Goal: Task Accomplishment & Management: Manage account settings

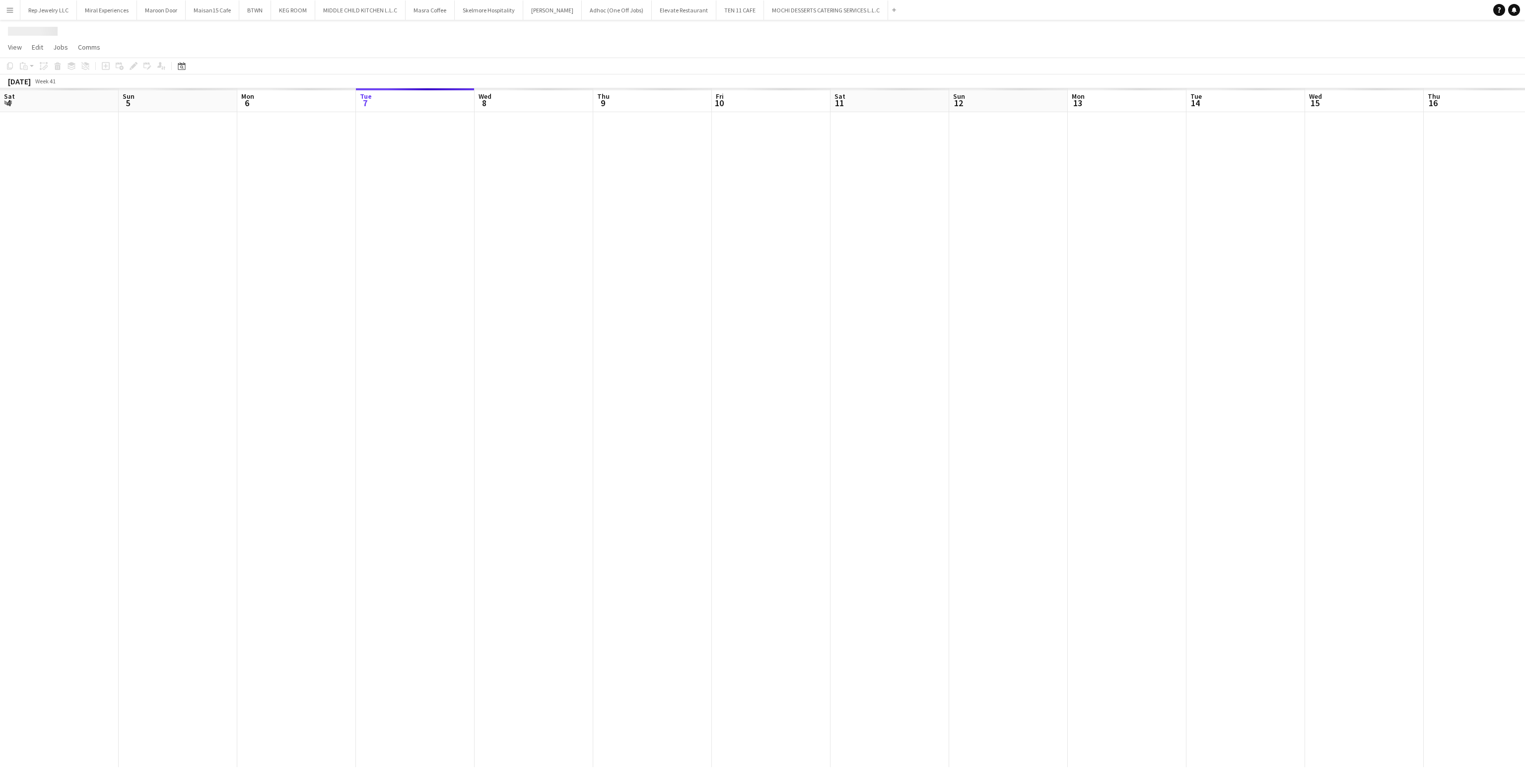
scroll to position [0, 237]
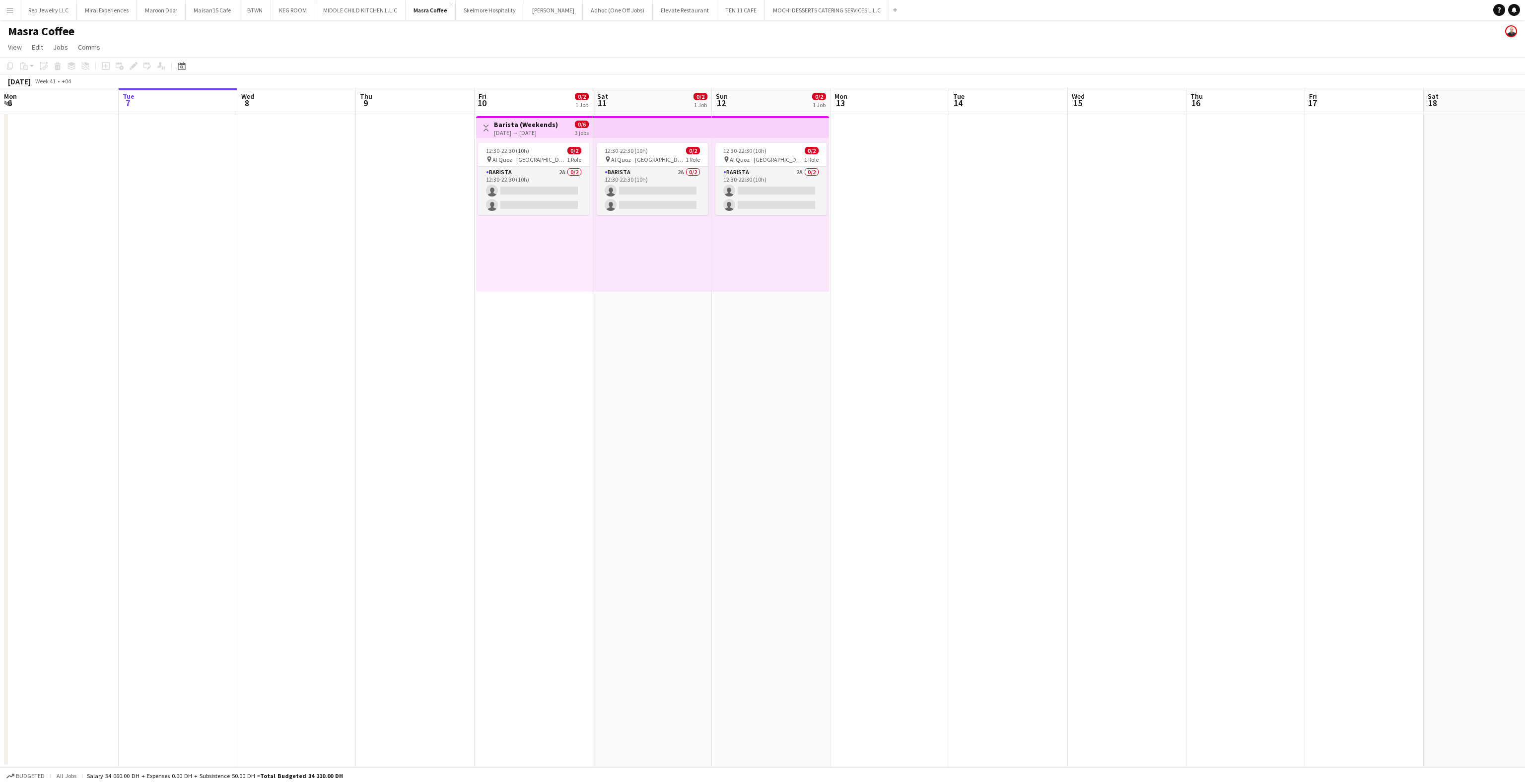
click at [534, 121] on h3 "Barista (Weekends)" at bounding box center [525, 125] width 64 height 9
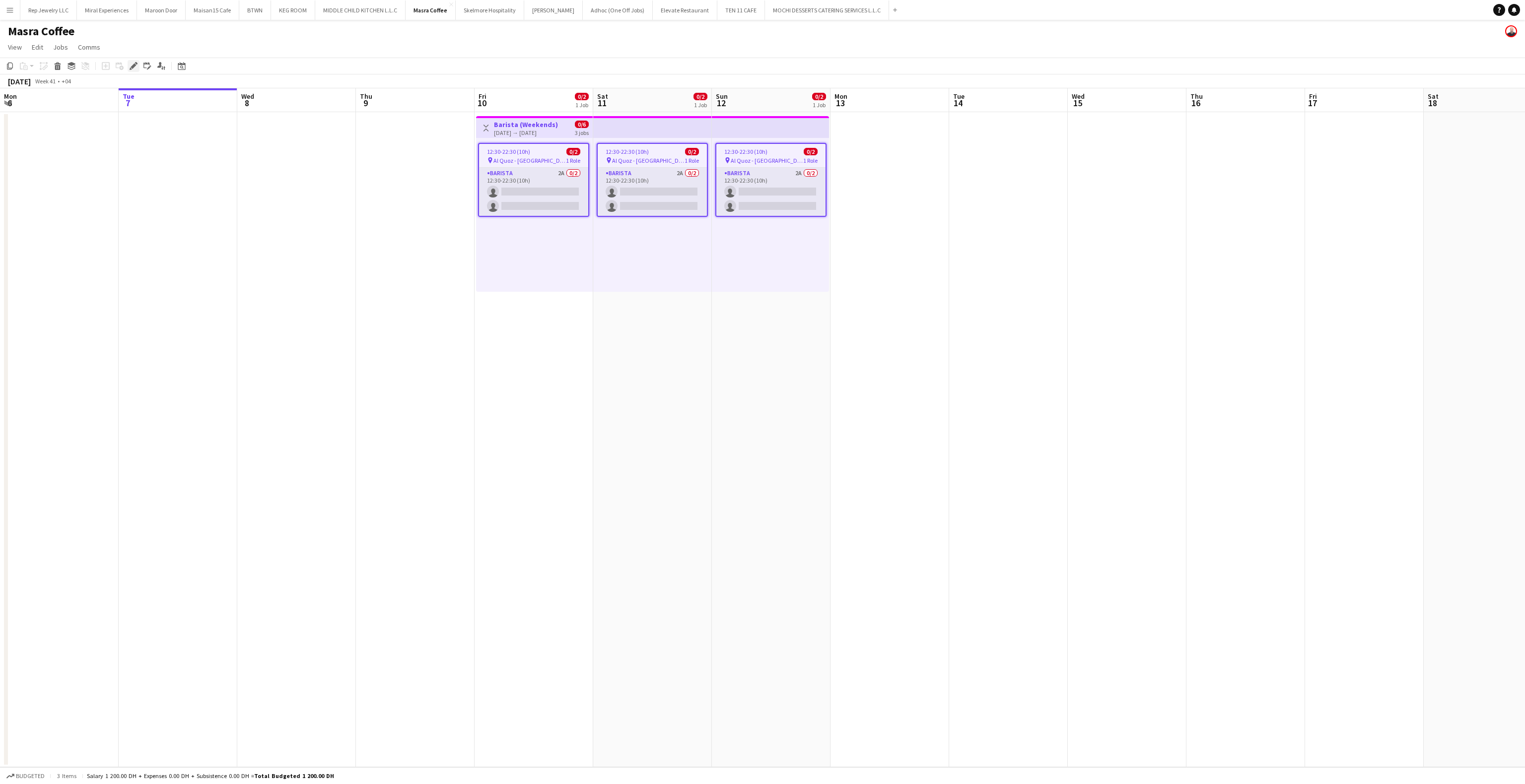
click at [136, 68] on icon "Edit" at bounding box center [134, 66] width 8 height 8
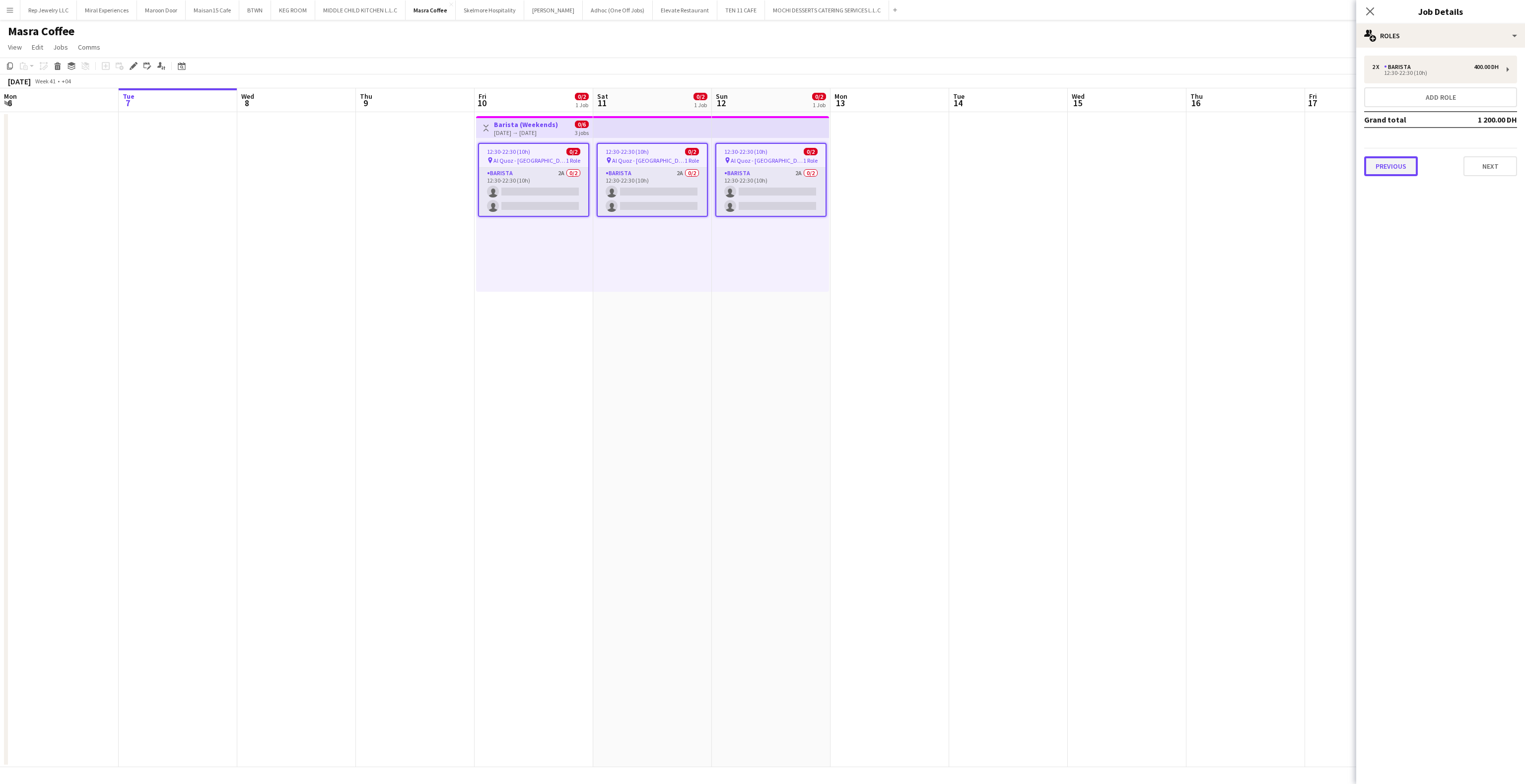
click at [1383, 162] on button "Previous" at bounding box center [1391, 166] width 53 height 20
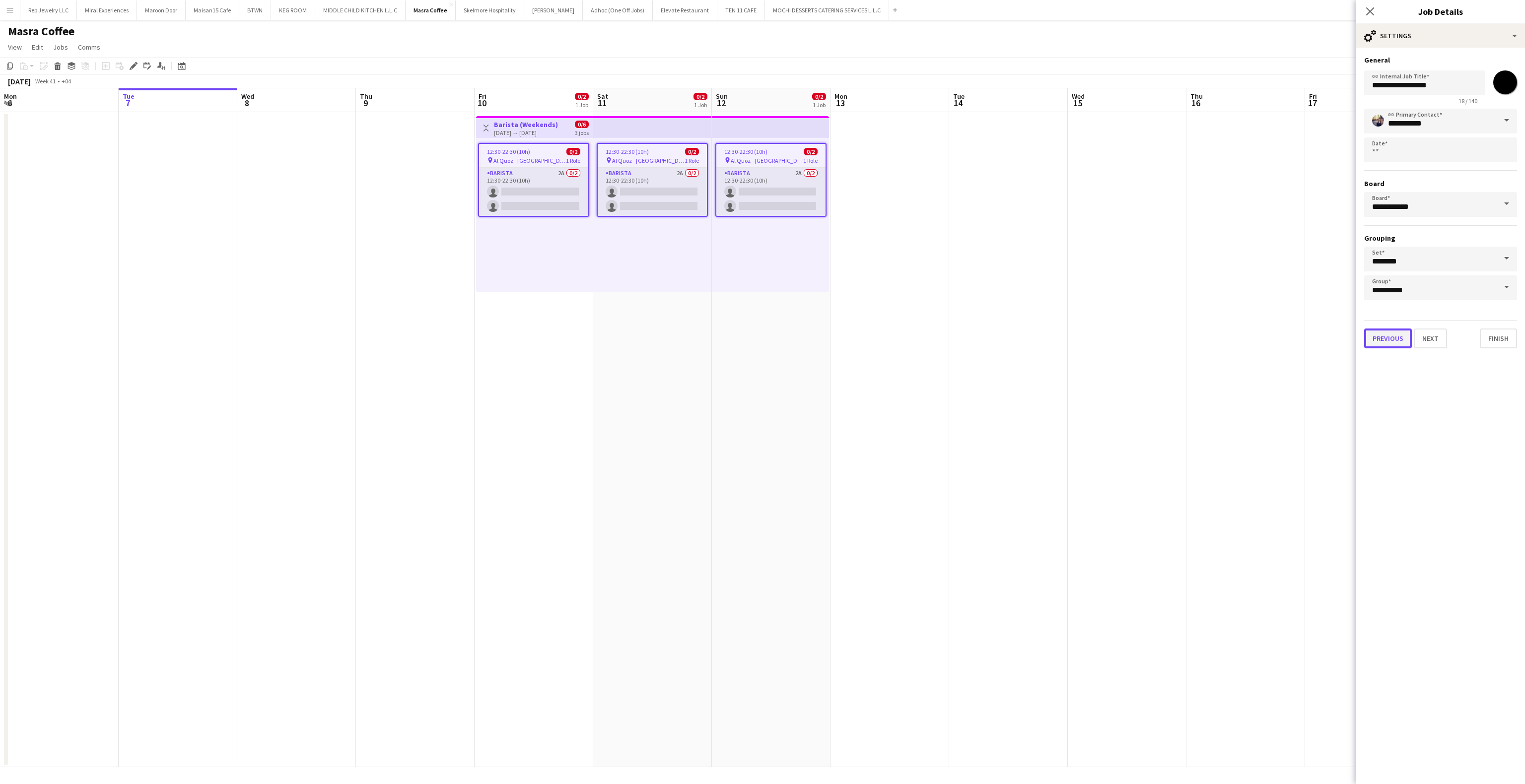
click at [1387, 337] on button "Previous" at bounding box center [1388, 338] width 47 height 20
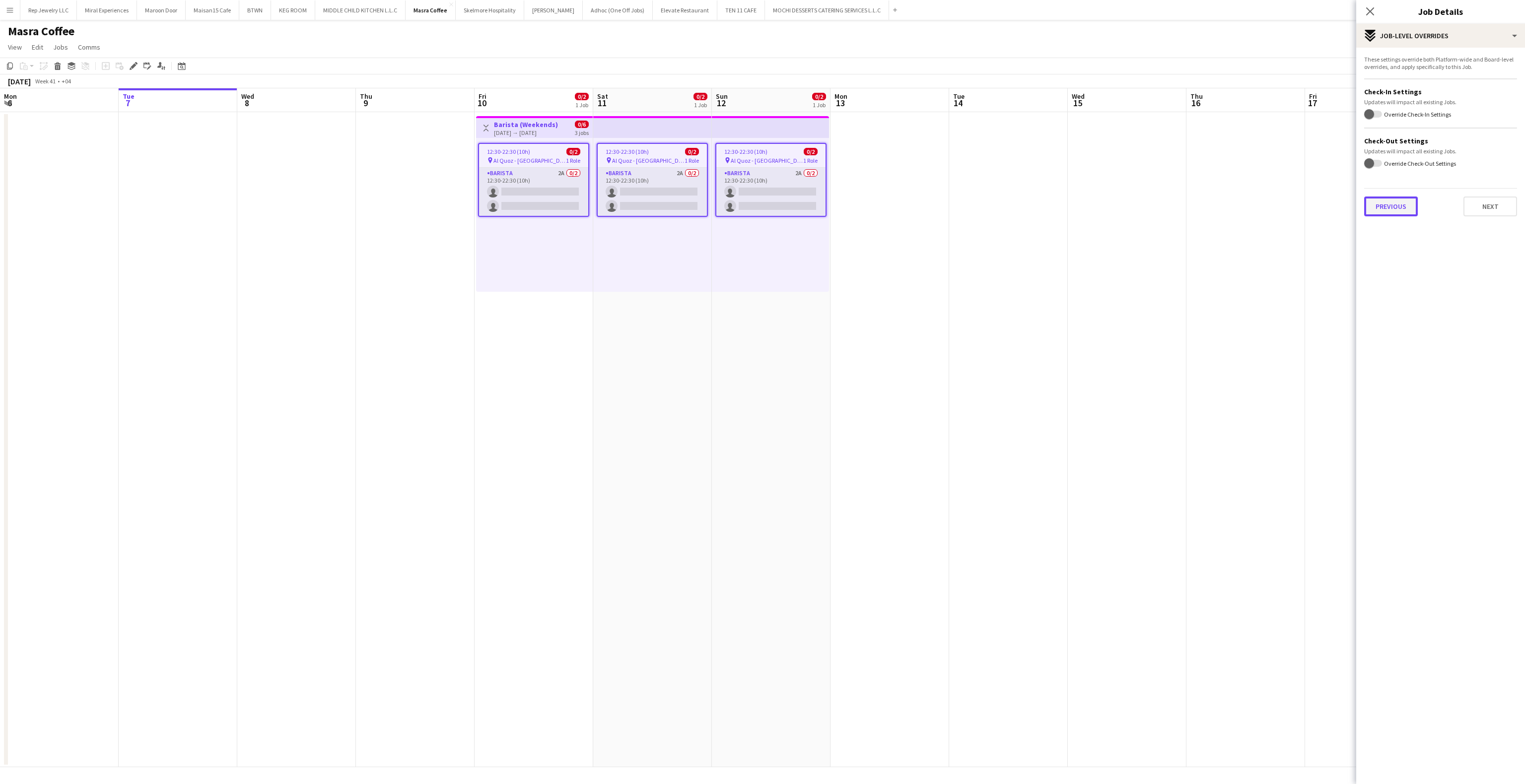
click at [1387, 202] on button "Previous" at bounding box center [1391, 206] width 53 height 20
click at [1393, 102] on button "Previous" at bounding box center [1391, 102] width 53 height 20
click at [1403, 107] on input "Type to search project ID labels..." at bounding box center [1440, 108] width 137 height 9
paste input "**********"
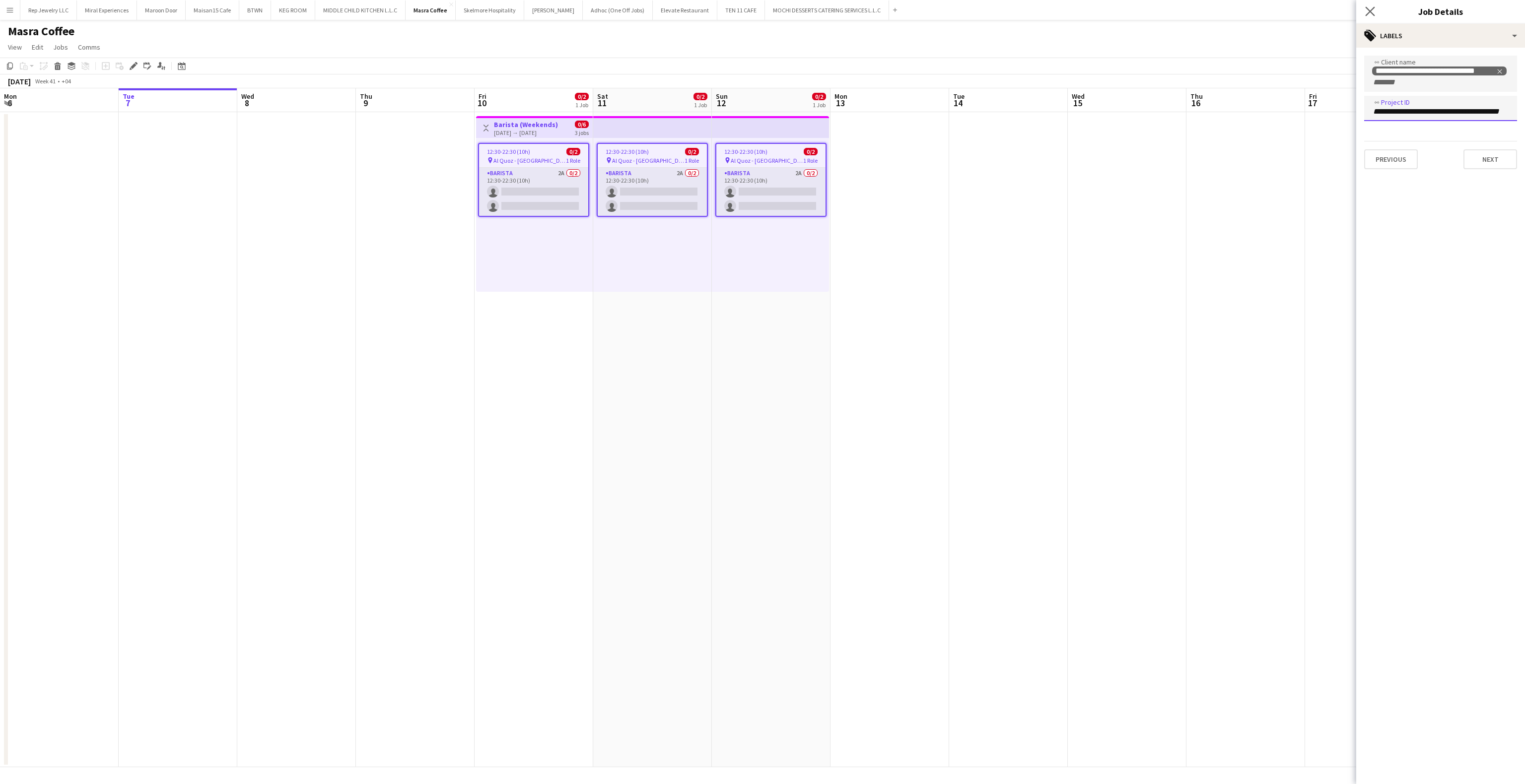
type input "**********"
click at [1372, 5] on app-icon "Close pop-in" at bounding box center [1370, 11] width 14 height 14
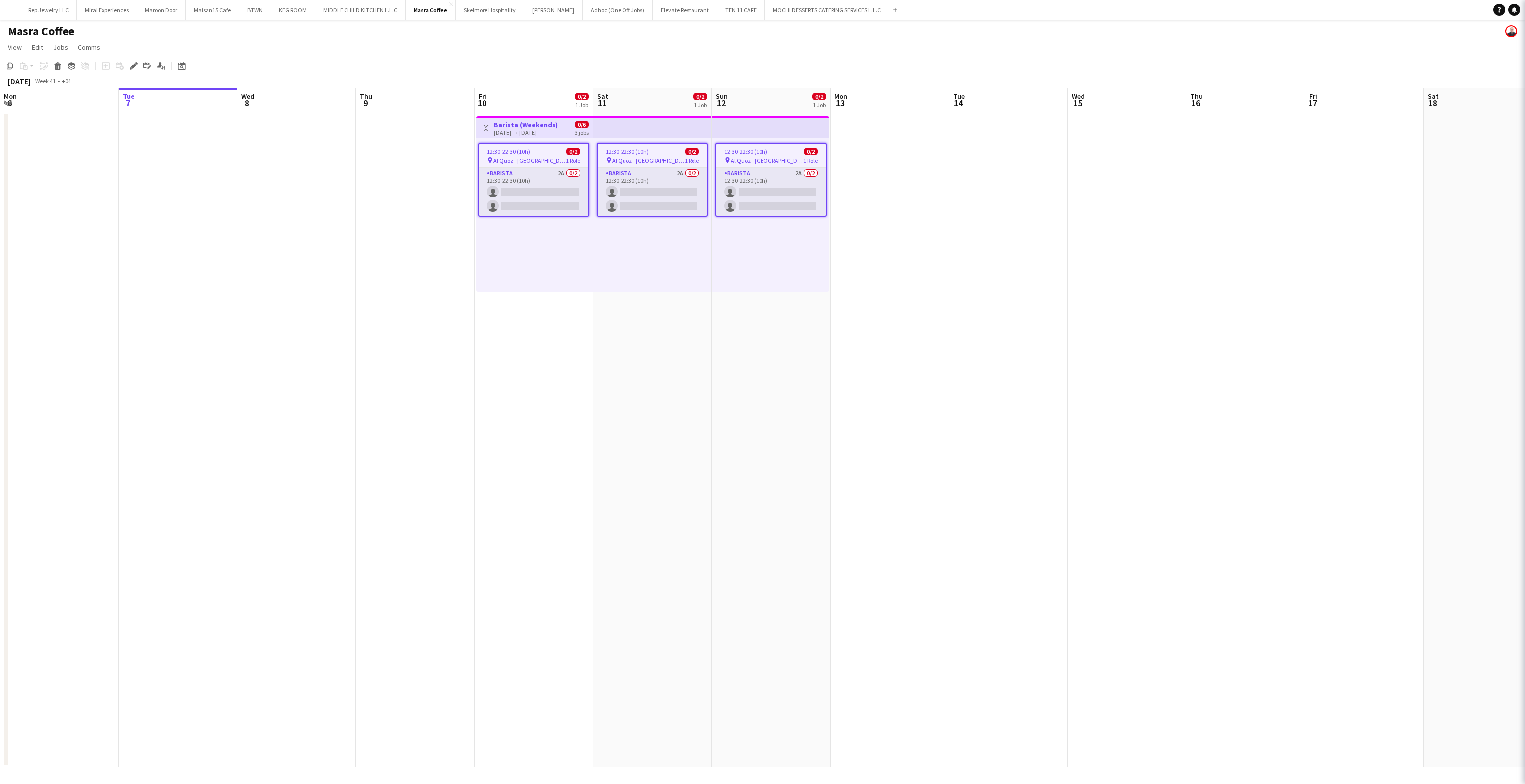
scroll to position [0, 0]
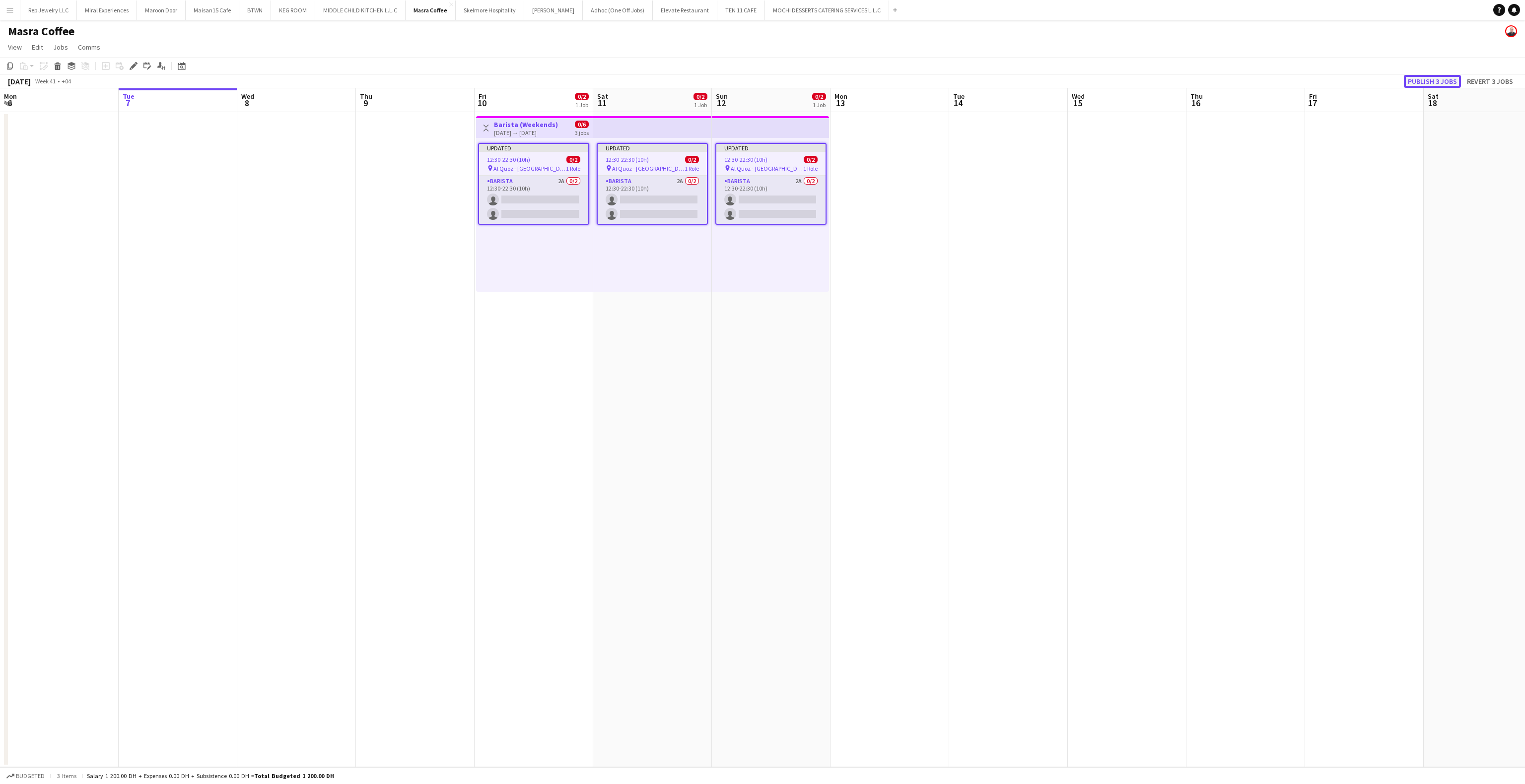
click at [1426, 79] on button "Publish 3 jobs" at bounding box center [1431, 81] width 57 height 13
click at [980, 352] on app-date-cell at bounding box center [1009, 439] width 119 height 655
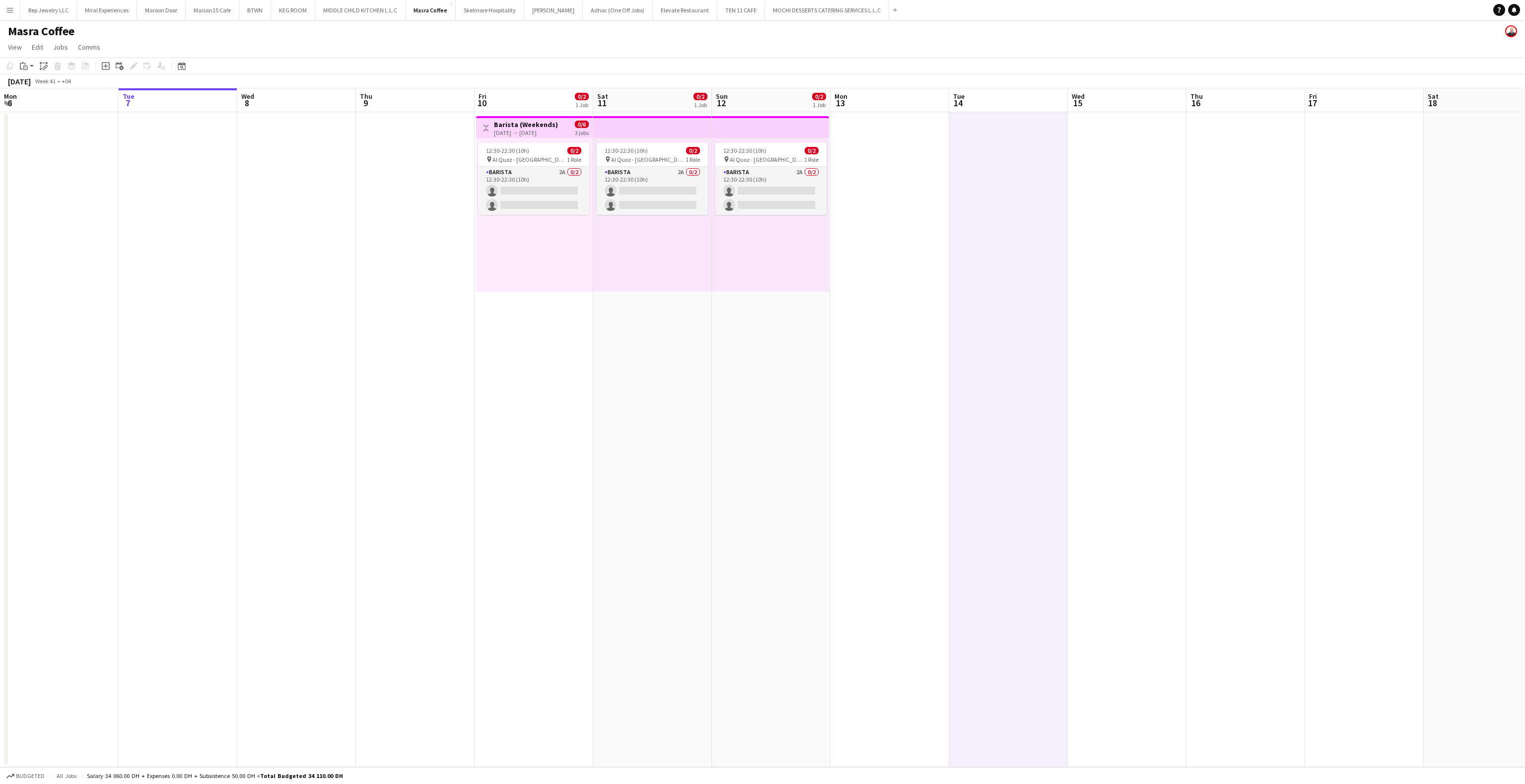
click at [1106, 158] on app-date-cell at bounding box center [1127, 439] width 119 height 655
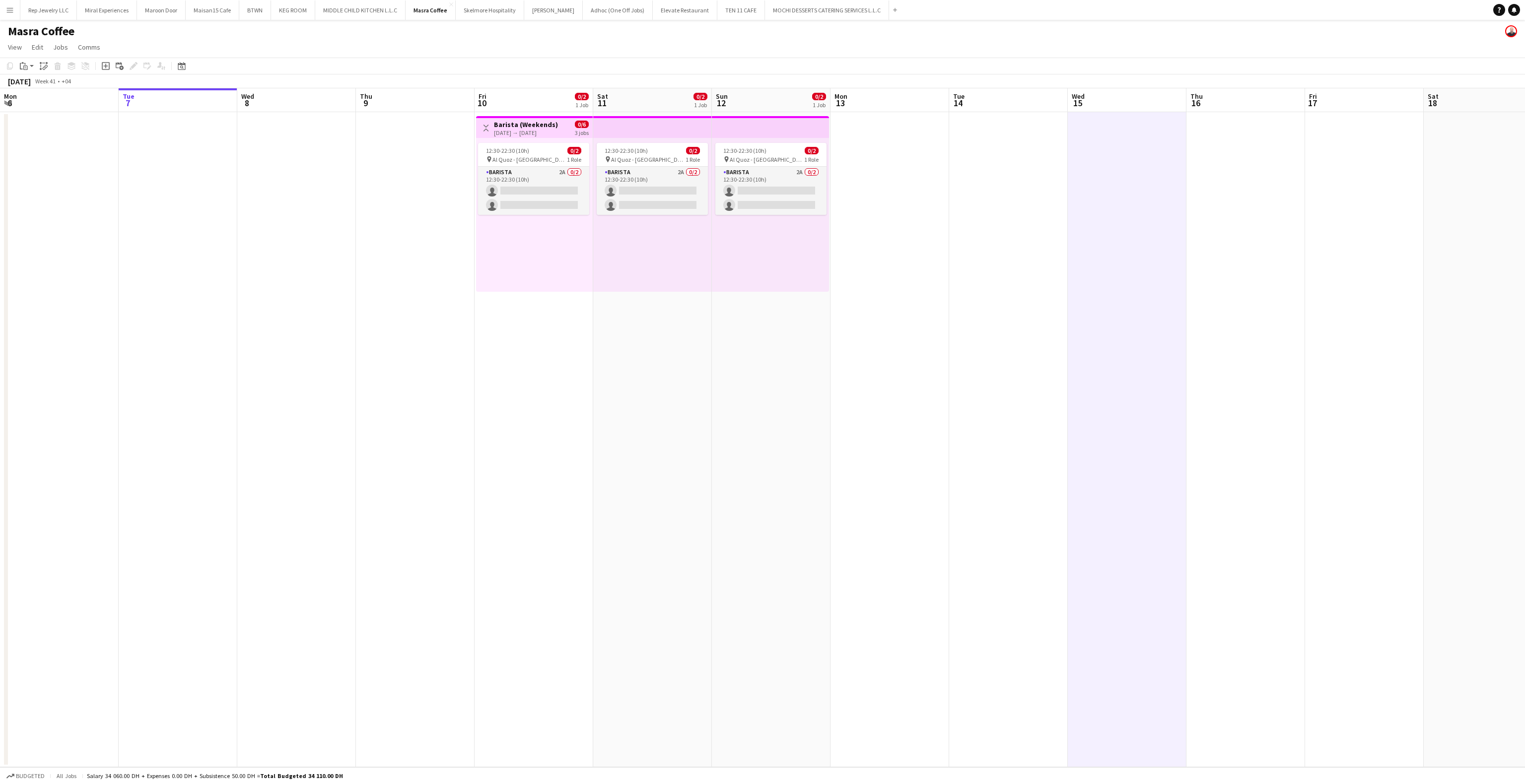
click at [6, 9] on app-icon "Menu" at bounding box center [10, 10] width 8 height 8
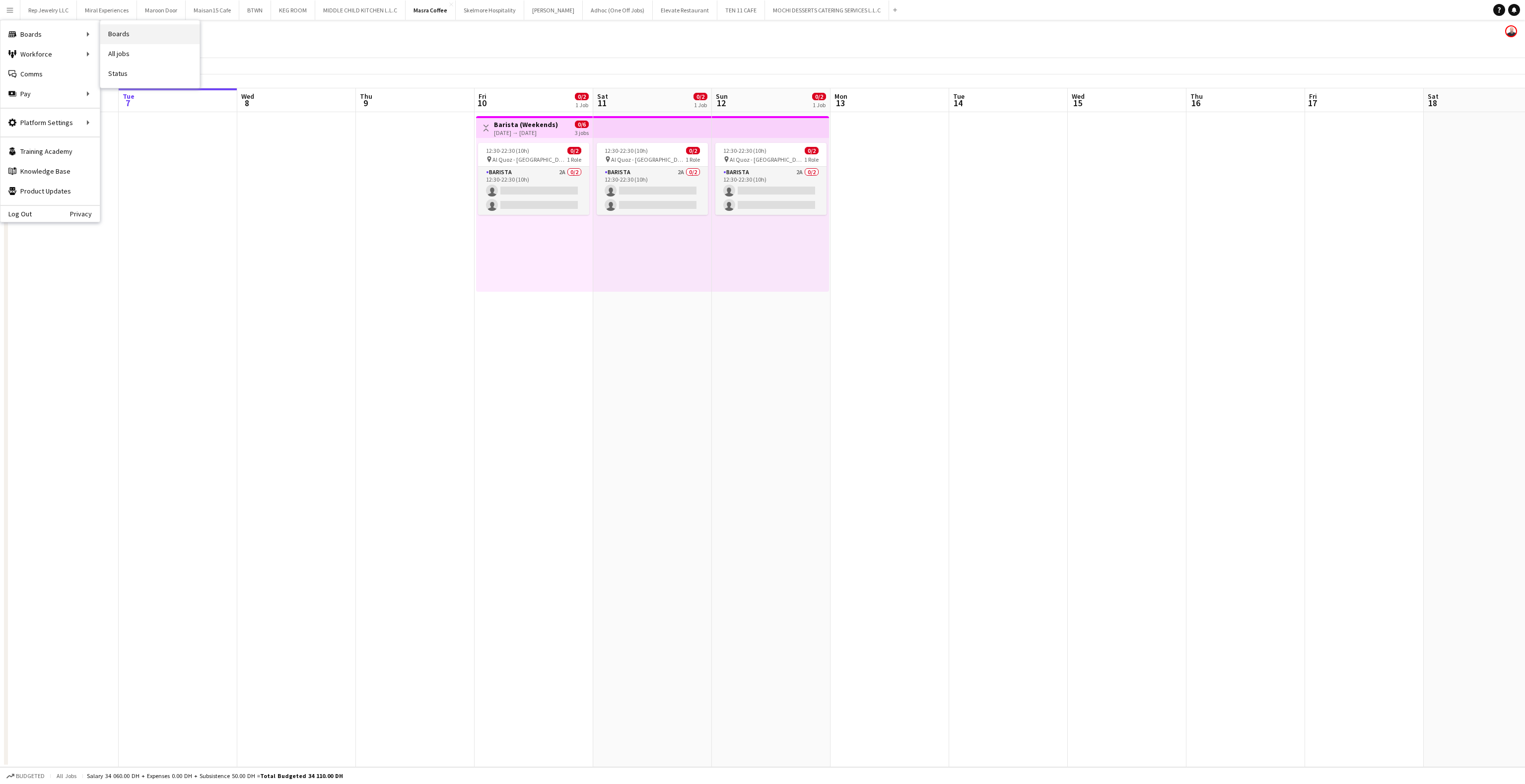
click at [116, 36] on link "Boards" at bounding box center [150, 34] width 99 height 20
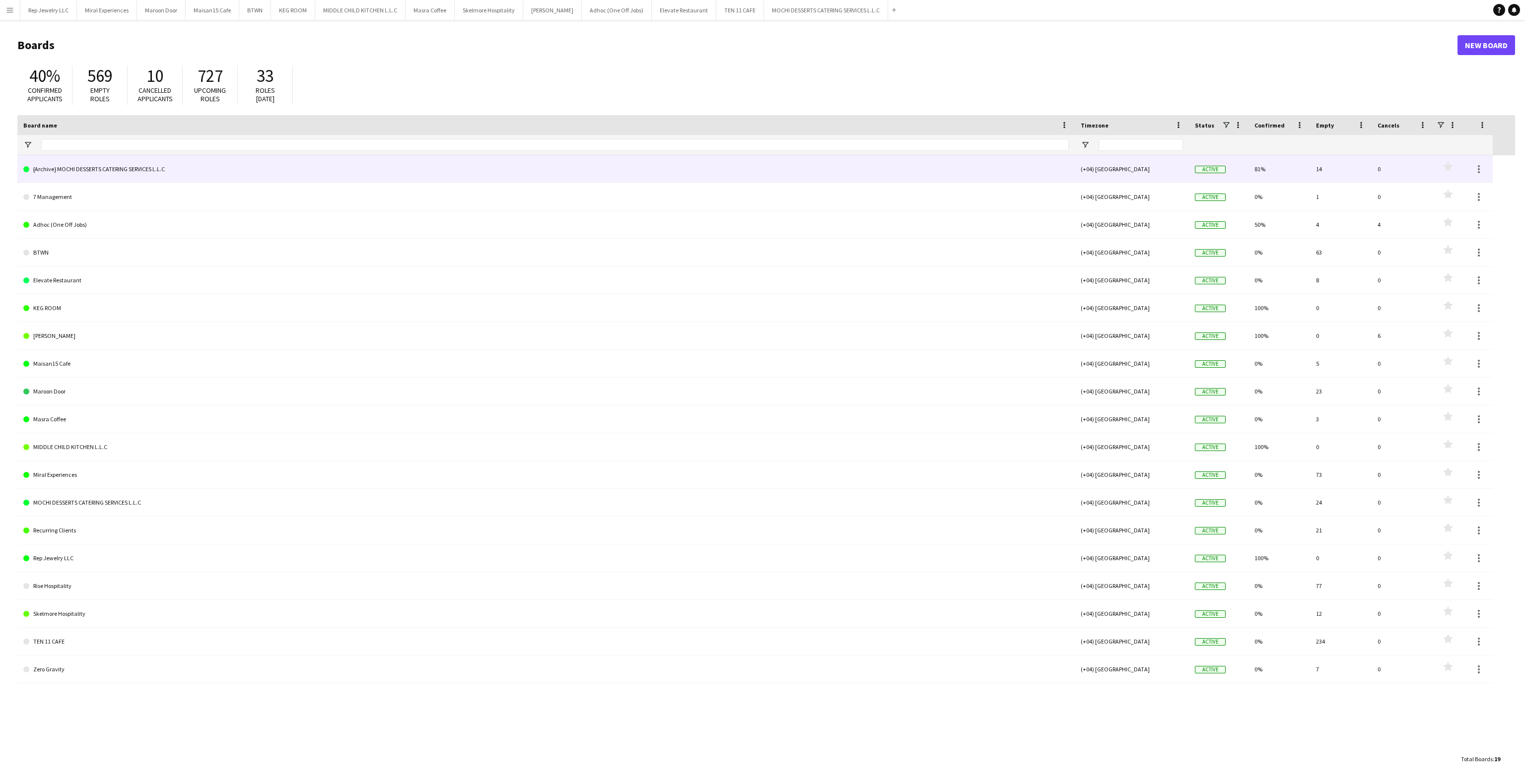
click at [113, 169] on link "{Archive} MOCHI DESSERTS CATERING SERVICES L.L.C" at bounding box center [545, 168] width 1046 height 27
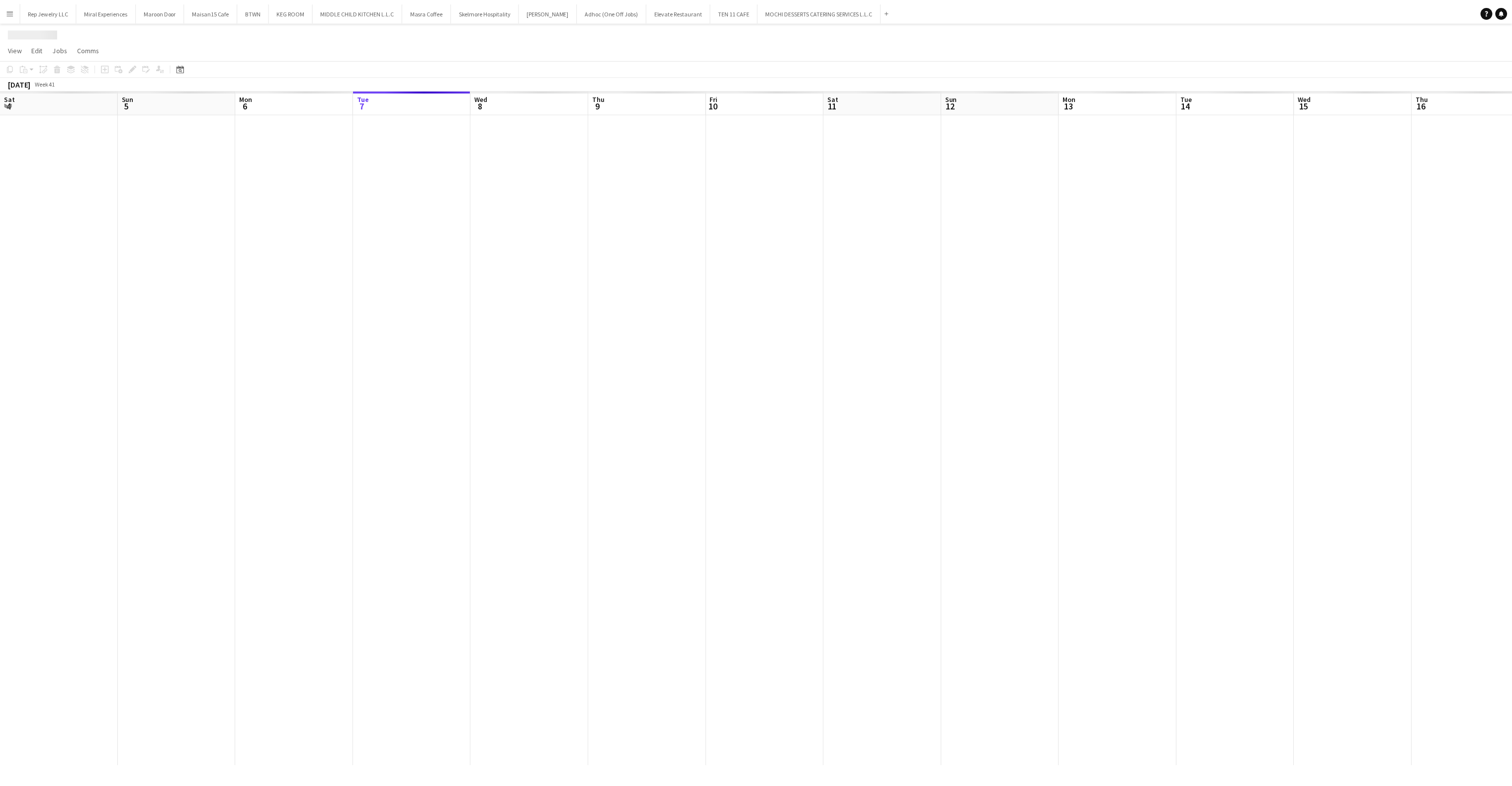
scroll to position [0, 238]
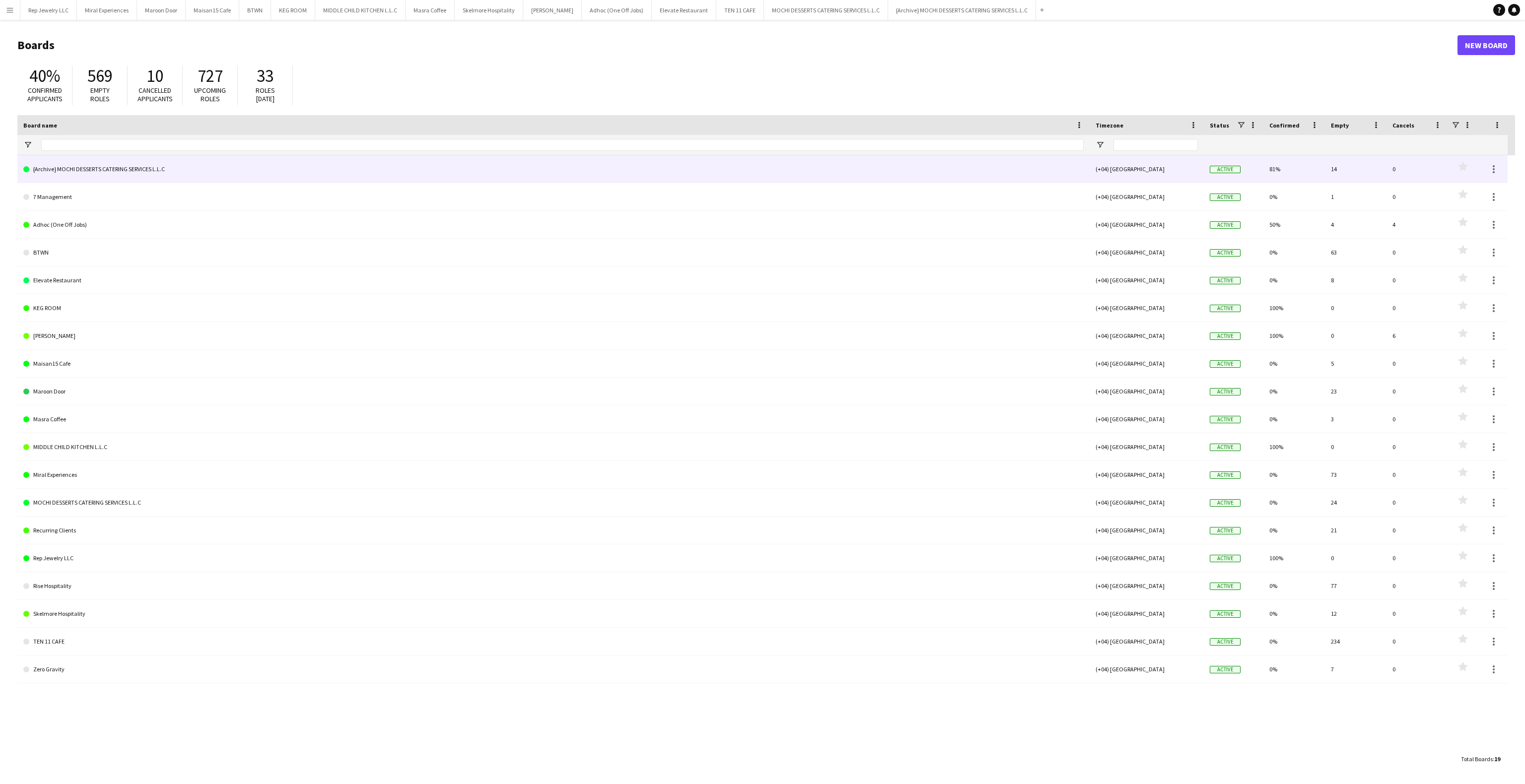
click at [91, 174] on link "{Archive} MOCHI DESSERTS CATERING SERVICES L.L.C" at bounding box center [553, 168] width 1060 height 27
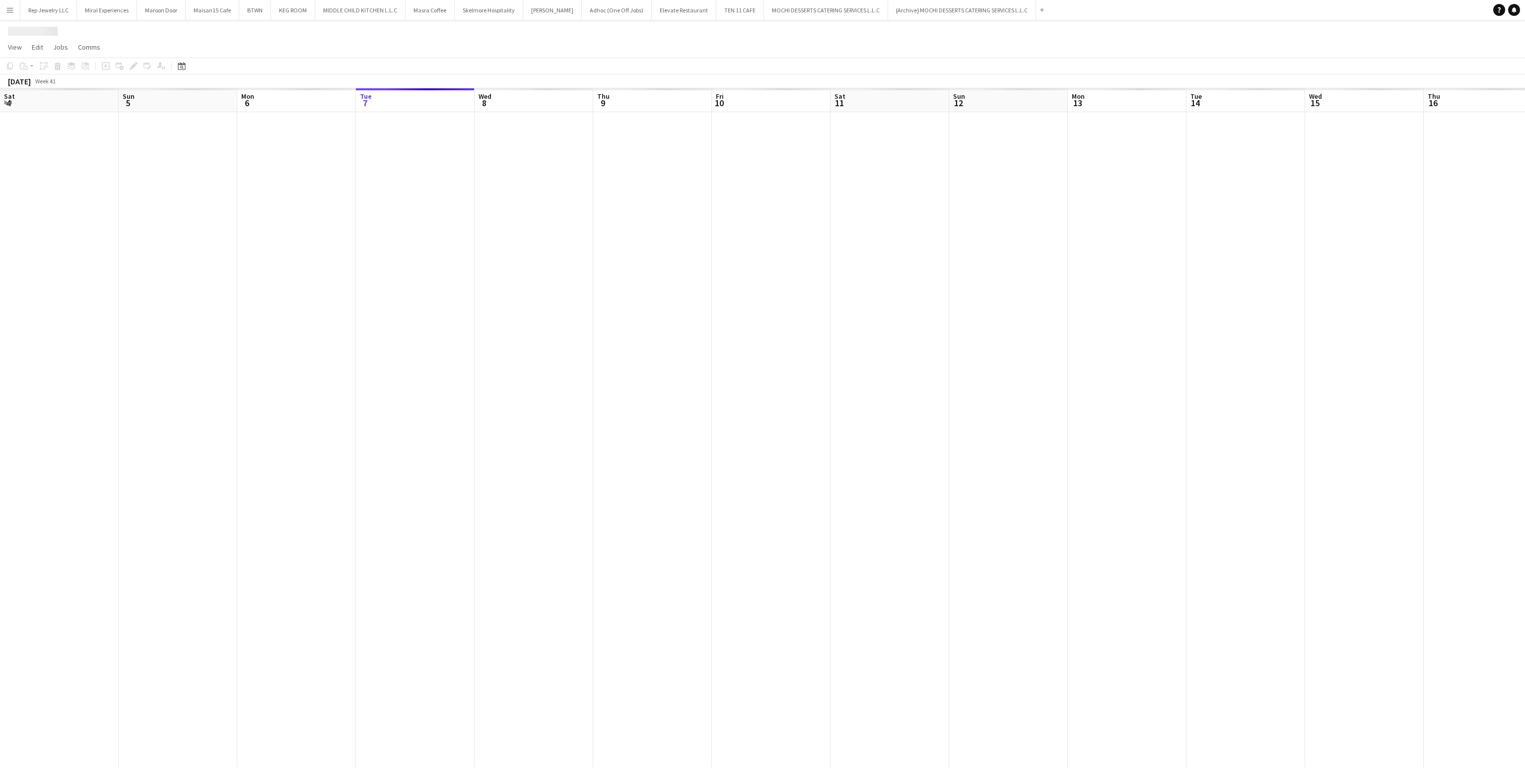
scroll to position [0, 237]
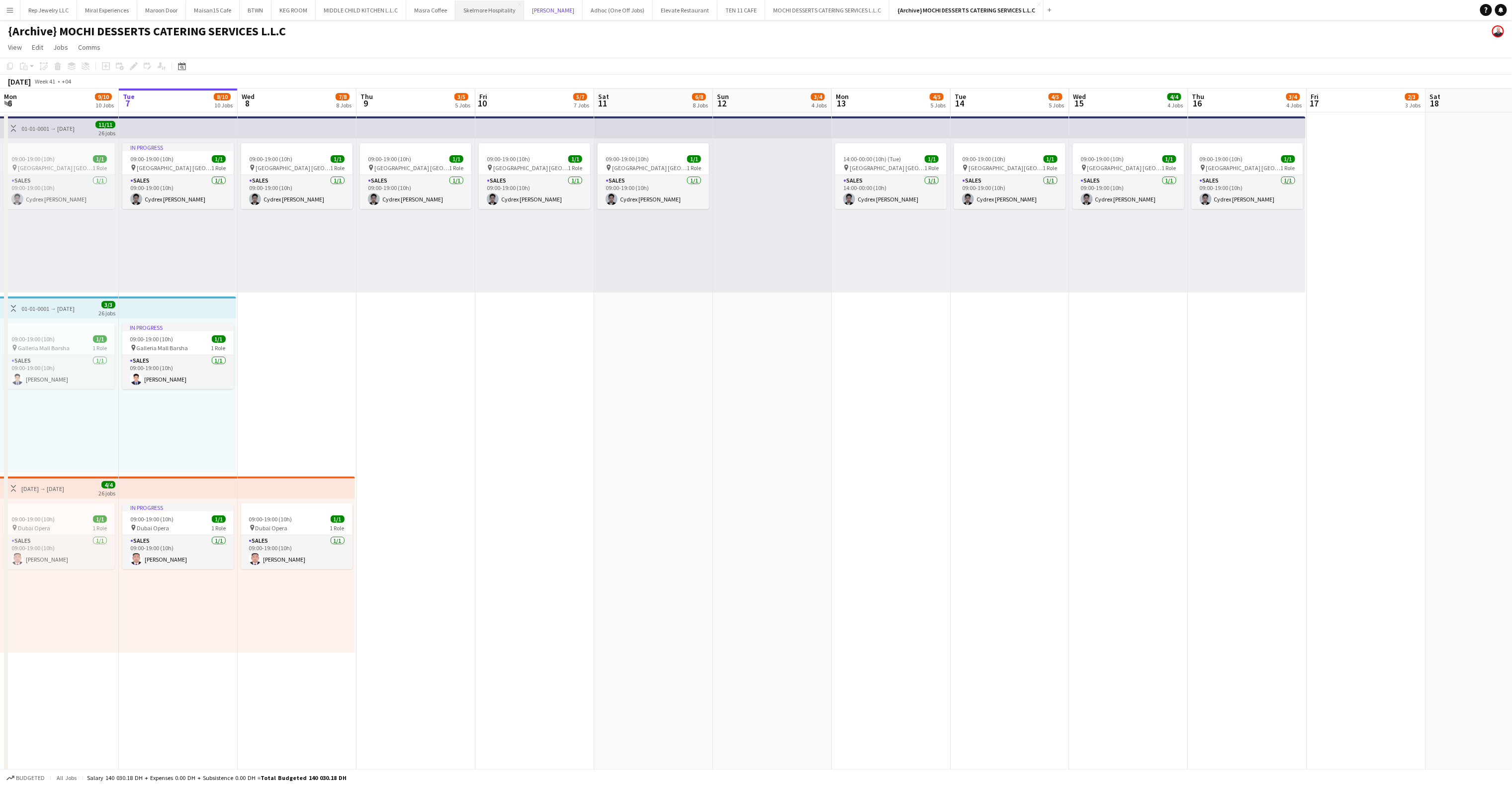
click at [534, 10] on button "[PERSON_NAME]" at bounding box center [553, 10] width 59 height 19
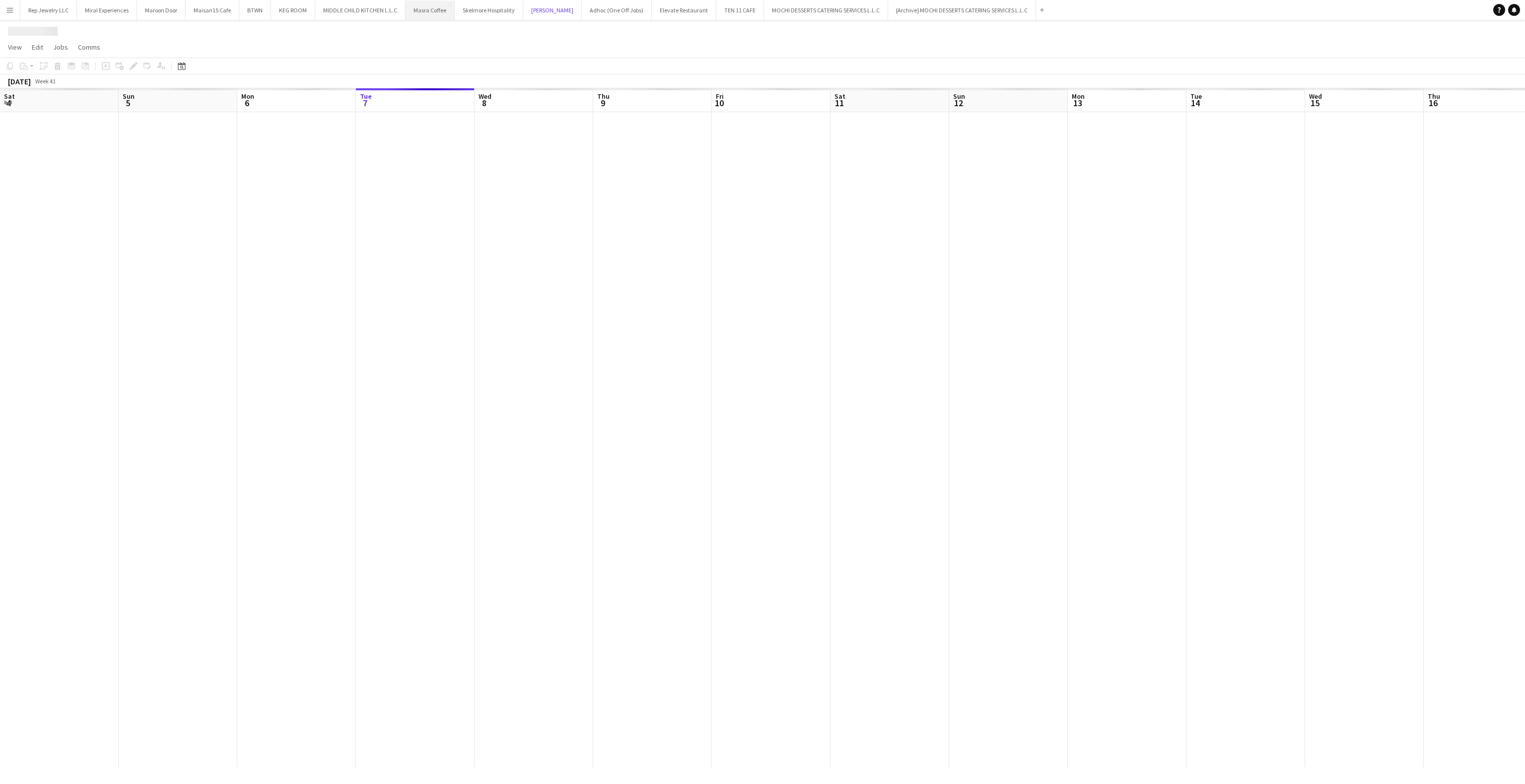
scroll to position [0, 237]
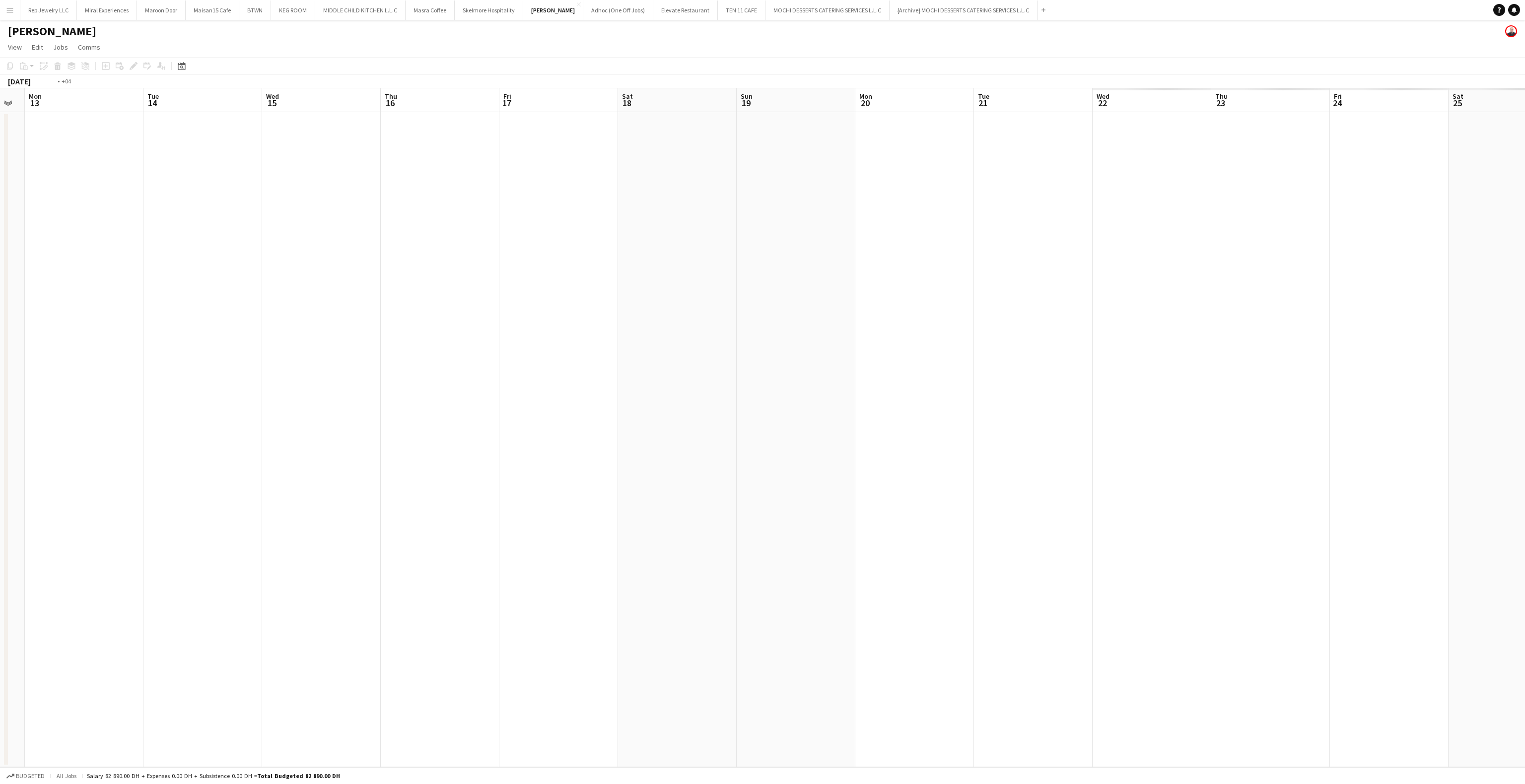
drag, startPoint x: 1126, startPoint y: 263, endPoint x: 203, endPoint y: 272, distance: 923.0
click at [203, 272] on app-calendar-viewport "Fri 10 Sat 11 Sun 12 Mon 13 Tue 14 Wed 15 Thu 16 Fri 17 Sat 18 Sun 19 Mon 20 Tu…" at bounding box center [762, 427] width 1525 height 679
drag, startPoint x: 933, startPoint y: 266, endPoint x: 232, endPoint y: 289, distance: 701.4
click at [232, 289] on app-calendar-viewport "Tue 14 Wed 15 Thu 16 Fri 17 Sat 18 Sun 19 Mon 20 Tue 21 Wed 22 Thu 23 Fri 24 Sa…" at bounding box center [762, 427] width 1525 height 679
drag, startPoint x: 1071, startPoint y: 233, endPoint x: 329, endPoint y: 249, distance: 742.2
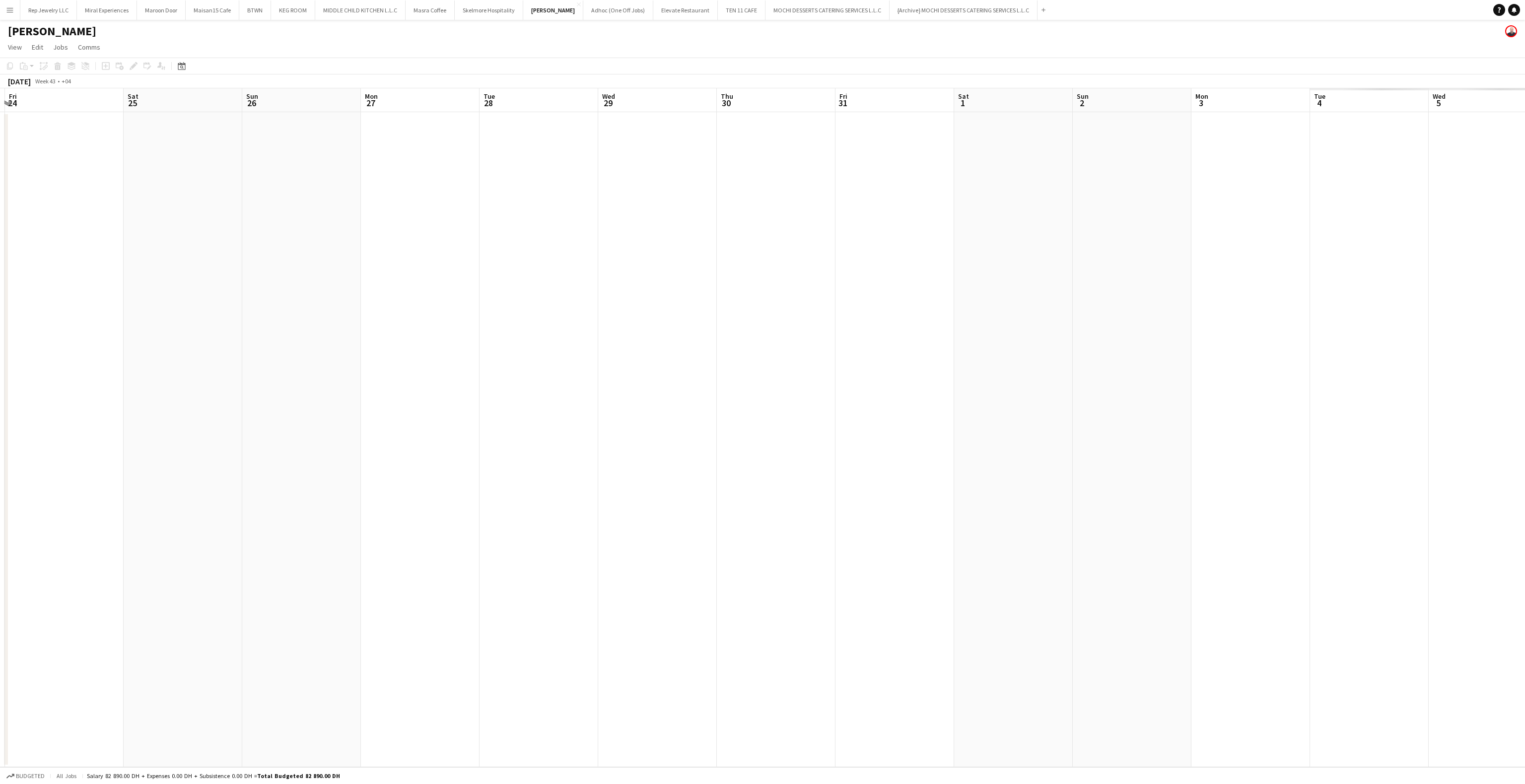
click at [329, 249] on app-calendar-viewport "Tue 21 Wed 22 Thu 23 Fri 24 Sat 25 Sun 26 Mon 27 Tue 28 Wed 29 Thu 30 Fri 31 Sa…" at bounding box center [762, 427] width 1525 height 679
drag, startPoint x: 232, startPoint y: 260, endPoint x: 105, endPoint y: 263, distance: 127.0
click at [105, 263] on app-calendar-viewport "Tue 28 Wed 29 Thu 30 Fri 31 Sat 1 Sun 2 Mon 3 Tue 4 Wed 5 Thu 6 Fri 7 Sat 8 Sun…" at bounding box center [762, 427] width 1525 height 679
drag, startPoint x: 1164, startPoint y: 223, endPoint x: 266, endPoint y: 252, distance: 898.5
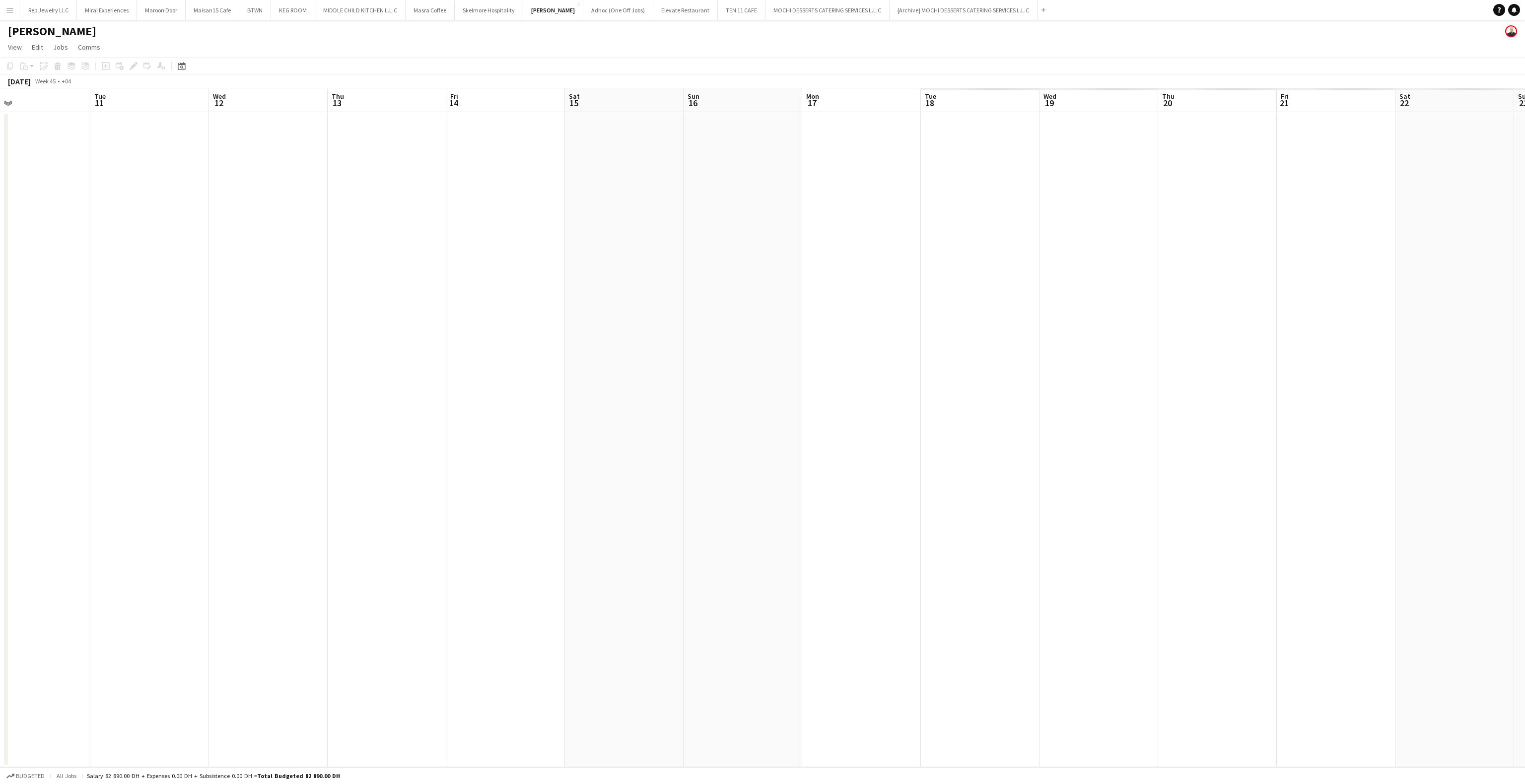
click at [266, 252] on app-calendar-viewport "Fri 7 Sat 8 Sun 9 Mon 10 Tue 11 Wed 12 Thu 13 Fri 14 Sat 15 Sun 16 Mon 17 Tue 1…" at bounding box center [762, 427] width 1525 height 679
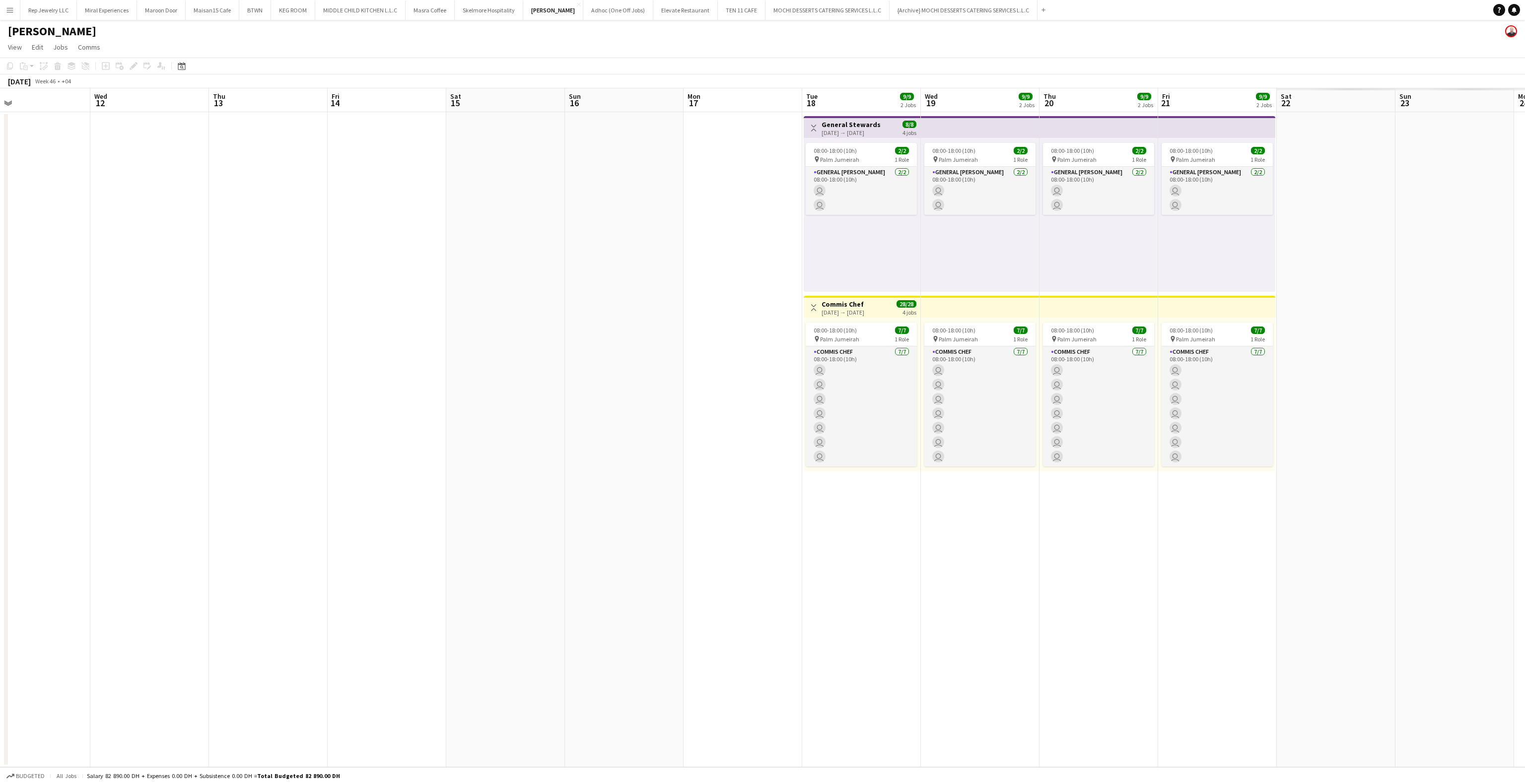
click at [695, 256] on app-calendar-viewport "Sat 8 Sun 9 Mon 10 Tue 11 Wed 12 Thu 13 Fri 14 Sat 15 Sun 16 Mon 17 Tue 18 9/9 …" at bounding box center [762, 427] width 1525 height 679
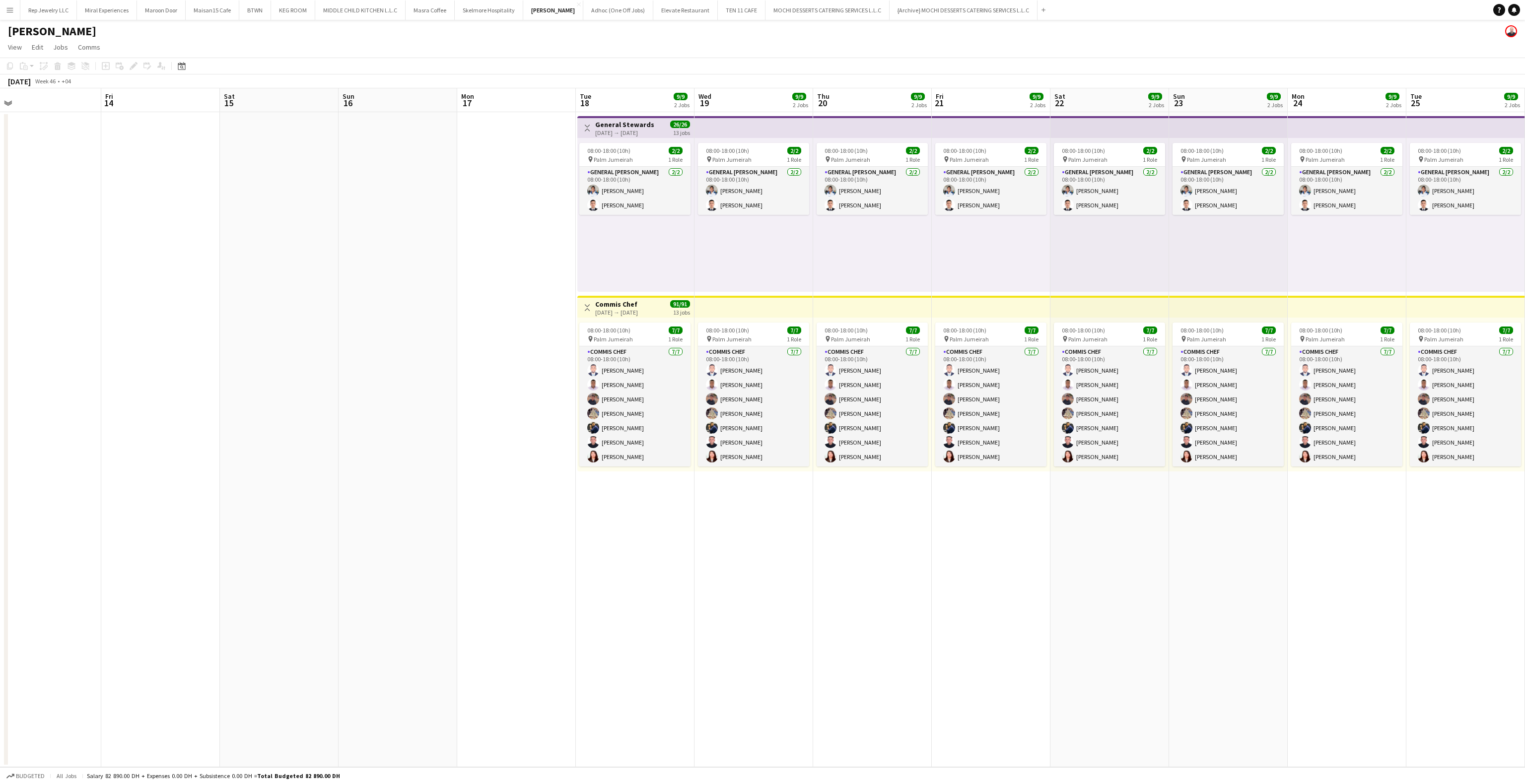
scroll to position [0, 390]
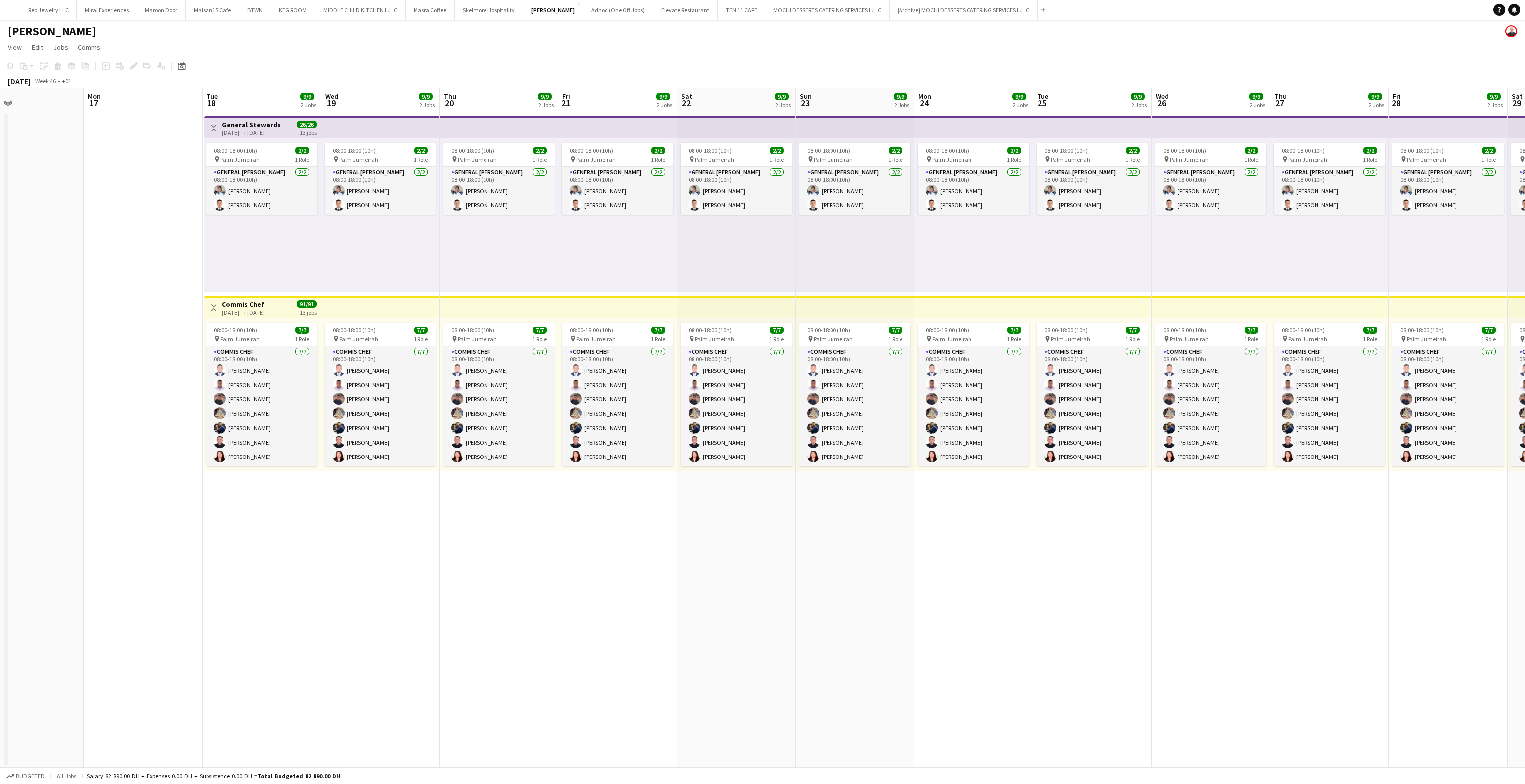
drag, startPoint x: 524, startPoint y: 209, endPoint x: 151, endPoint y: 209, distance: 373.0
click at [151, 209] on app-calendar-viewport "Thu 13 Fri 14 Sat 15 Sun 16 Mon 17 Tue 18 9/9 2 Jobs Wed 19 9/9 2 Jobs Thu 20 9…" at bounding box center [762, 427] width 1525 height 679
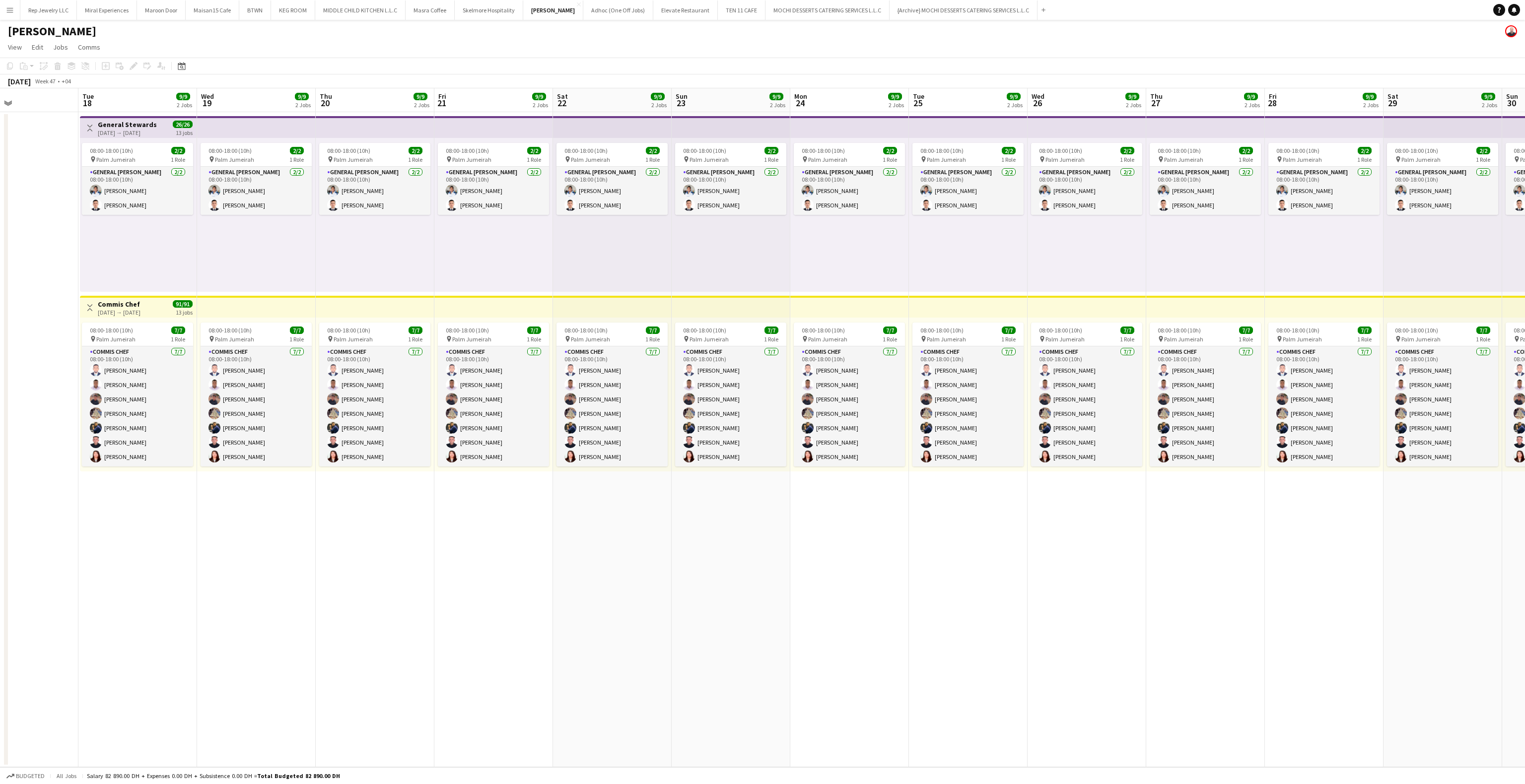
drag, startPoint x: 875, startPoint y: 494, endPoint x: 751, endPoint y: 489, distance: 124.1
click at [751, 489] on app-calendar-viewport "Fri 14 Sat 15 Sun 16 Mon 17 Tue 18 9/9 2 Jobs Wed 19 9/9 2 Jobs Thu 20 9/9 2 Jo…" at bounding box center [762, 427] width 1525 height 679
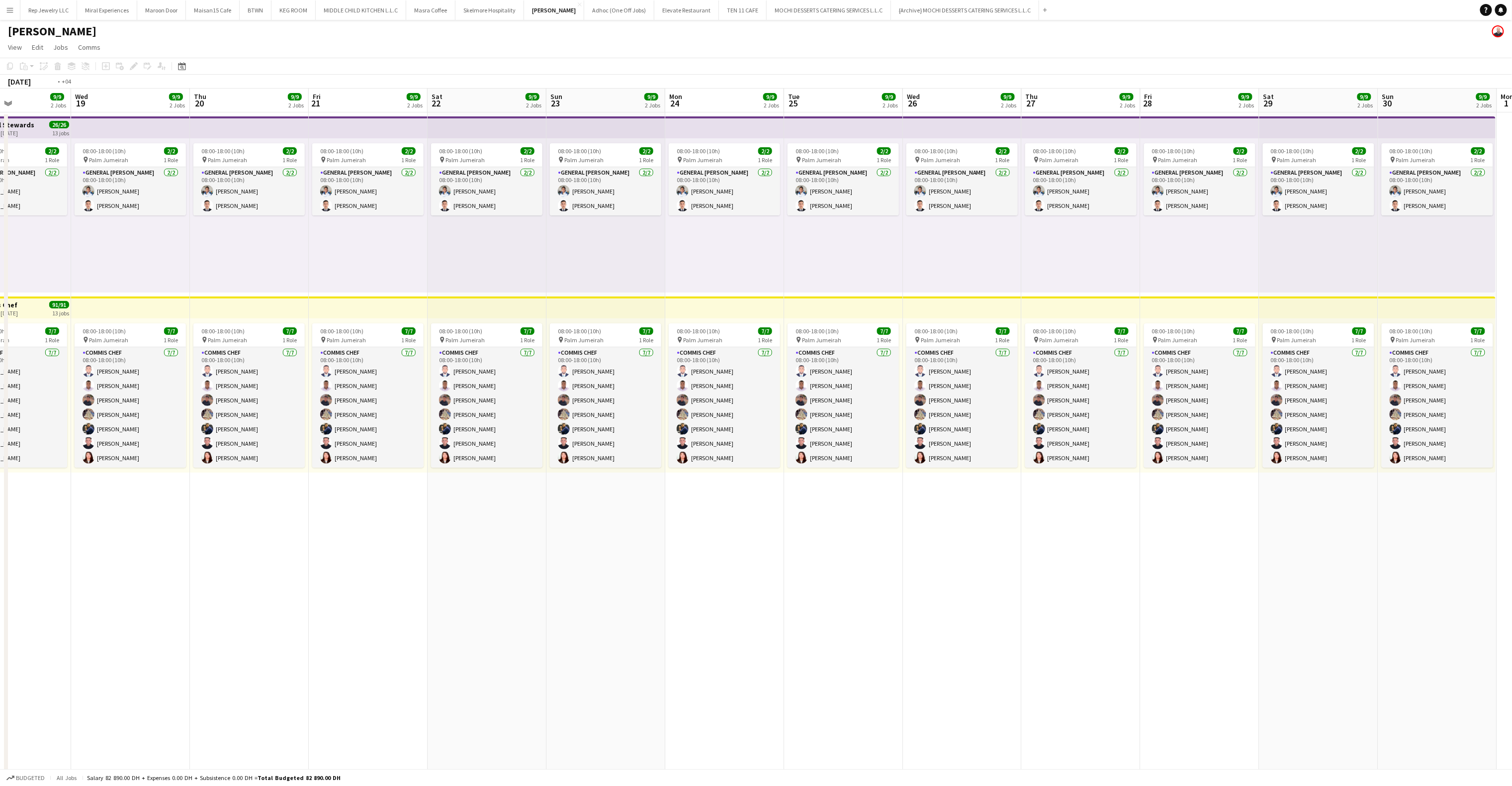
scroll to position [0, 304]
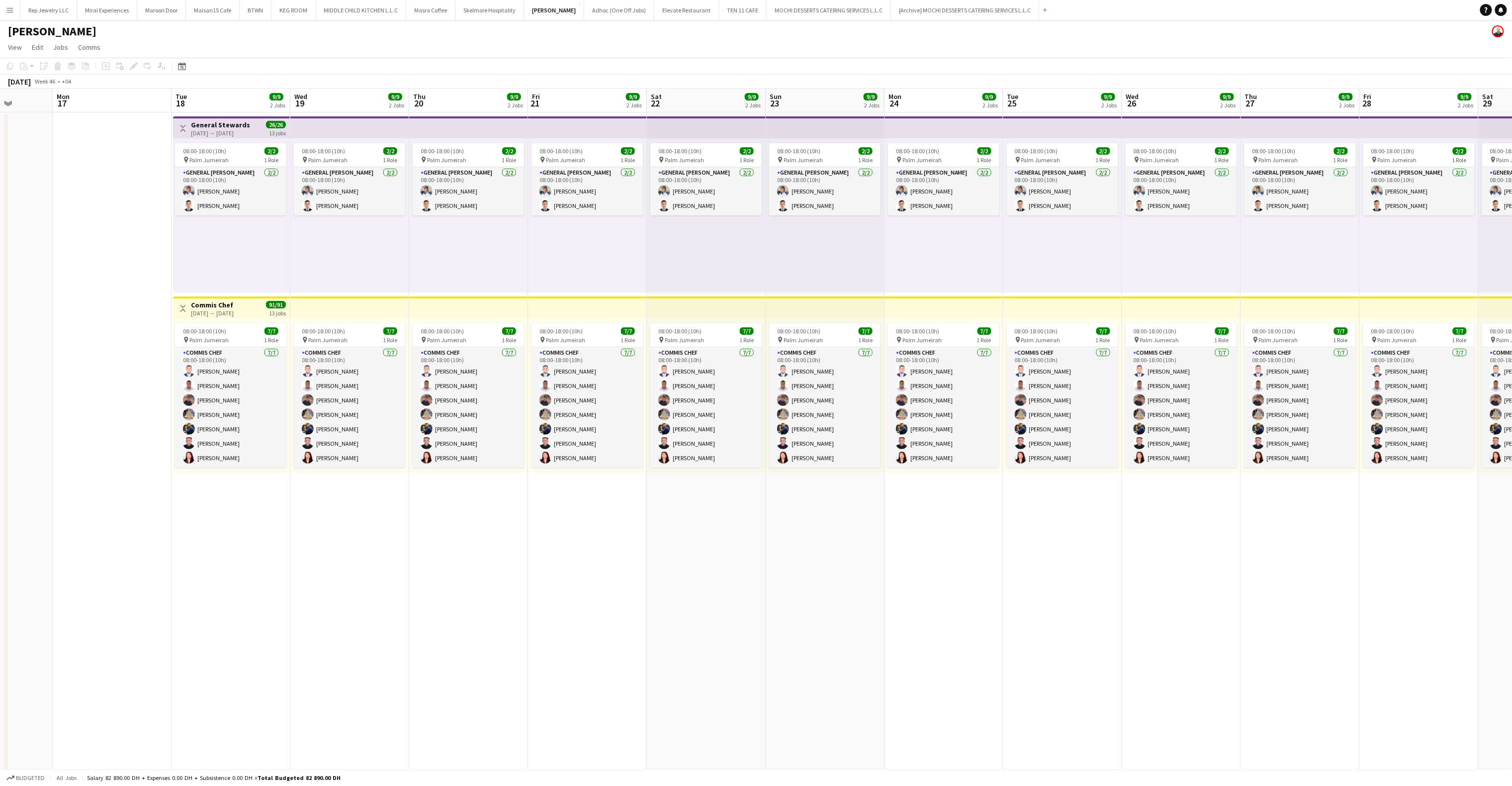
drag, startPoint x: 700, startPoint y: 527, endPoint x: 1038, endPoint y: 524, distance: 338.0
click at [1038, 524] on app-calendar-viewport "Fri 14 Sat 15 Sun 16 Mon 17 Tue 18 9/9 2 Jobs Wed 19 9/9 2 Jobs Thu 20 9/9 2 Jo…" at bounding box center [756, 642] width 1512 height 1108
drag, startPoint x: 1160, startPoint y: 512, endPoint x: 728, endPoint y: 521, distance: 432.1
click at [728, 521] on app-calendar-viewport "Fri 14 Sat 15 Sun 16 Mon 17 Tue 18 9/9 2 Jobs Wed 19 9/9 2 Jobs Thu 20 9/9 2 Jo…" at bounding box center [756, 642] width 1512 height 1108
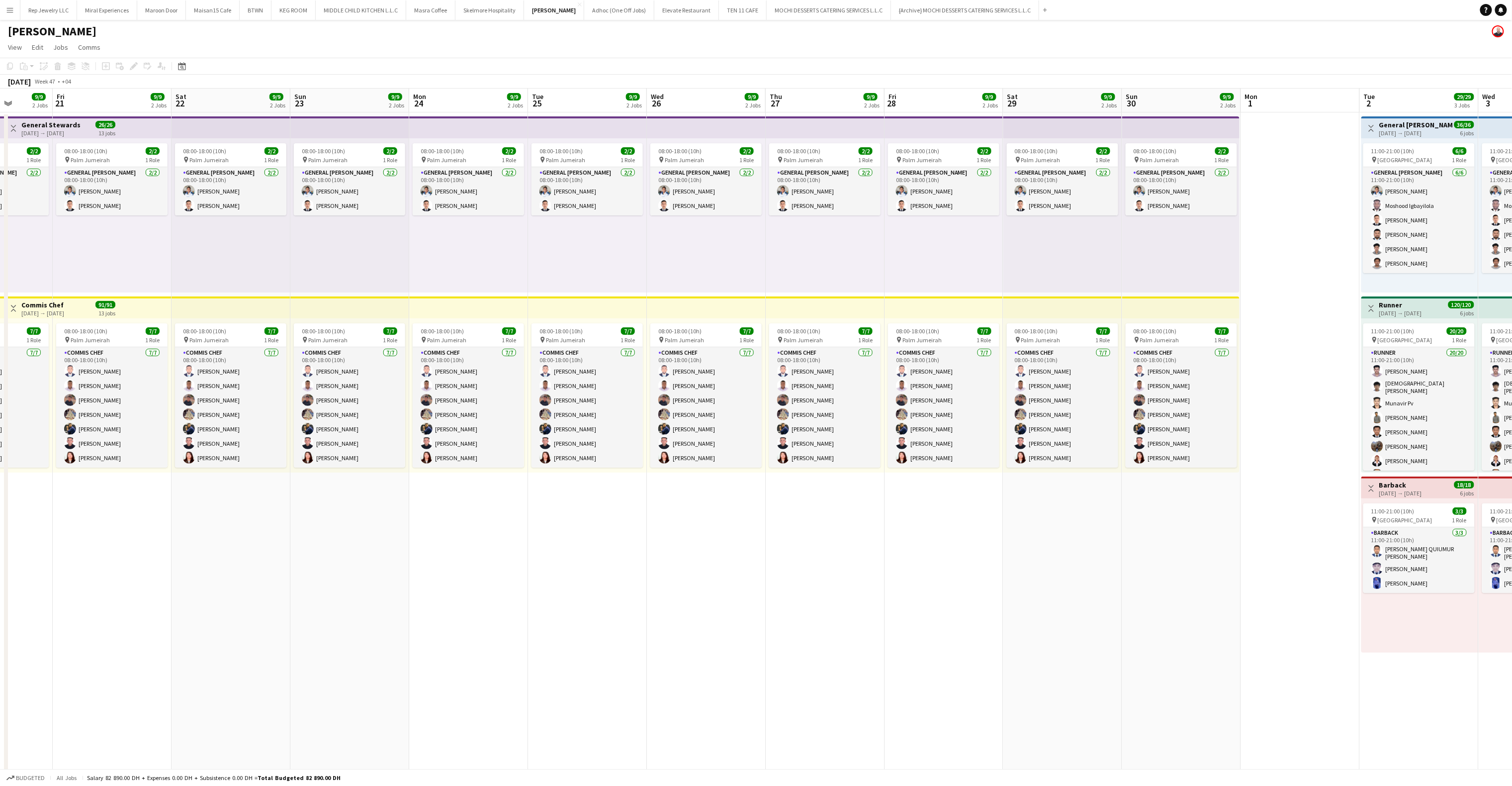
scroll to position [0, 260]
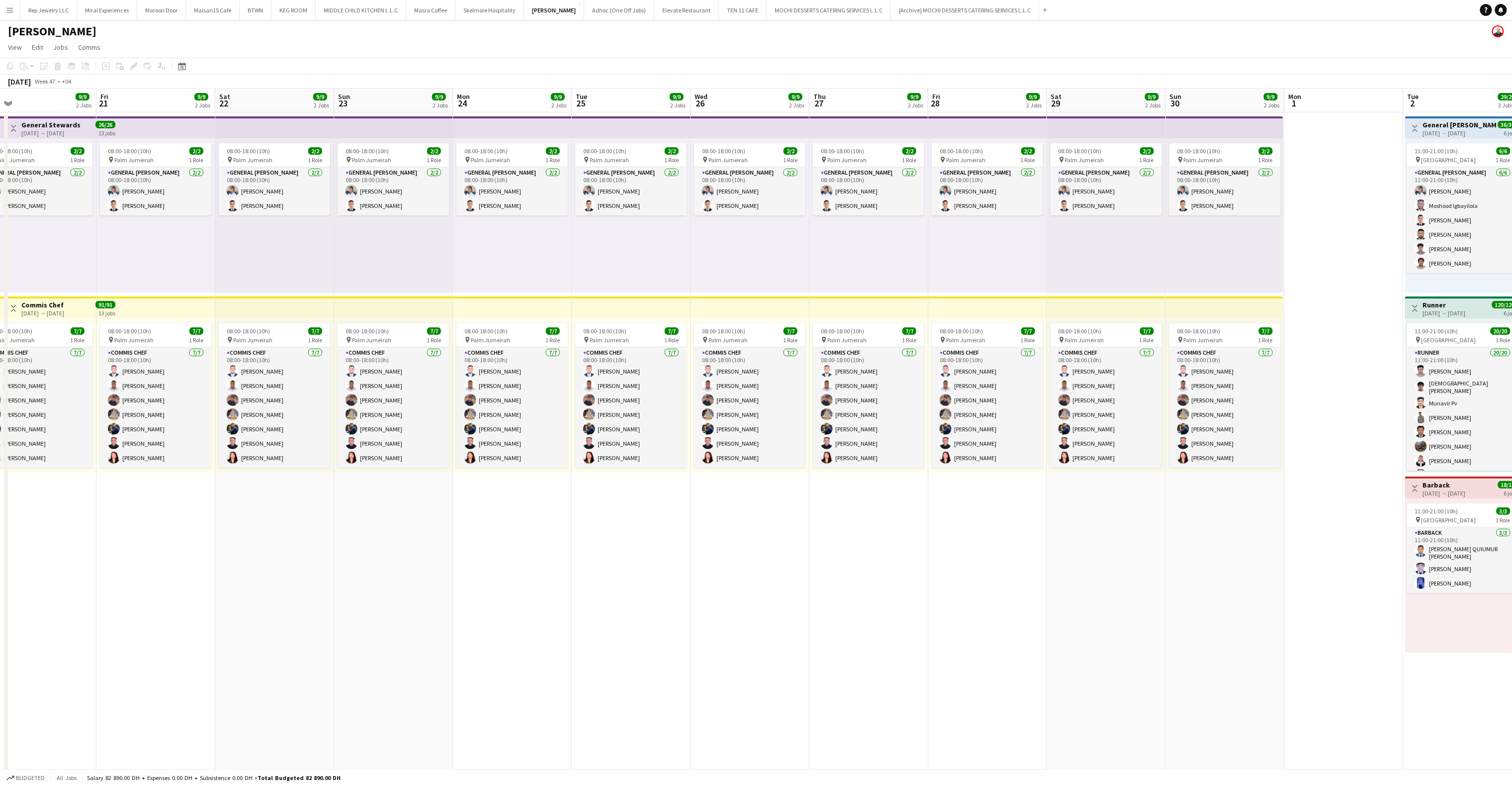
drag, startPoint x: 1247, startPoint y: 531, endPoint x: 937, endPoint y: 534, distance: 310.0
click at [922, 534] on app-calendar-viewport "Tue 18 9/9 2 Jobs Wed 19 9/9 2 Jobs Thu 20 9/9 2 Jobs Fri 21 9/9 2 Jobs Sat 22 …" at bounding box center [756, 642] width 1512 height 1108
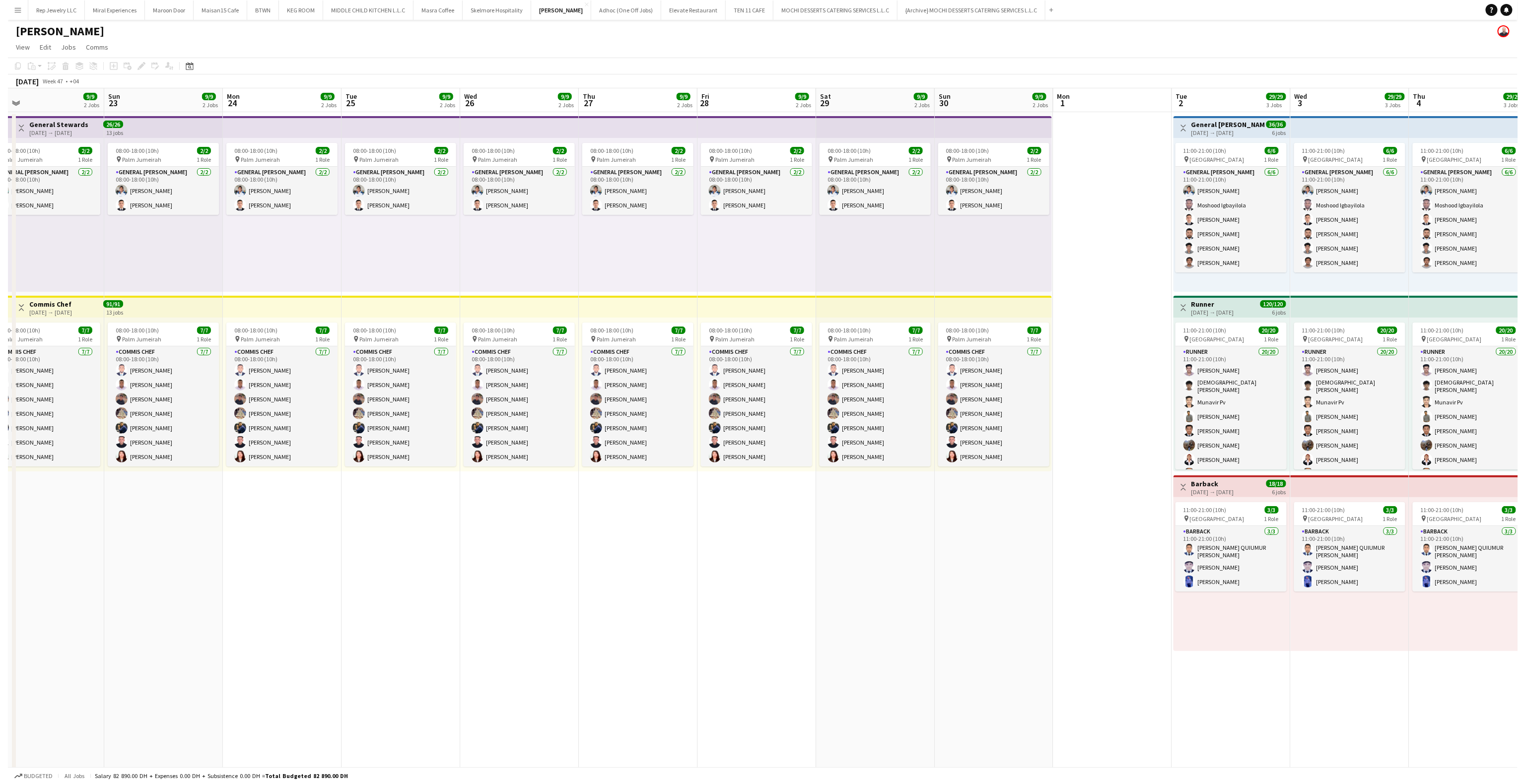
scroll to position [0, 346]
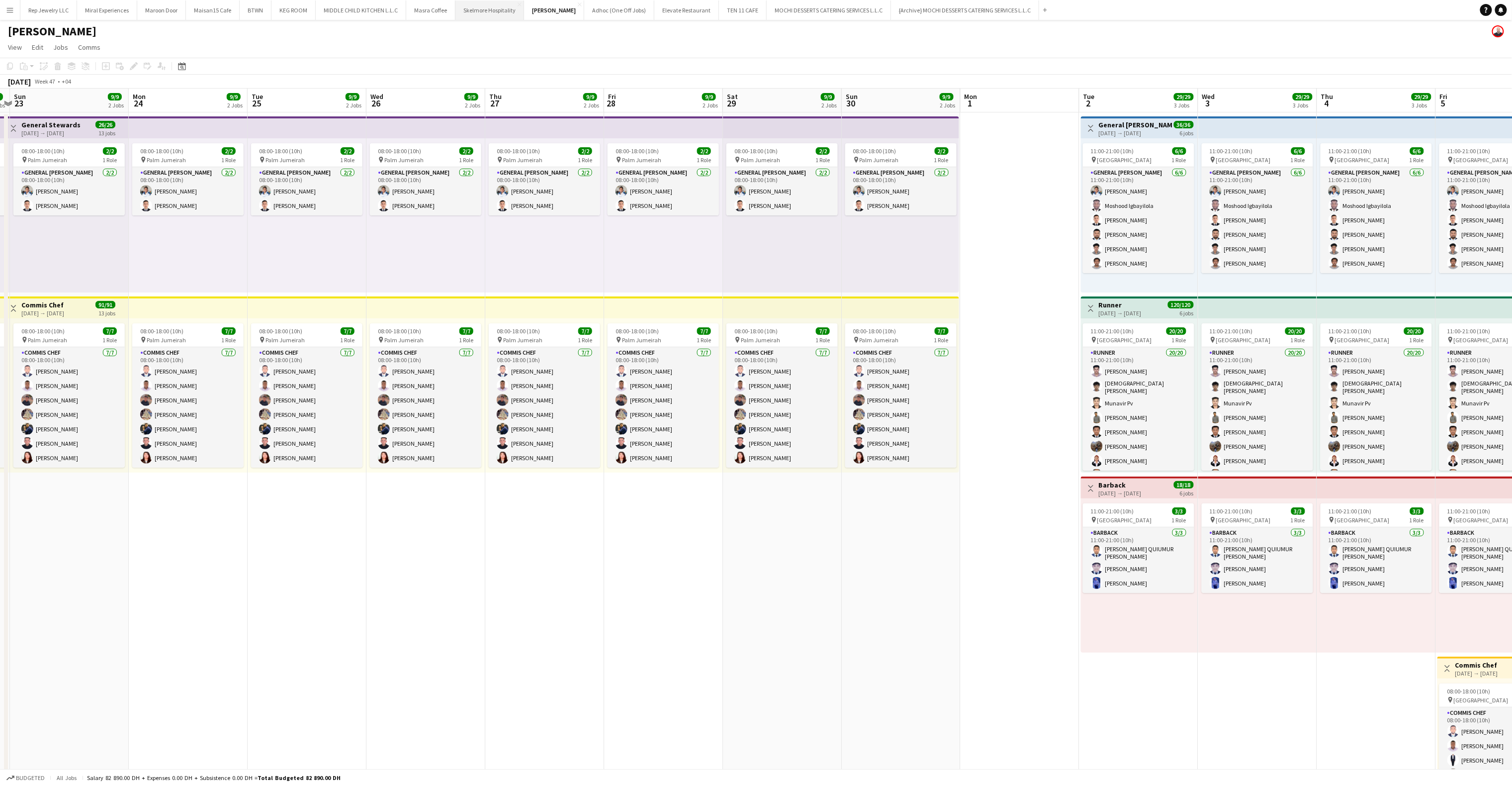
click at [479, 12] on button "Skelmore Hospitality Close" at bounding box center [490, 10] width 68 height 19
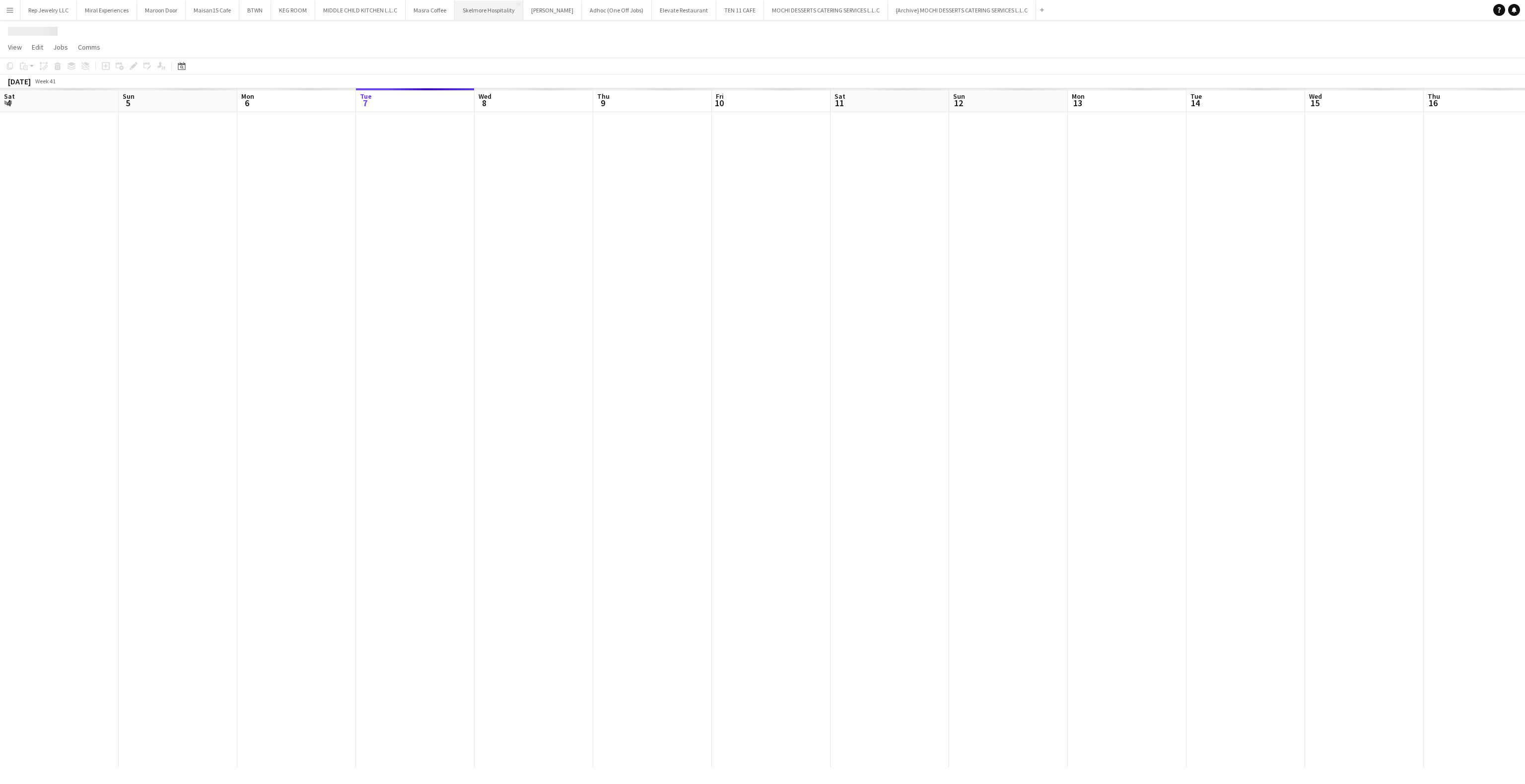
scroll to position [0, 237]
drag, startPoint x: 1290, startPoint y: 286, endPoint x: 645, endPoint y: 300, distance: 645.2
click at [573, 300] on app-calendar-viewport "Tue 7 Wed 8 Thu 9 Fri 10 Sat 11 Sun 12 Mon 13 Tue 14 Wed 15 Thu 16 Fri 17 Sat 1…" at bounding box center [762, 427] width 1525 height 679
drag, startPoint x: 1357, startPoint y: 268, endPoint x: 329, endPoint y: 300, distance: 1028.5
click at [329, 300] on app-calendar-viewport "Thu 9 Fri 10 Sat 11 Sun 12 Mon 13 Tue 14 Wed 15 Thu 16 Fri 17 Sat 18 Sun 19 Mon…" at bounding box center [762, 427] width 1525 height 679
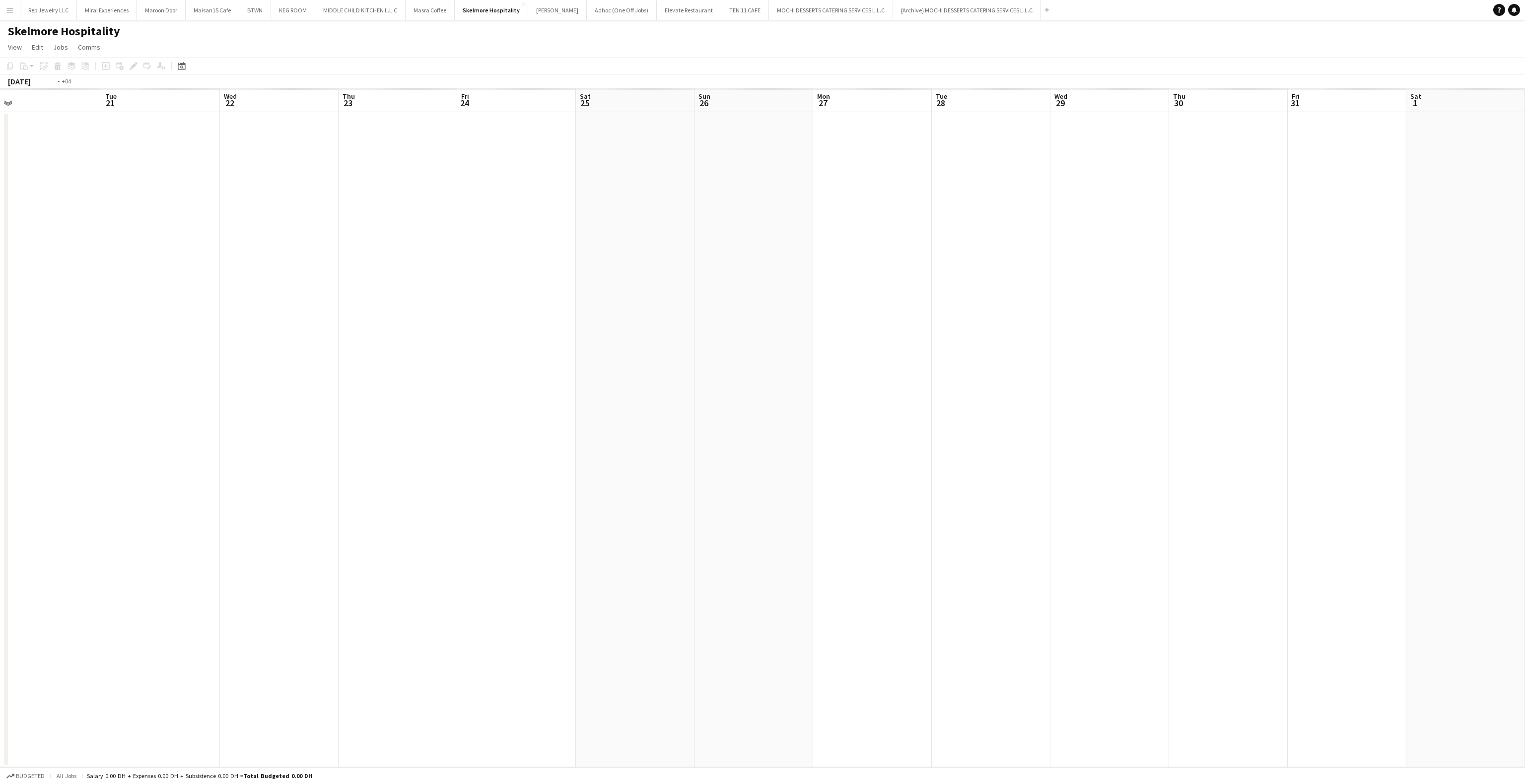
drag, startPoint x: 568, startPoint y: 301, endPoint x: 332, endPoint y: 297, distance: 236.0
click at [332, 297] on app-calendar-viewport "Sat 18 Sun 19 Mon 20 Tue 21 Wed 22 Thu 23 Fri 24 Sat 25 Sun 26 Mon 27 Tue 28 We…" at bounding box center [762, 427] width 1525 height 679
drag, startPoint x: 286, startPoint y: 293, endPoint x: 250, endPoint y: 294, distance: 36.0
click at [250, 294] on app-calendar-viewport "Sat 25 Sun 26 Mon 27 Tue 28 Wed 29 Thu 30 Fri 31 Sat 1 Sun 2 Mon 3 Tue 4 Wed 5 …" at bounding box center [762, 427] width 1525 height 679
drag, startPoint x: 1046, startPoint y: 267, endPoint x: 107, endPoint y: 274, distance: 939.0
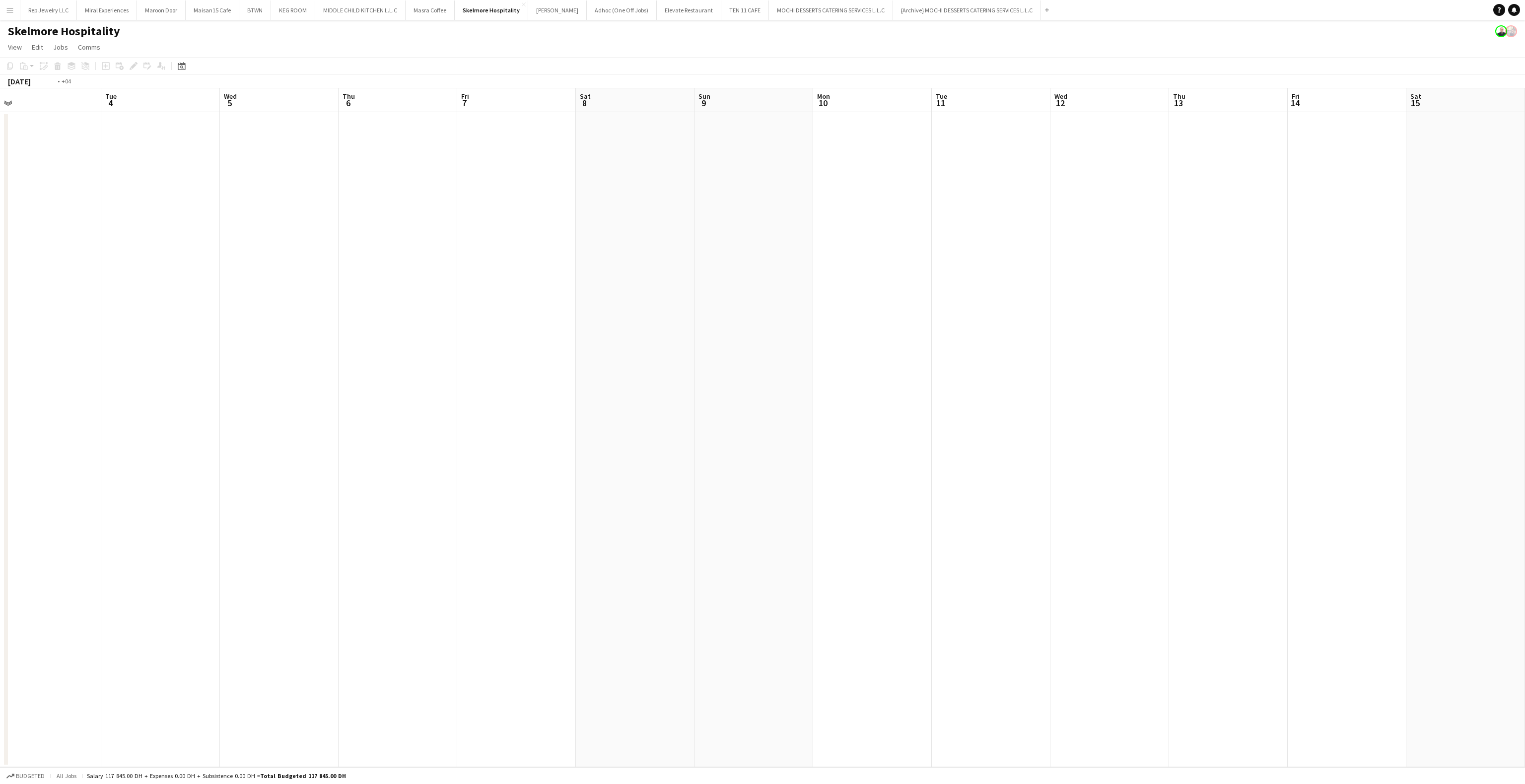
click at [104, 274] on app-calendar-viewport "Wed 29 Thu 30 Fri 31 Sat 1 Sun 2 Mon 3 Tue 4 Wed 5 Thu 6 Fri 7 Sat 8 Sun 9 Mon …" at bounding box center [762, 427] width 1525 height 679
drag, startPoint x: 1144, startPoint y: 257, endPoint x: 606, endPoint y: 263, distance: 538.0
click at [142, 263] on app-calendar-viewport "Tue 11 Wed 12 Thu 13 Fri 14 Sat 15 Sun 16 Mon 17 Tue 18 Wed 19 Thu 20 Fri 21 Sa…" at bounding box center [762, 427] width 1525 height 679
drag, startPoint x: 1221, startPoint y: 254, endPoint x: 46, endPoint y: 279, distance: 1175.3
click at [46, 279] on app-calendar-viewport "Sat 22 Sun 23 Mon 24 Tue 25 Wed 26 Thu 27 Fri 28 Sat 29 Sun 30 Mon 1 Tue 2 Wed …" at bounding box center [762, 427] width 1525 height 679
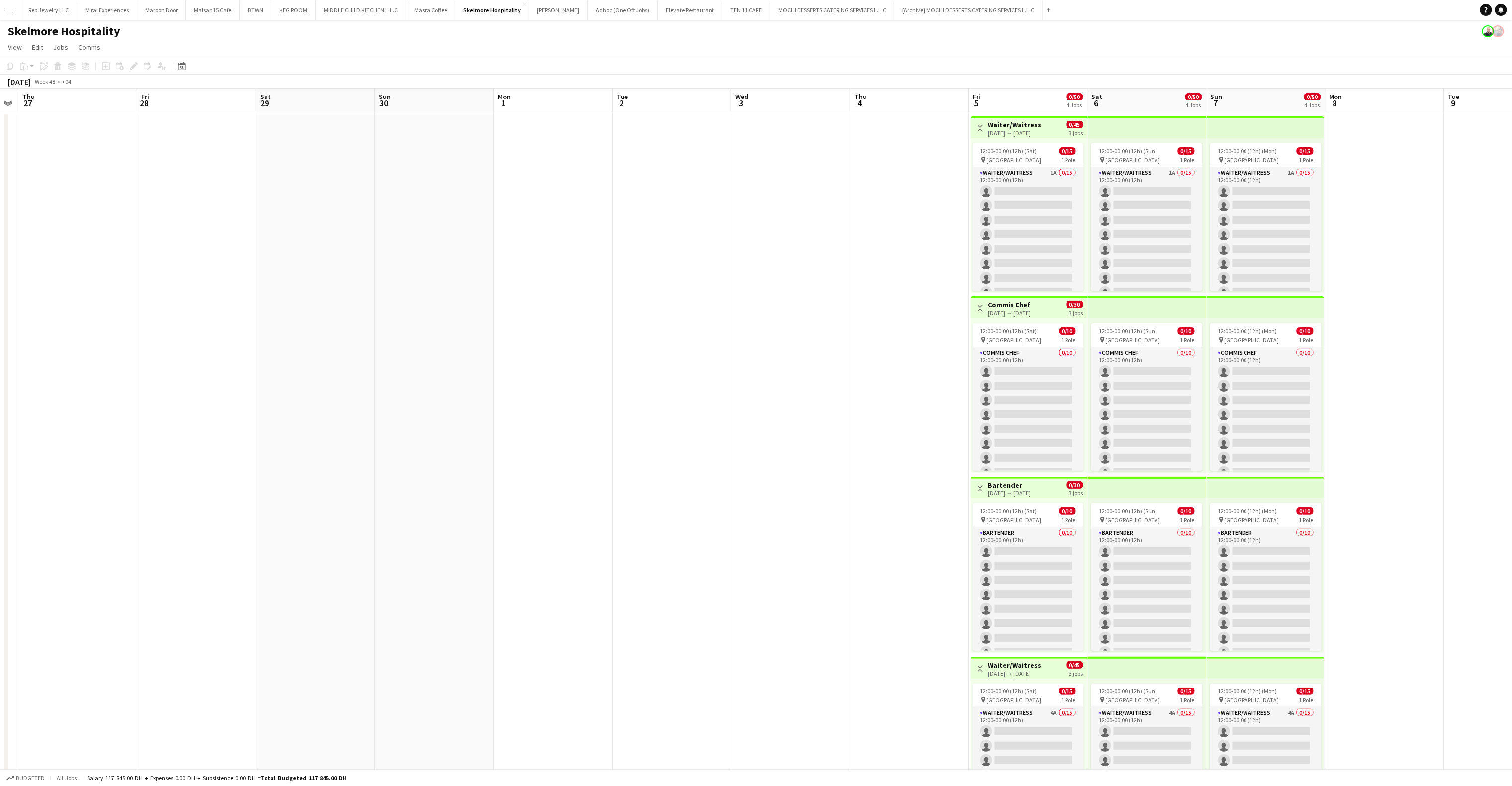
scroll to position [0, 370]
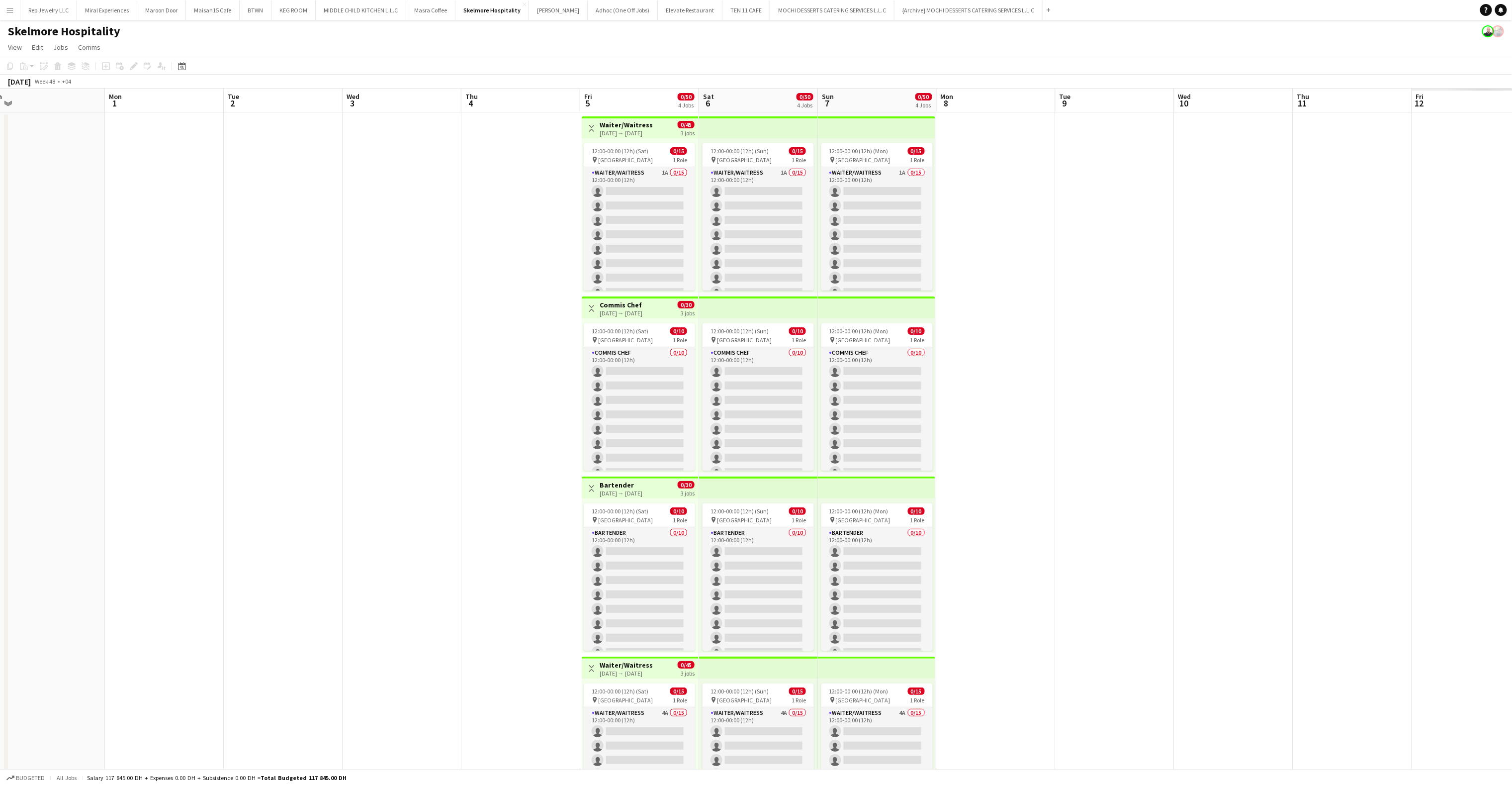
drag, startPoint x: 812, startPoint y: 239, endPoint x: 422, endPoint y: 239, distance: 390.0
click at [422, 239] on app-calendar-viewport "Thu 27 Fri 28 Sat 29 Sun 30 Mon 1 Tue 2 Wed 3 Thu 4 Fri 5 0/50 4 Jobs Sat 6 0/5…" at bounding box center [756, 463] width 1512 height 748
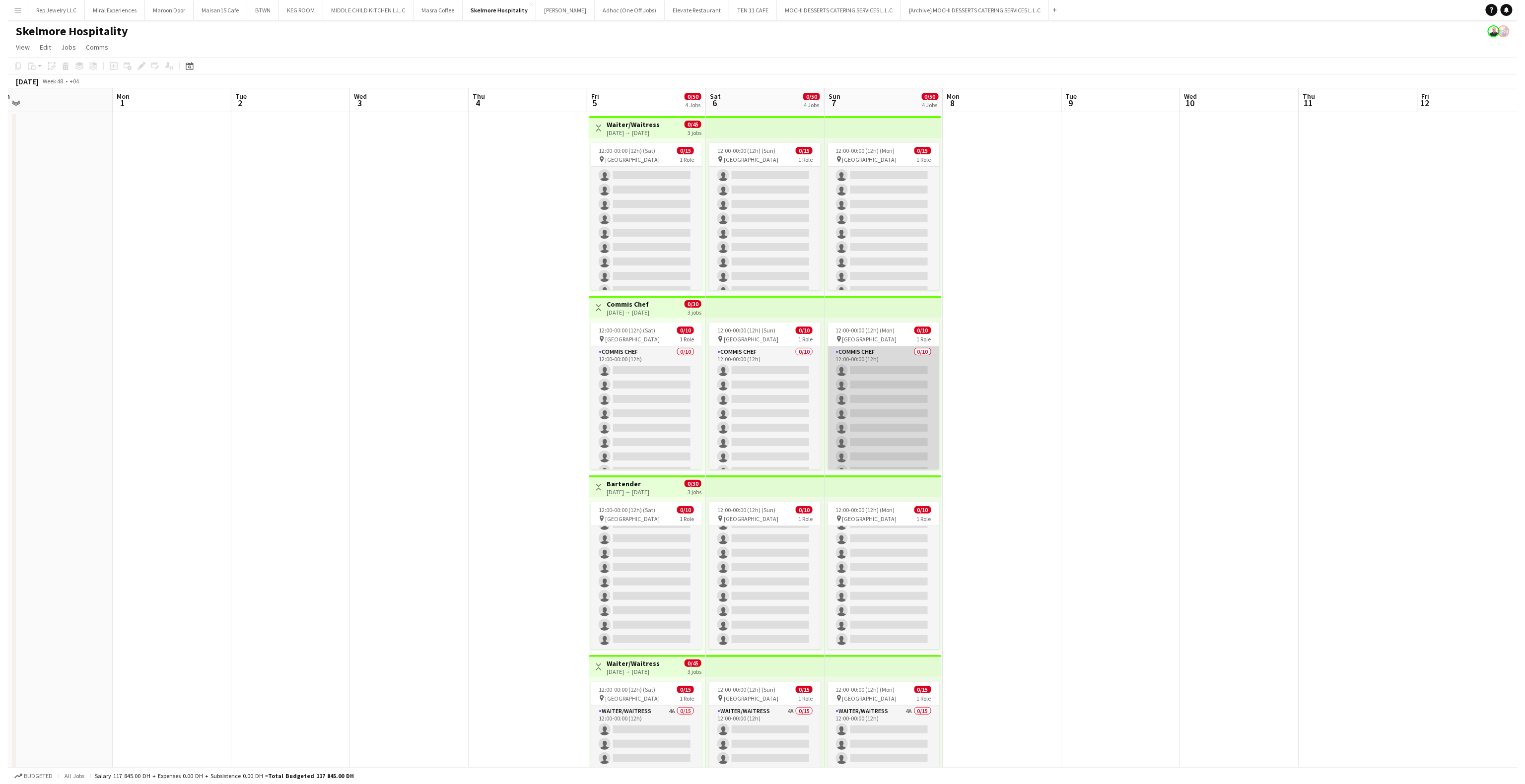
scroll to position [40, 0]
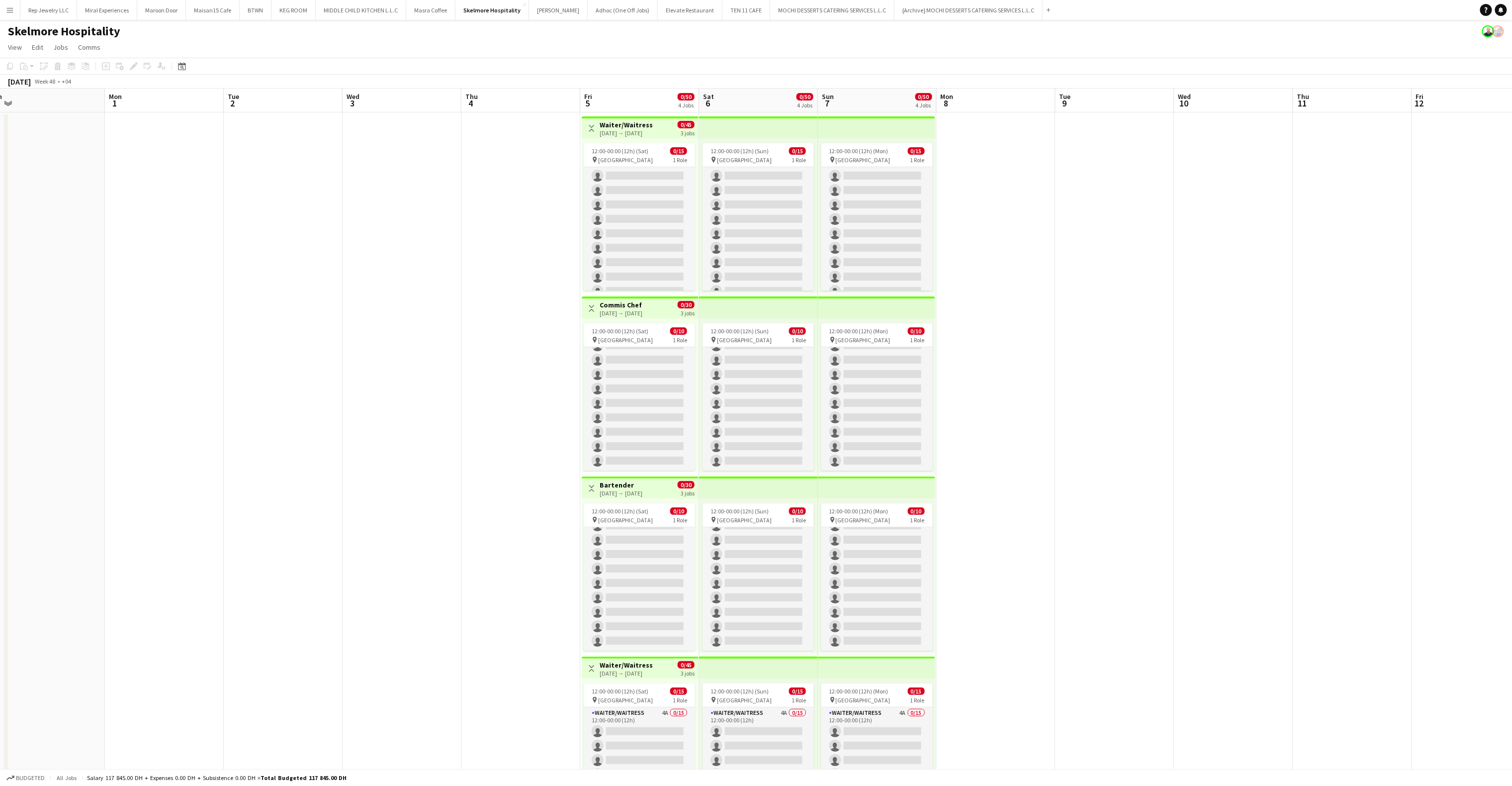
click at [1098, 496] on app-date-cell at bounding box center [1115, 474] width 119 height 724
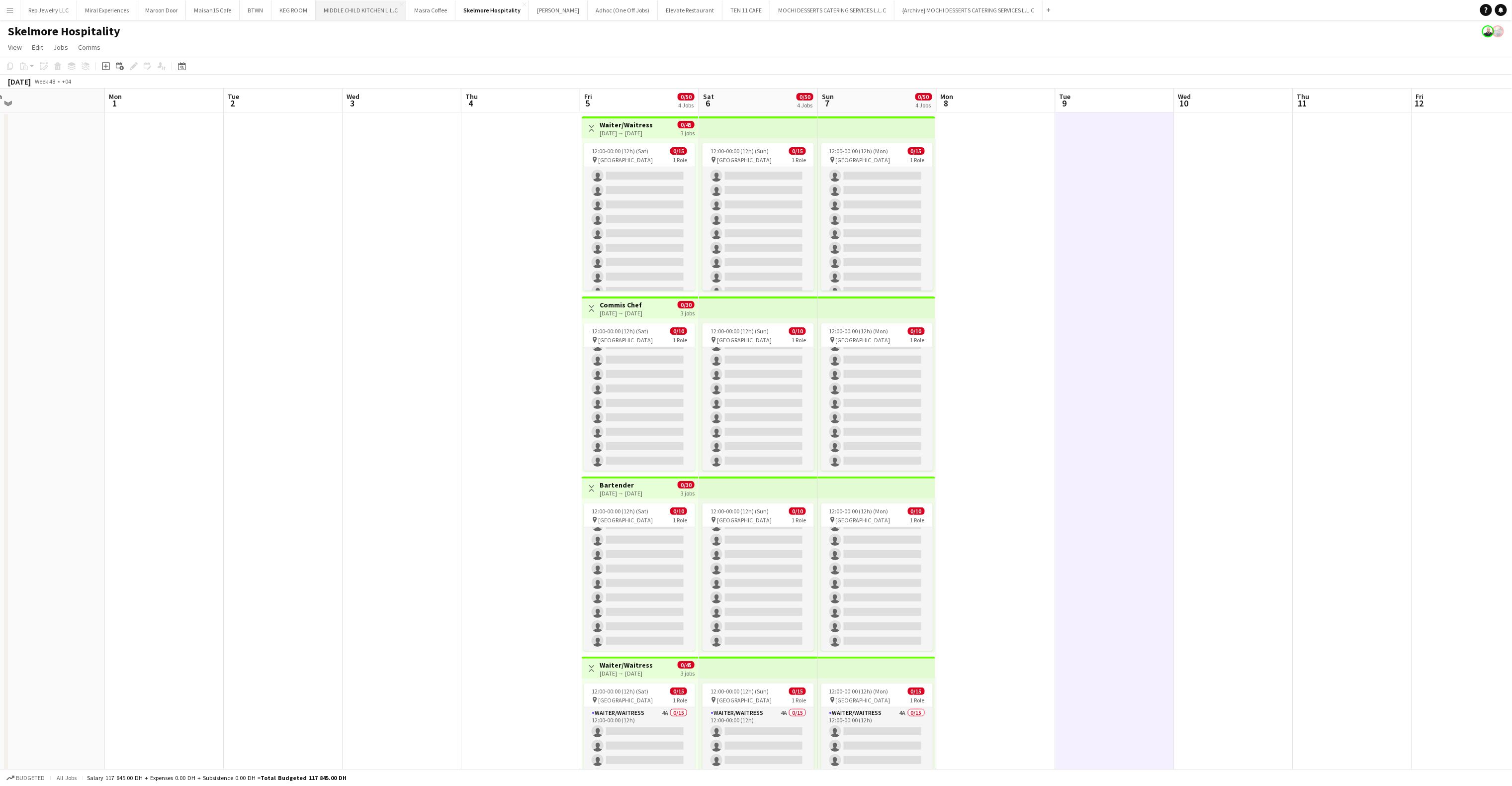
click at [349, 16] on button "MIDDLE CHILD KITCHEN L.L.C Close" at bounding box center [361, 10] width 91 height 19
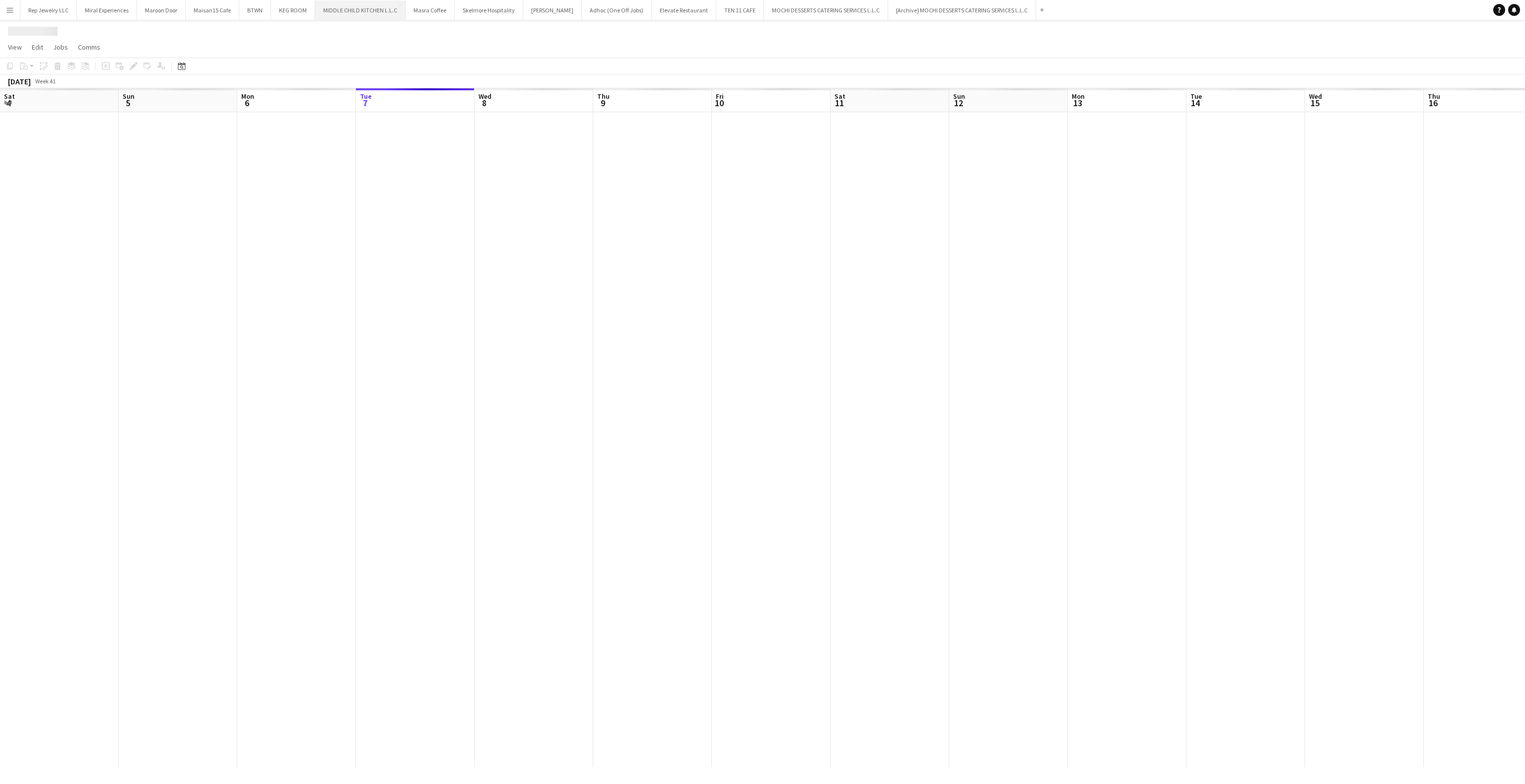
scroll to position [0, 237]
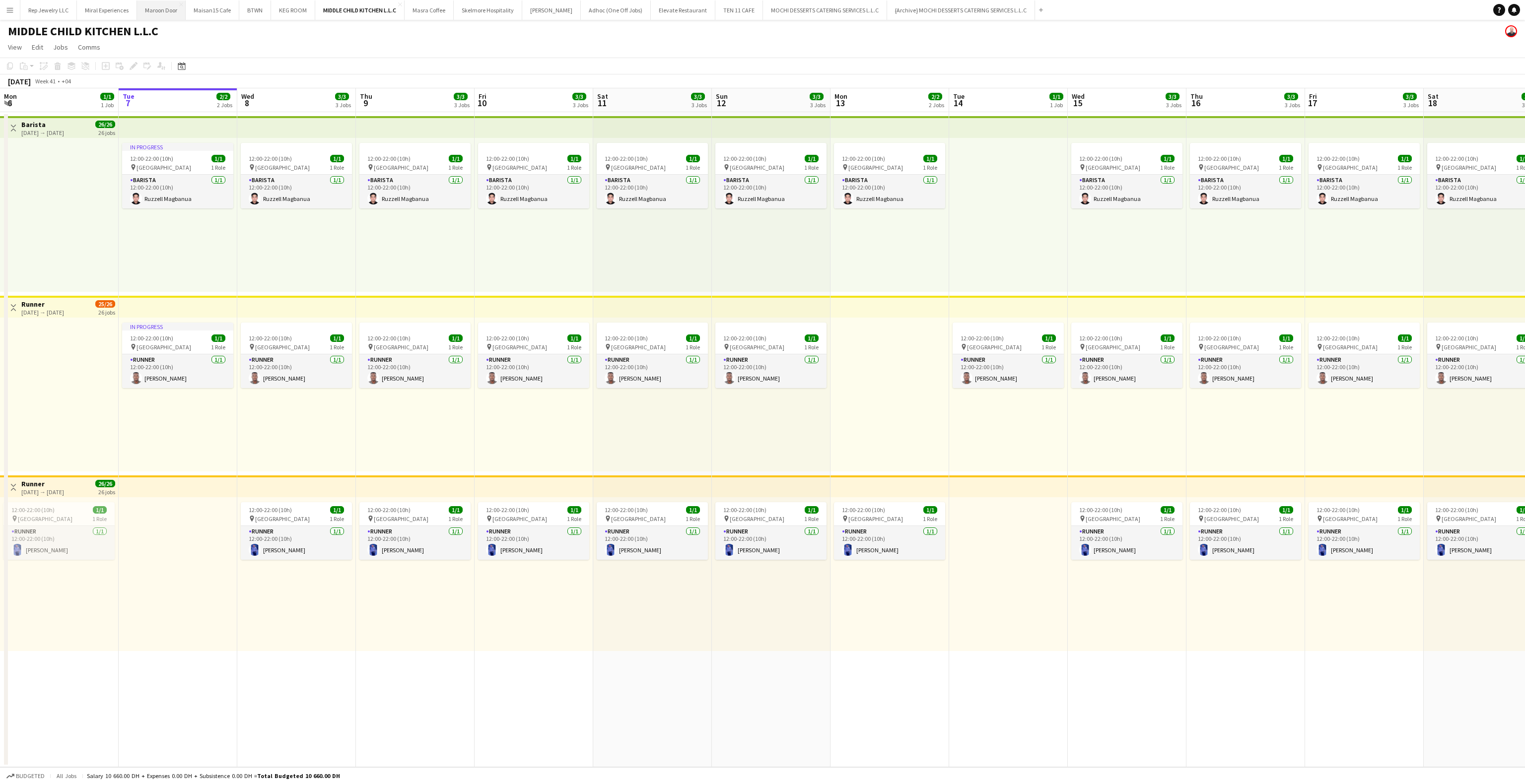
click at [168, 14] on button "Maroon Door Close" at bounding box center [162, 10] width 49 height 19
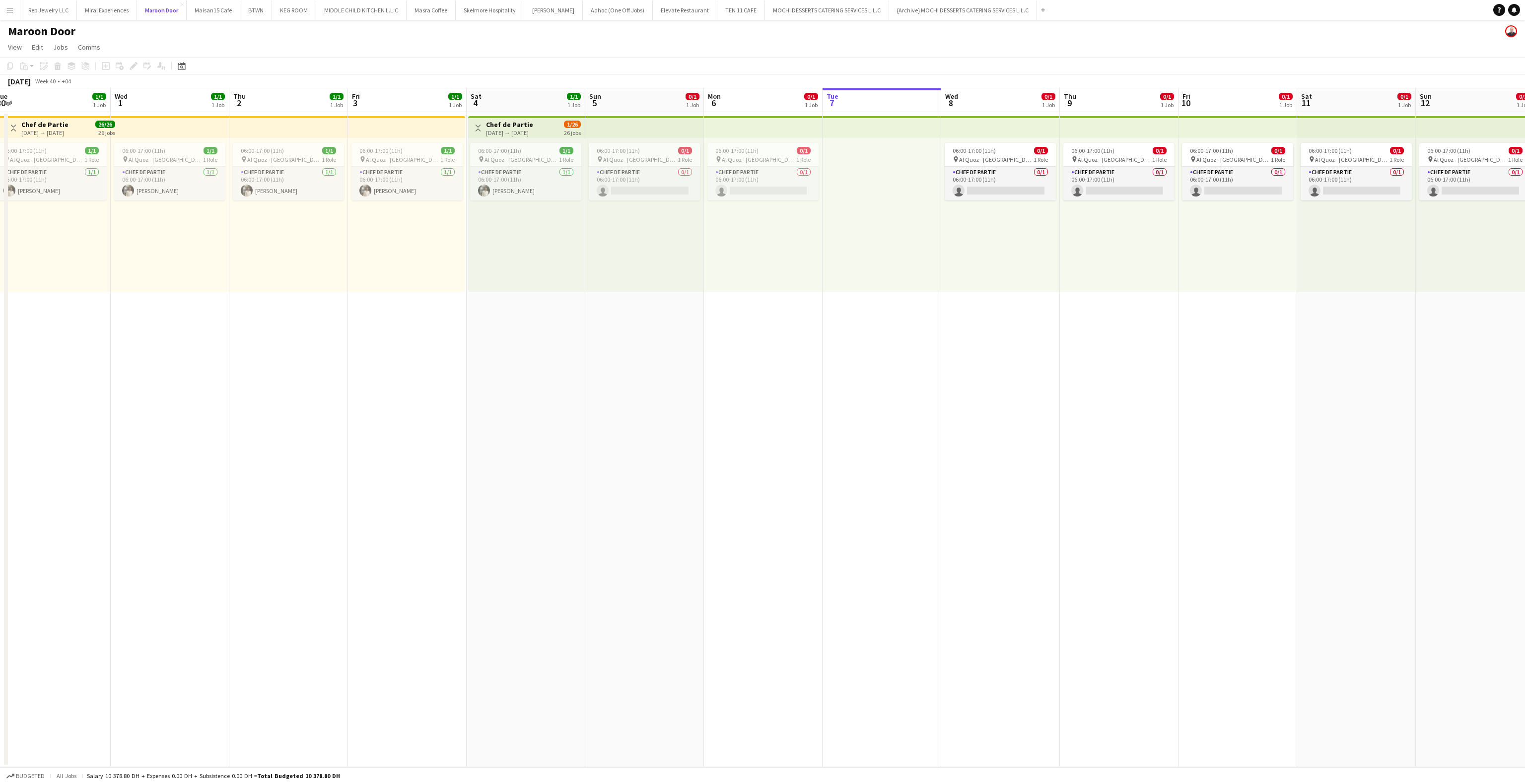
scroll to position [0, 294]
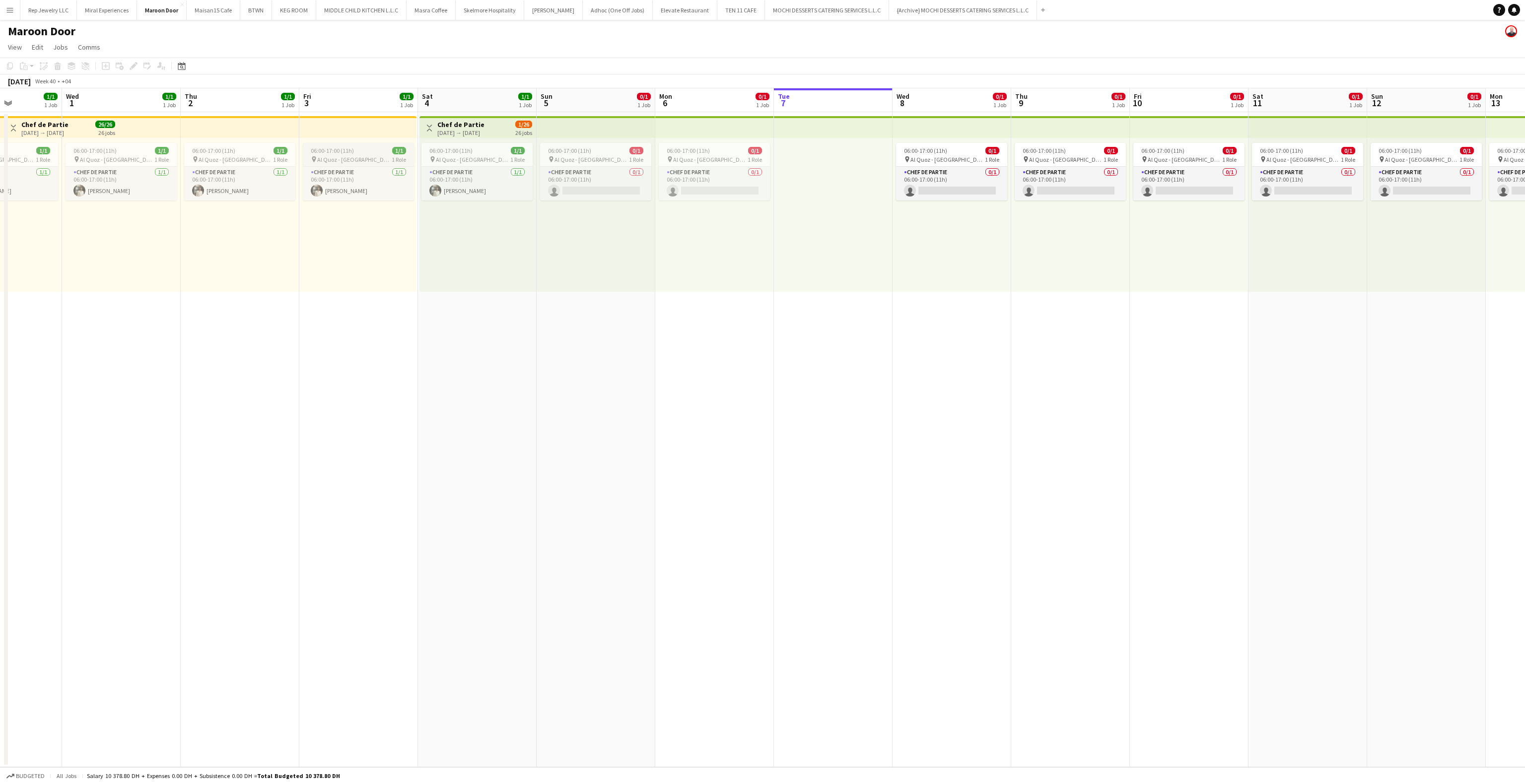
click at [368, 149] on div "06:00-17:00 (11h) 1/1" at bounding box center [358, 151] width 111 height 7
click at [506, 297] on app-date-cell "Toggle View Chef de Partie [DATE] → [DATE] 1/26 26 jobs 06:00-17:00 (11h) 1/1 p…" at bounding box center [477, 439] width 119 height 655
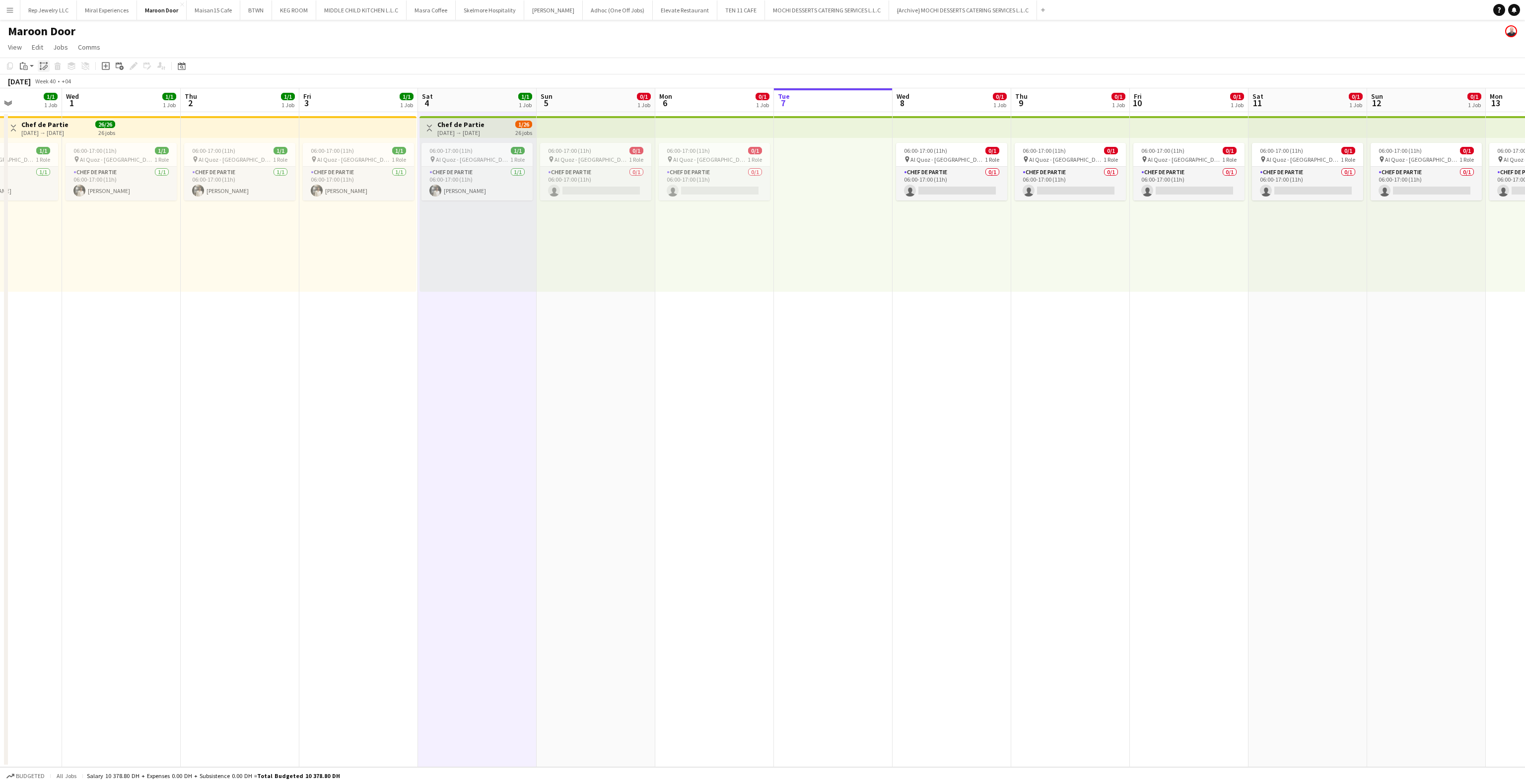
click at [40, 67] on icon "Paste linked Job" at bounding box center [44, 66] width 8 height 8
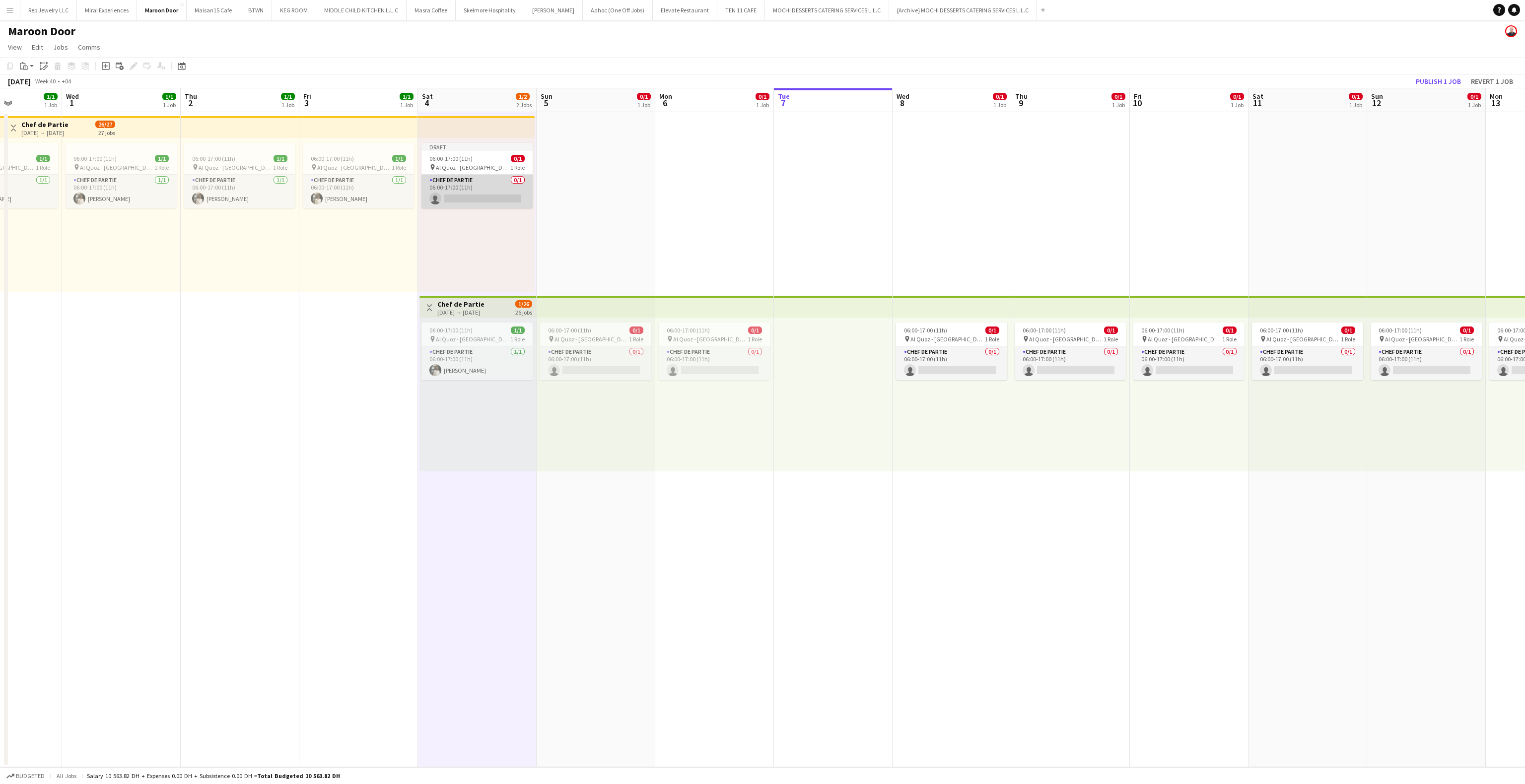
scroll to position [0, 293]
click at [446, 205] on app-card-role "Chef de Partie 0/1 06:00-17:00 (11h) single-neutral-actions" at bounding box center [478, 191] width 111 height 33
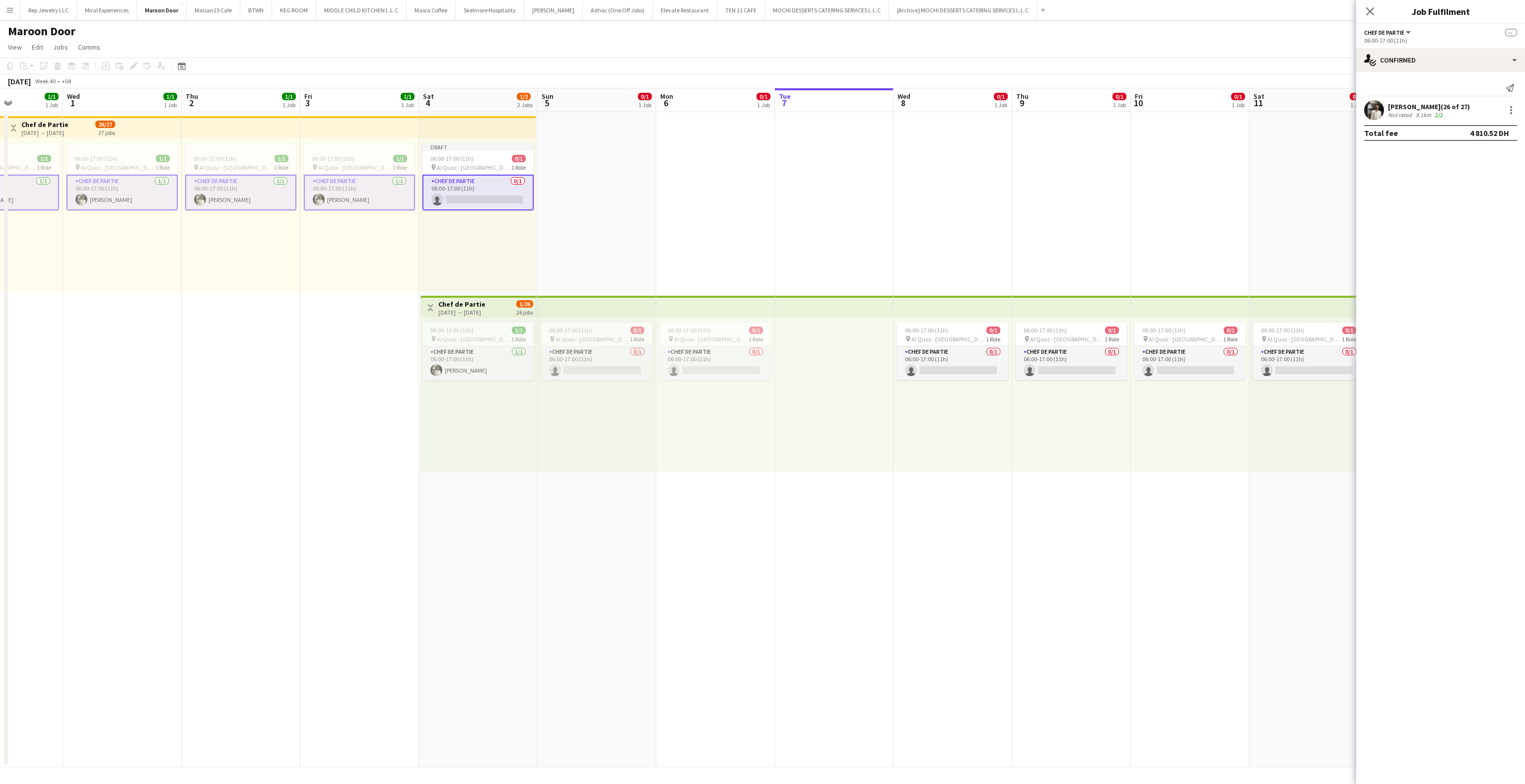
click at [481, 197] on app-card-role "Chef de Partie 0/1 06:00-17:00 (11h) single-neutral-actions" at bounding box center [478, 192] width 111 height 36
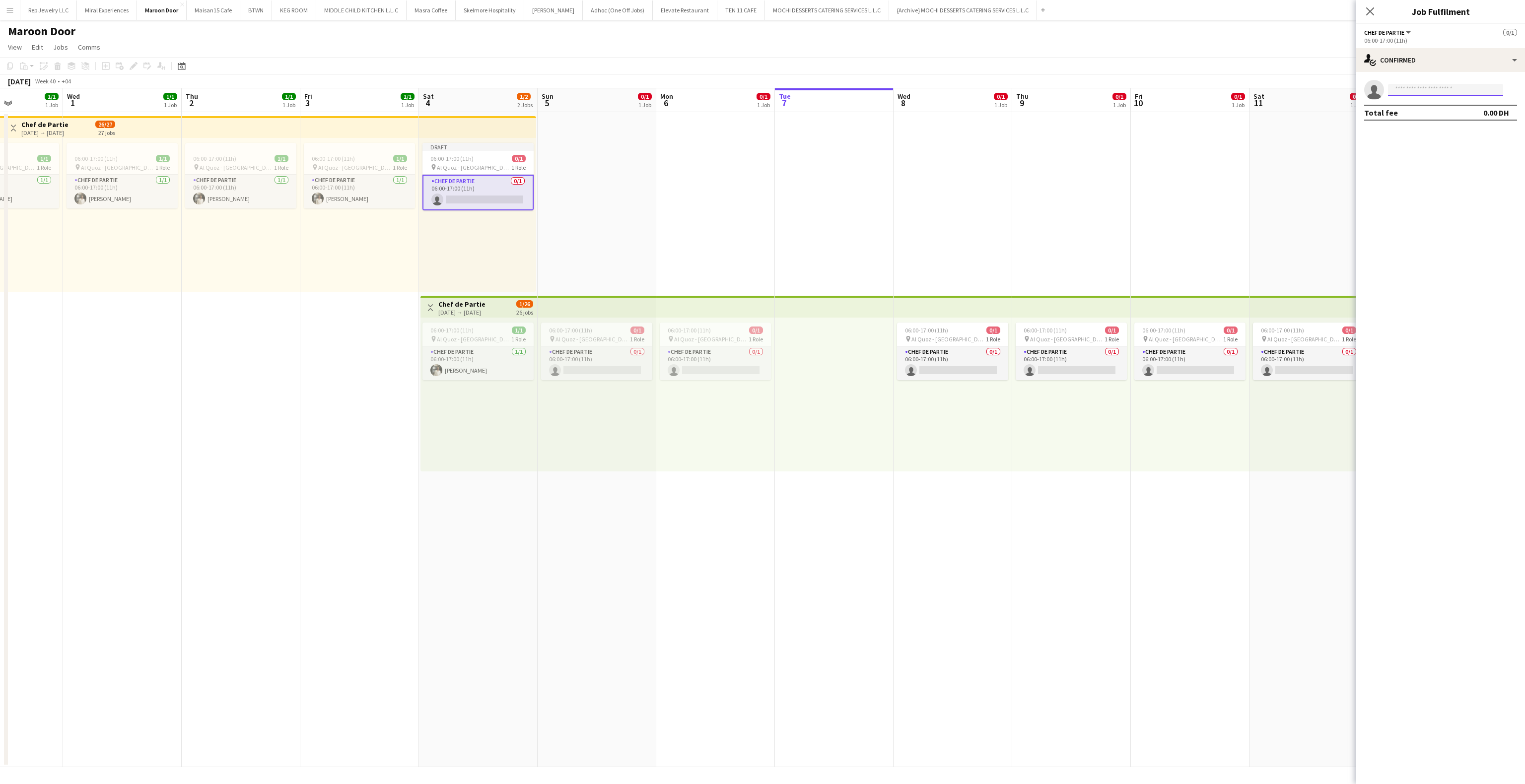
click at [1405, 85] on input at bounding box center [1445, 90] width 115 height 12
type input "*****"
click at [1426, 125] on span "[EMAIL_ADDRESS][DOMAIN_NAME]" at bounding box center [1446, 129] width 99 height 8
click at [449, 369] on app-card-role "Chef de Partie [DATE] 06:00-17:00 (11h) [PERSON_NAME]" at bounding box center [478, 363] width 111 height 33
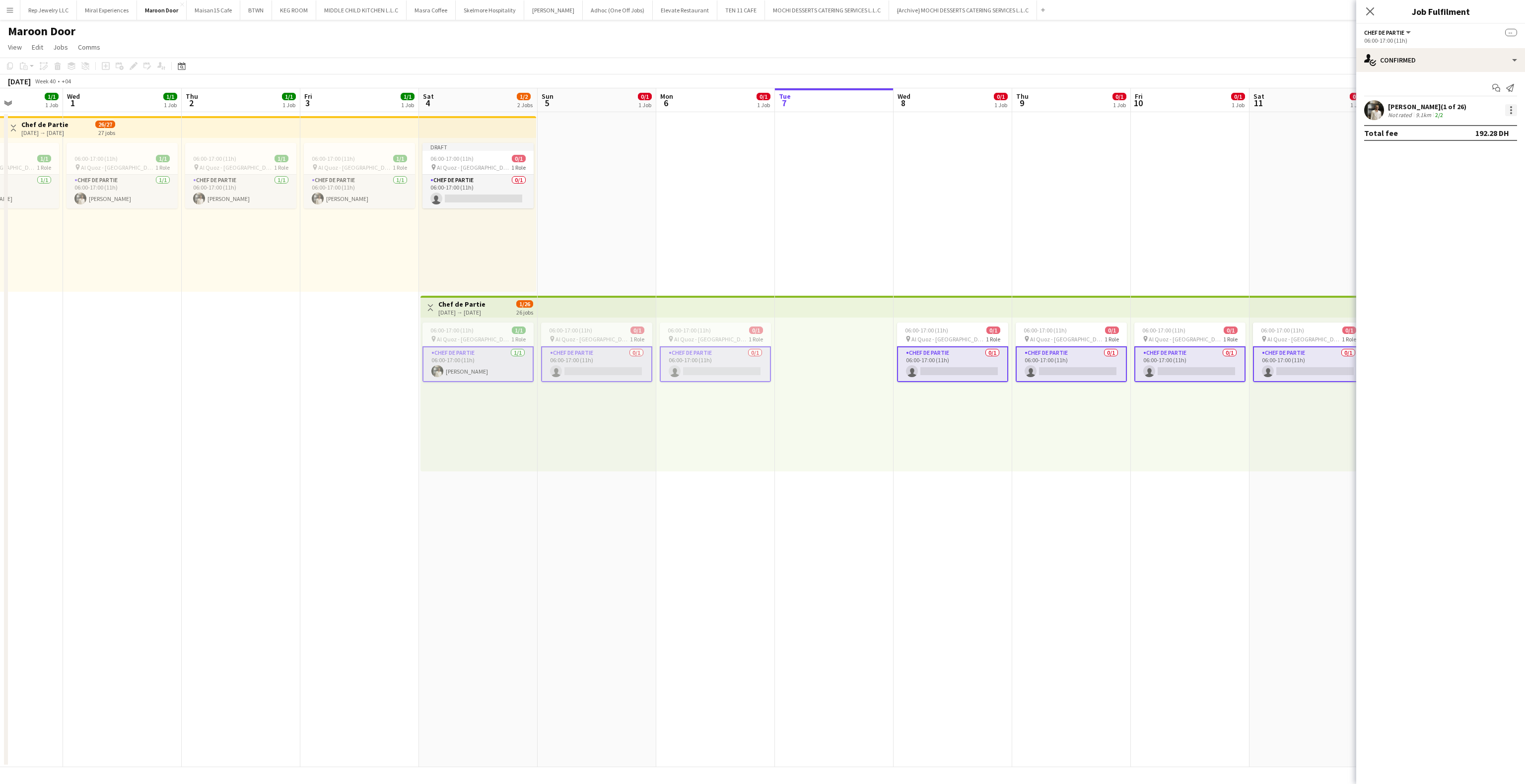
click at [1510, 109] on div at bounding box center [1511, 110] width 12 height 12
click at [1452, 200] on span "Remove" at bounding box center [1462, 200] width 30 height 8
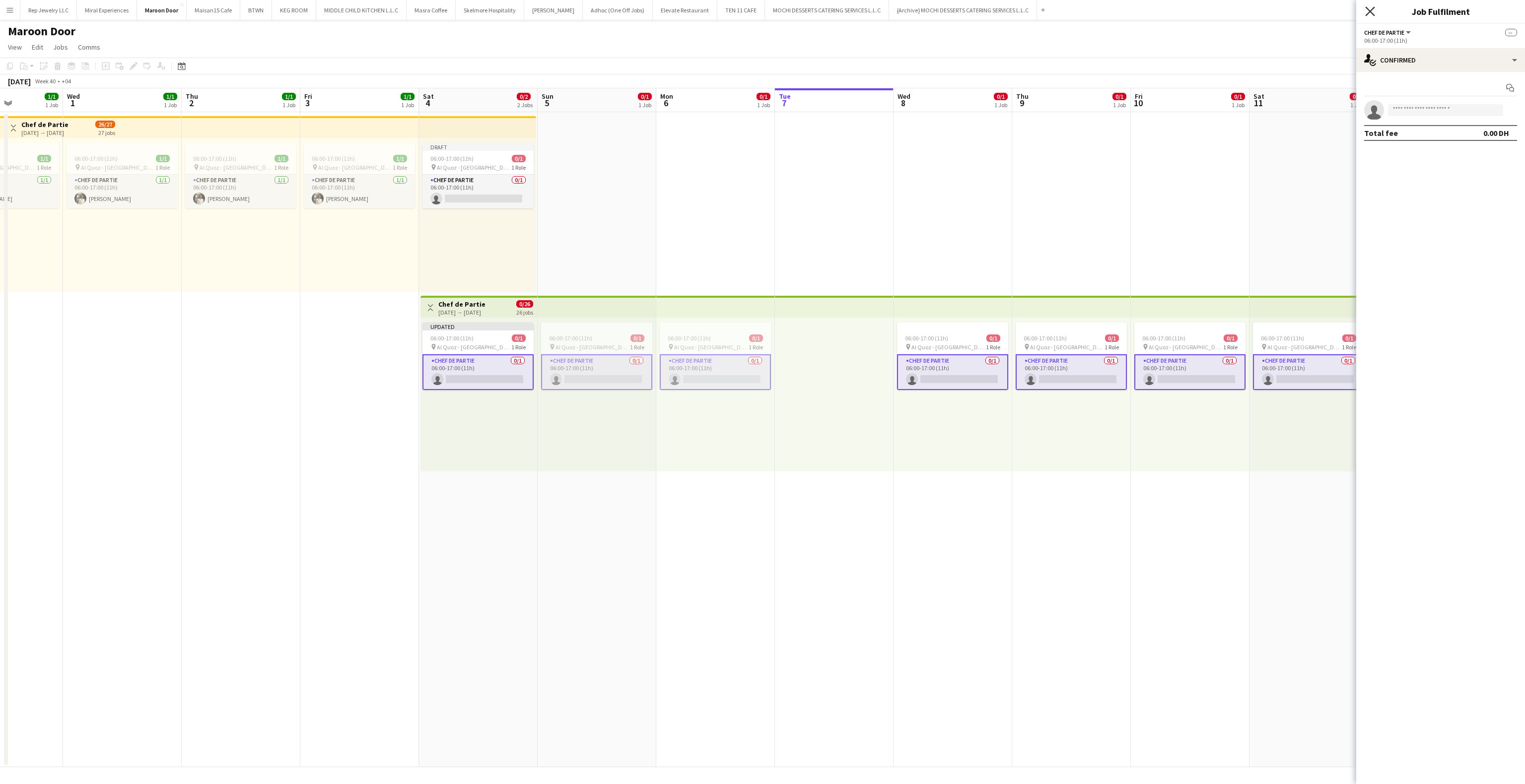
click at [1371, 16] on icon "Close pop-in" at bounding box center [1369, 11] width 10 height 10
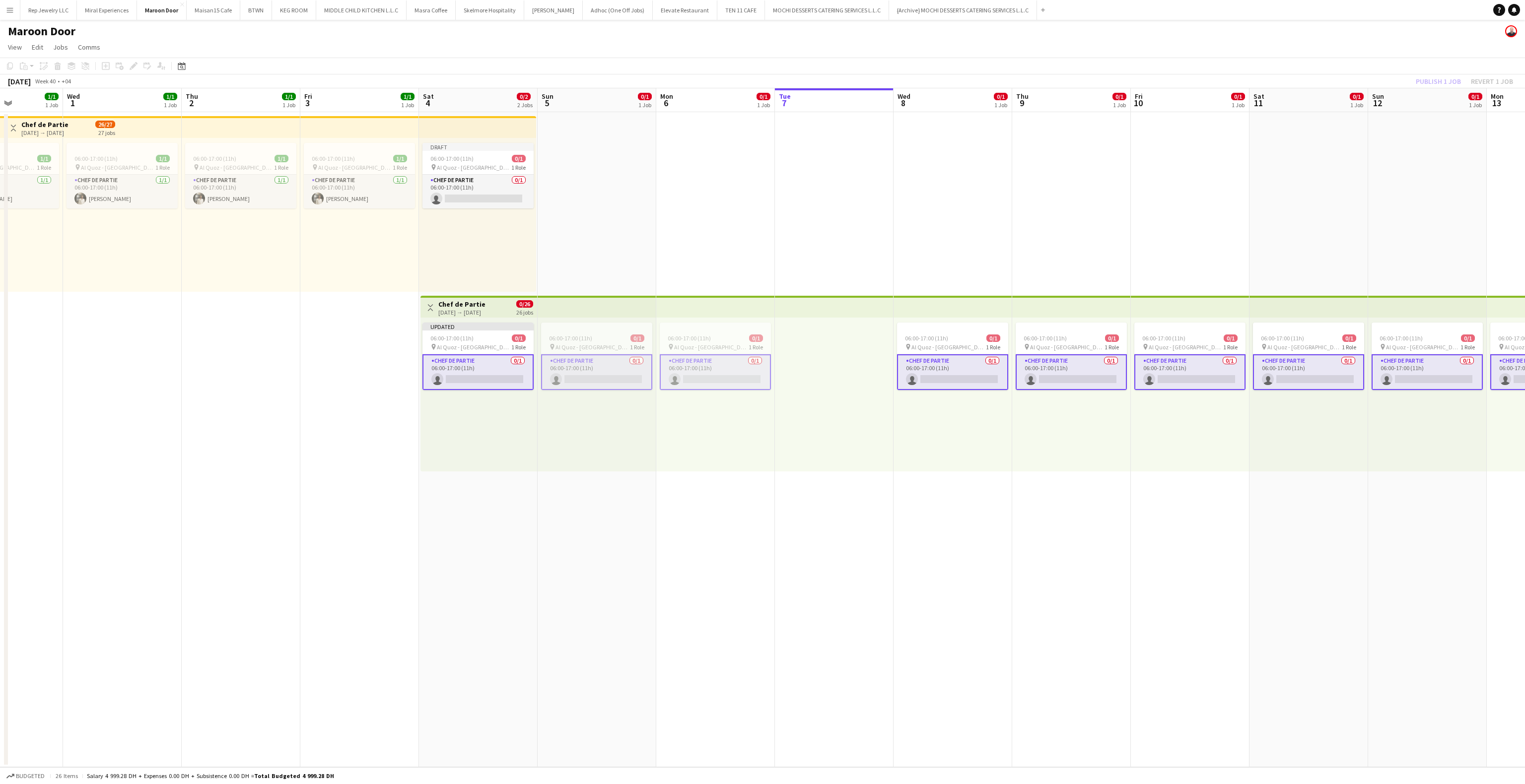
drag, startPoint x: 1435, startPoint y: 178, endPoint x: 1434, endPoint y: 118, distance: 60.0
click at [1435, 174] on app-date-cell "06:00-17:00 (11h) 0/1 pin Al Quoz - Dubai 1 Role Chef de Partie 0/1 06:00-17:00…" at bounding box center [1427, 439] width 119 height 655
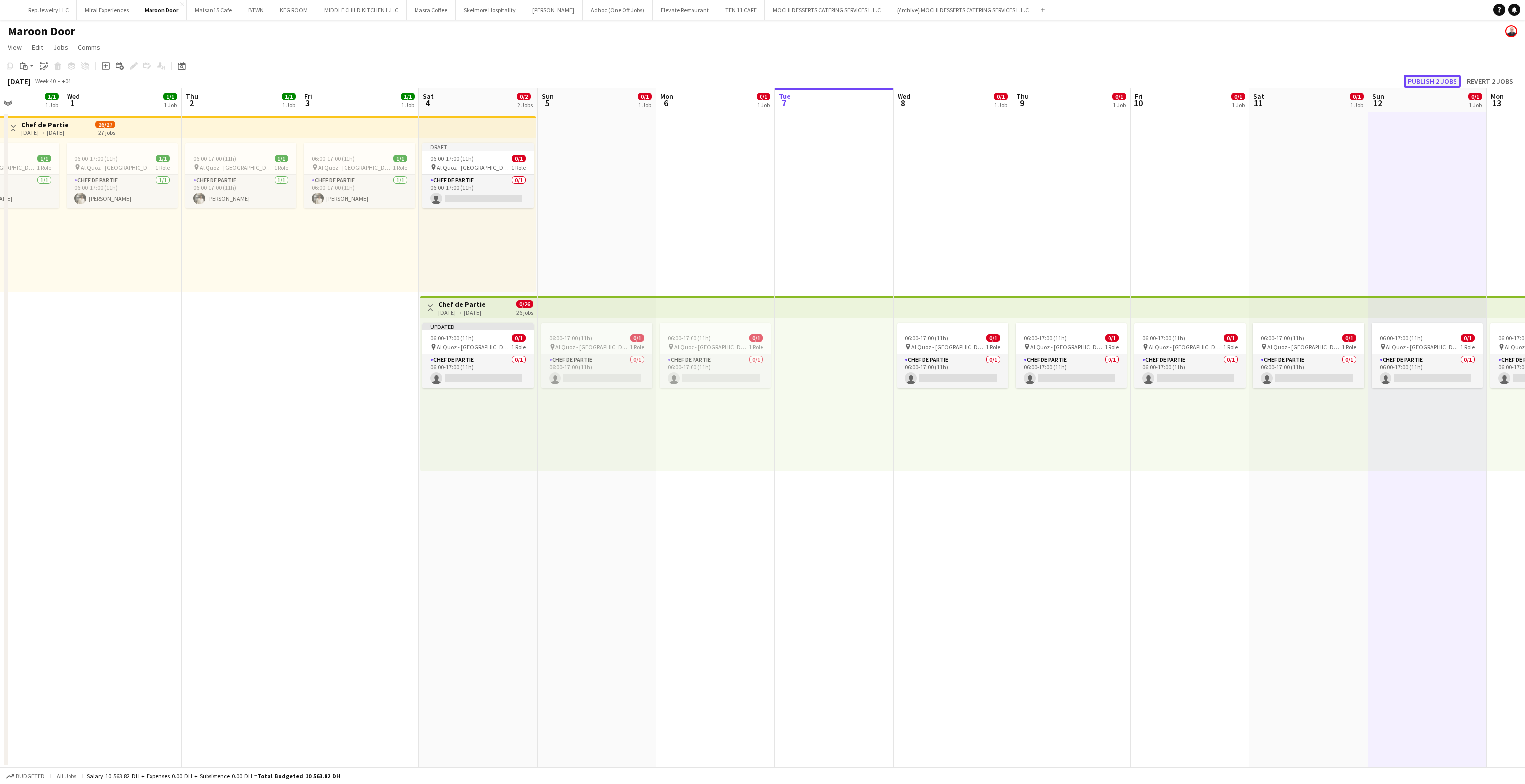
click at [1431, 82] on button "Publish 2 jobs" at bounding box center [1431, 81] width 57 height 13
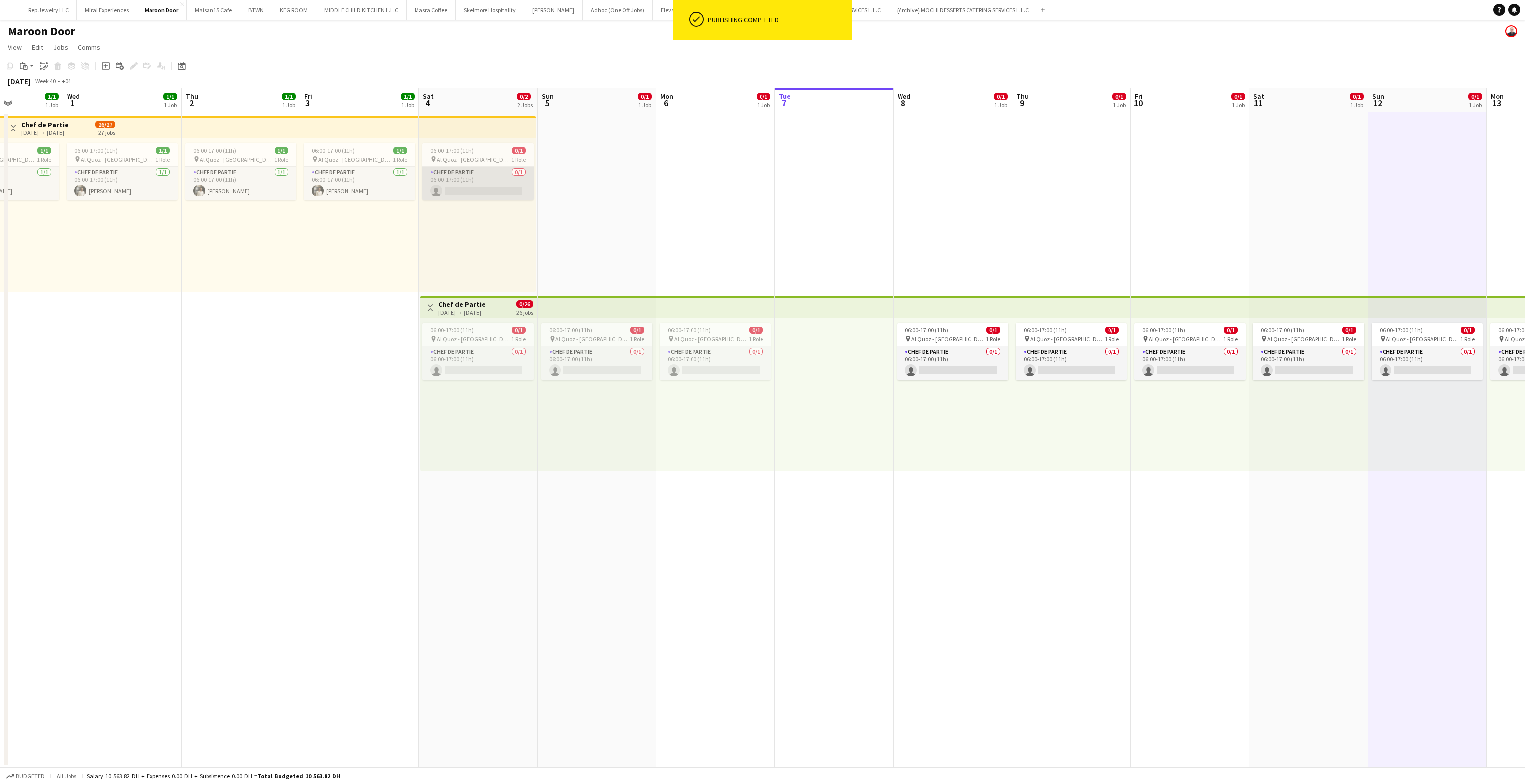
click at [476, 193] on app-card-role "Chef de Partie 0/1 06:00-17:00 (11h) single-neutral-actions" at bounding box center [478, 183] width 111 height 33
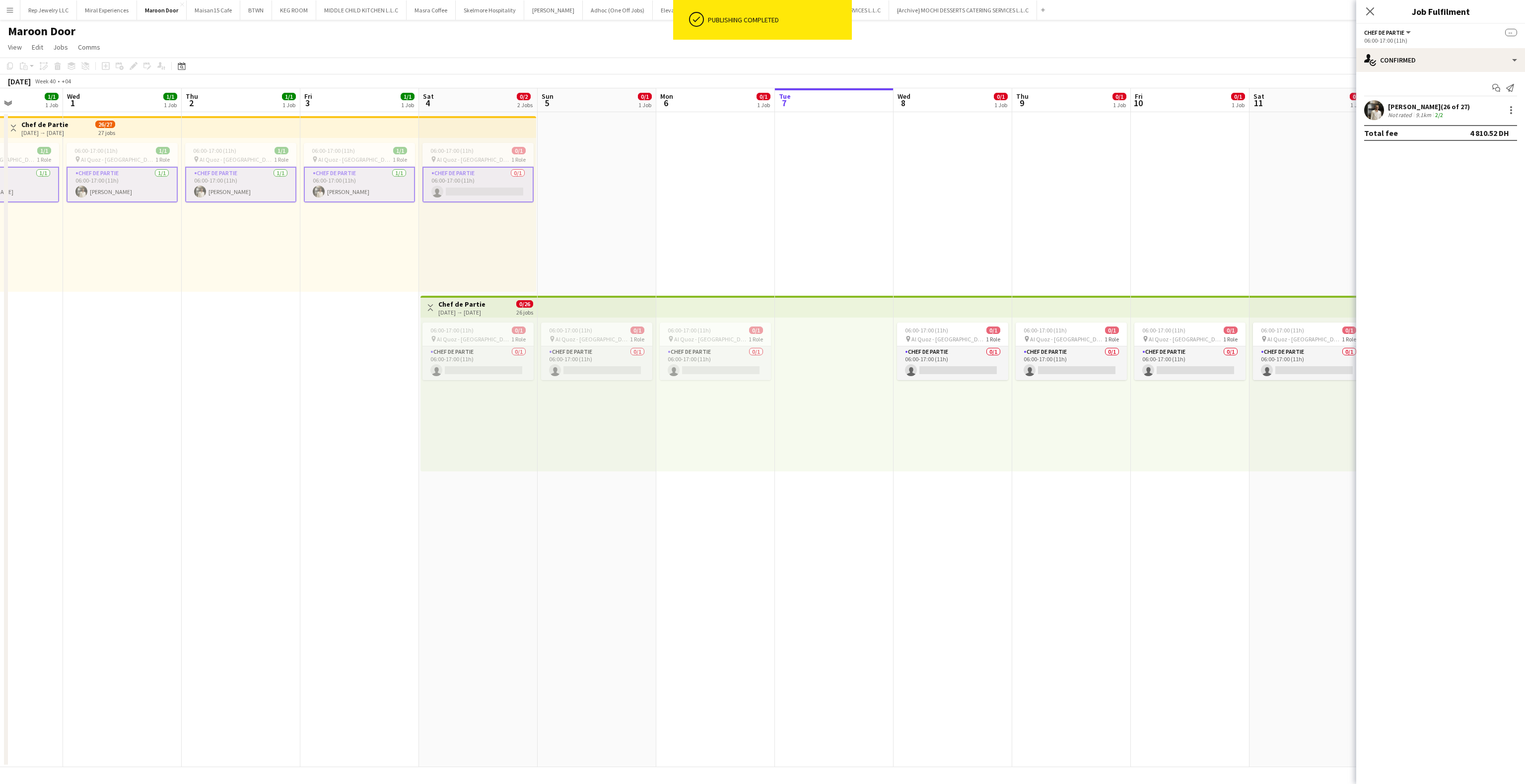
click at [476, 193] on app-card-role "Chef de Partie 0/1 06:00-17:00 (11h) single-neutral-actions" at bounding box center [478, 185] width 111 height 36
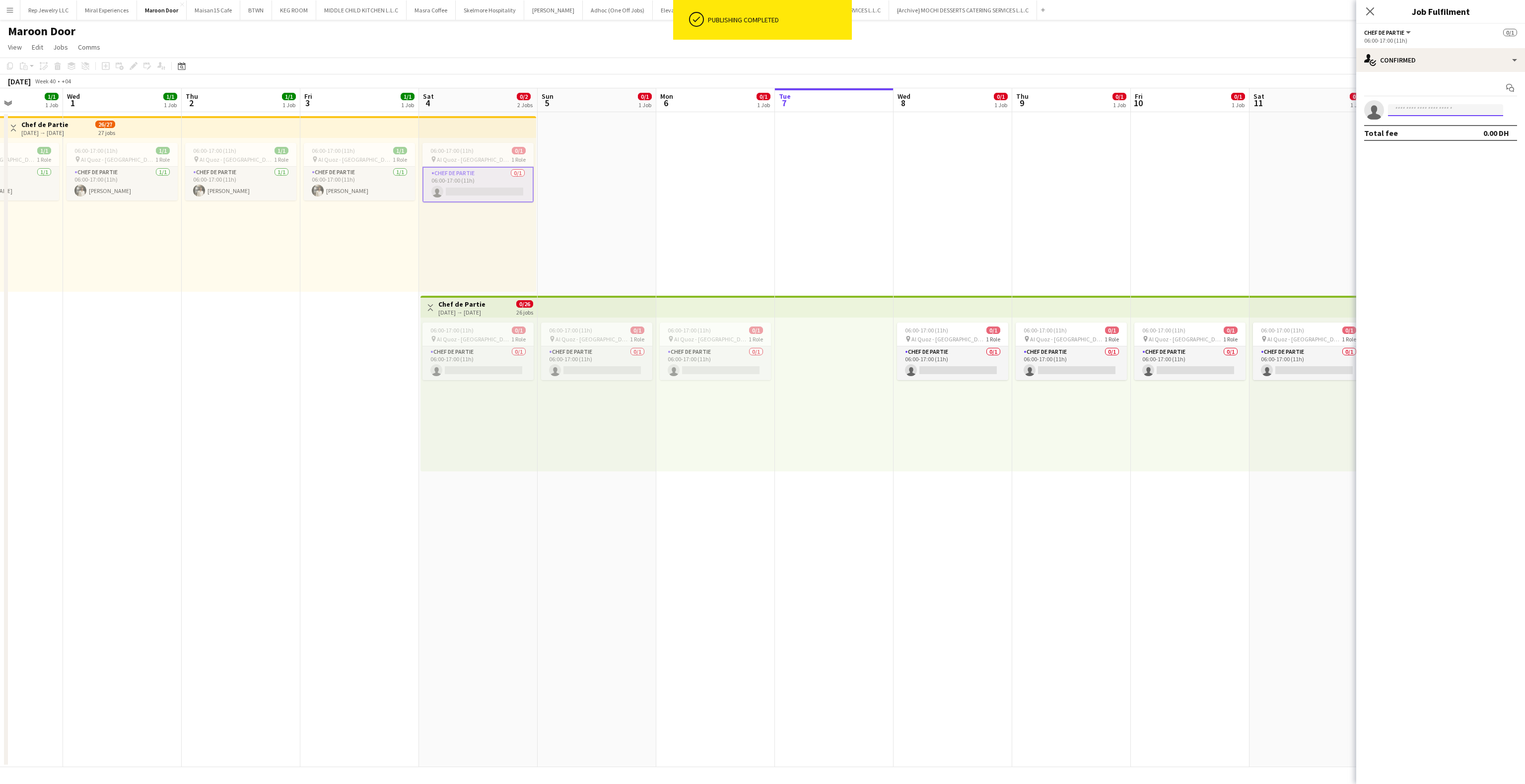
click at [1417, 111] on input at bounding box center [1445, 110] width 115 height 12
type input "*****"
click at [1414, 121] on span "[PERSON_NAME]" at bounding box center [1424, 125] width 57 height 8
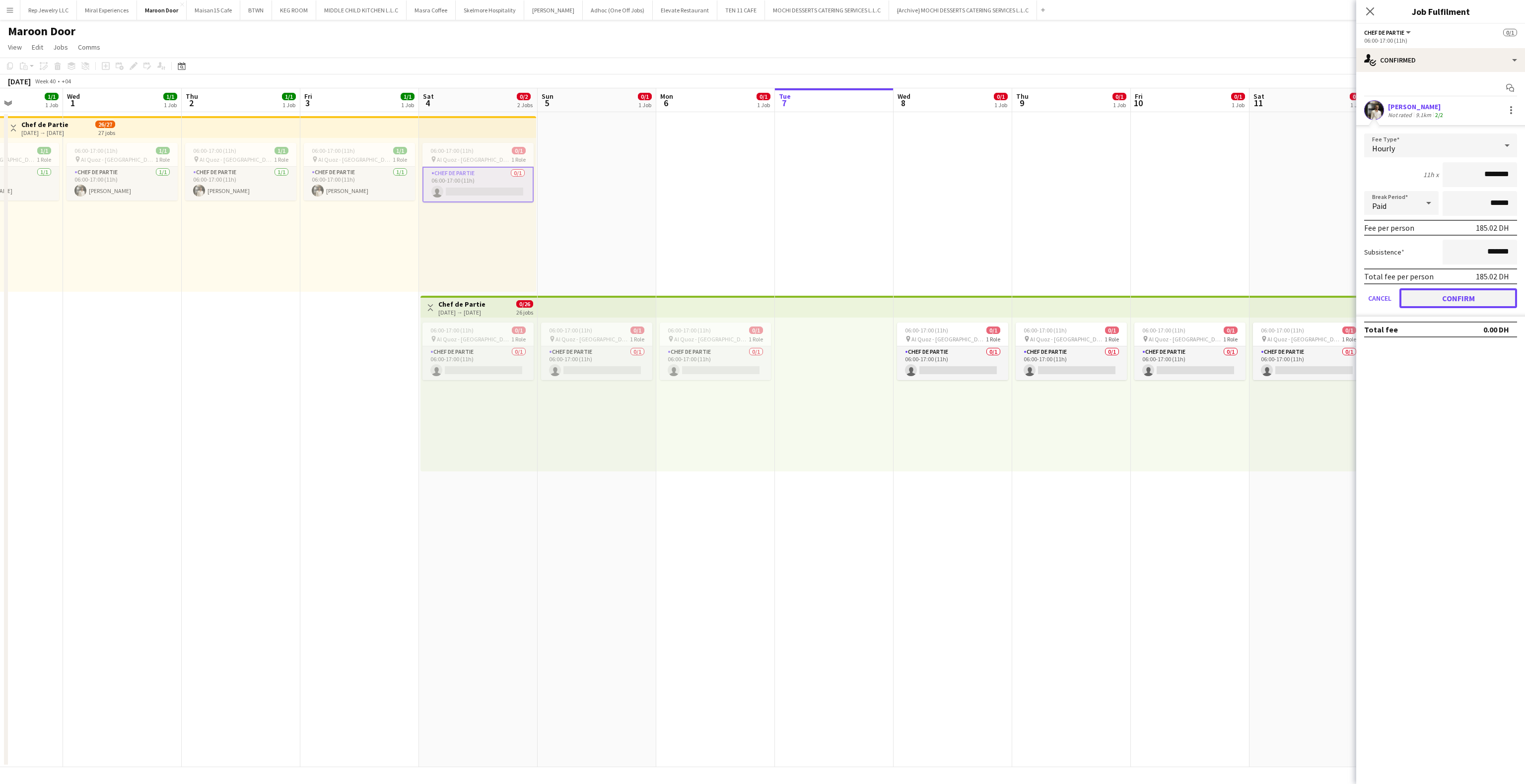
click at [1444, 303] on button "Confirm" at bounding box center [1457, 298] width 118 height 20
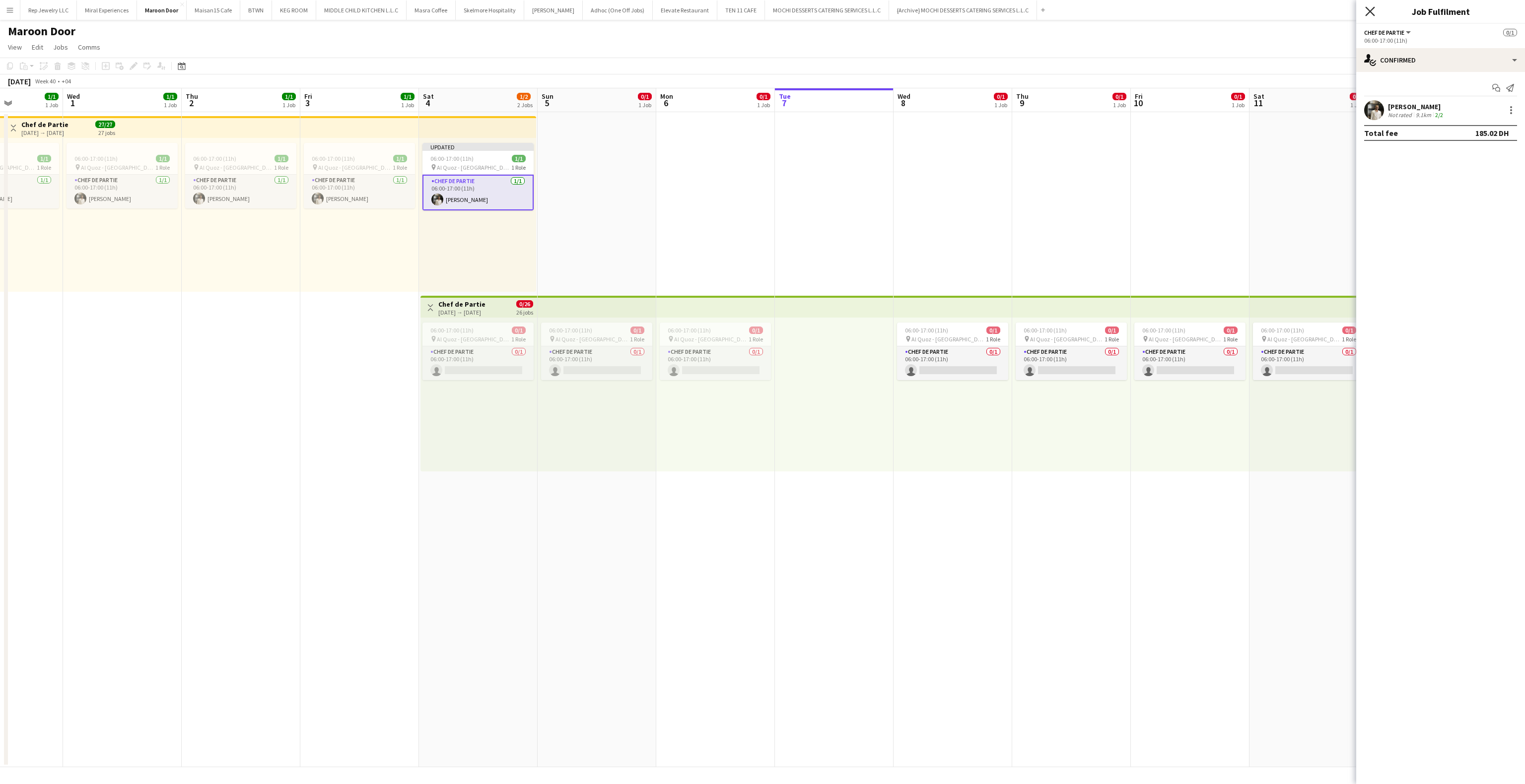
click at [1371, 12] on icon at bounding box center [1369, 11] width 10 height 10
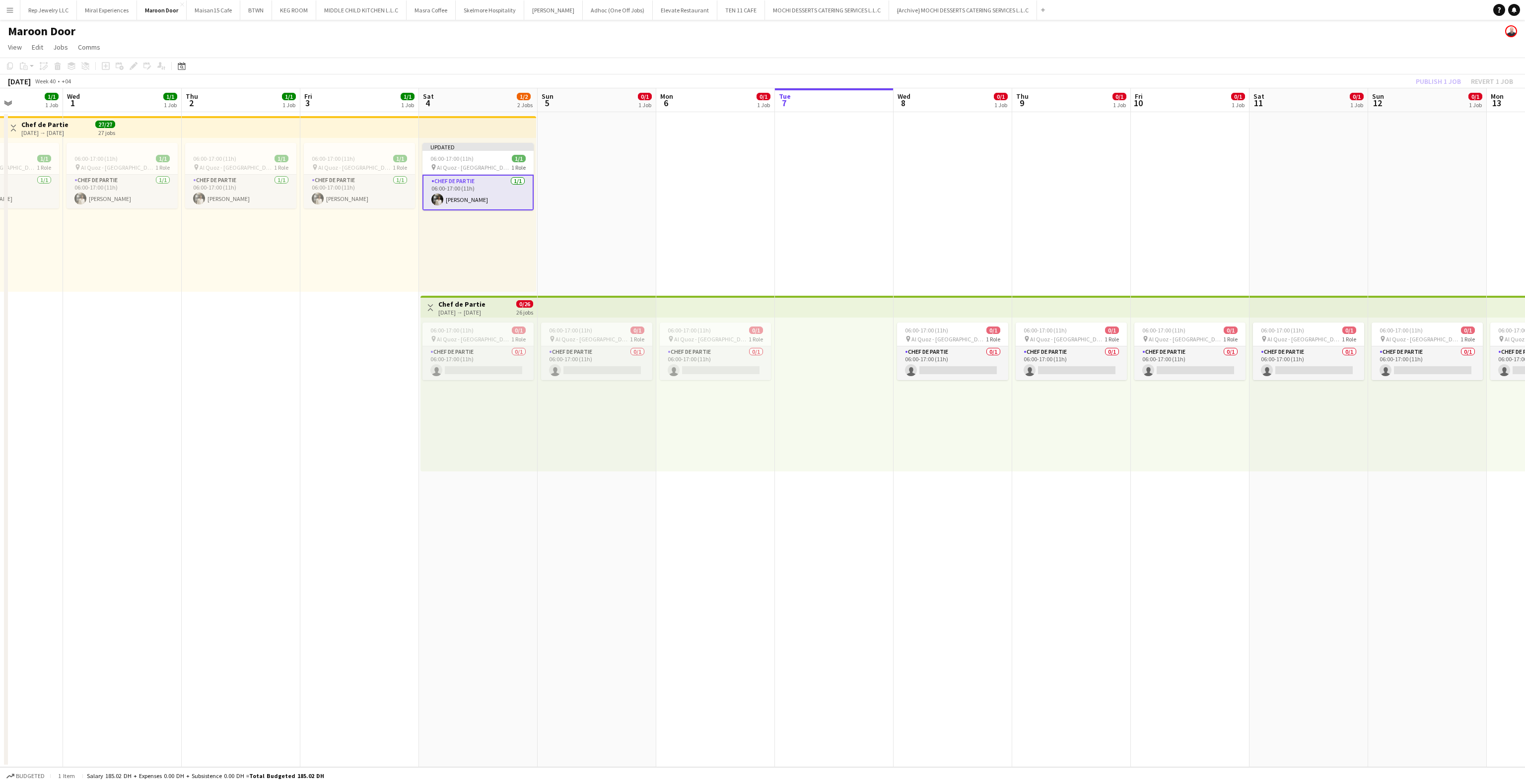
click at [572, 309] on app-top-bar at bounding box center [597, 306] width 119 height 22
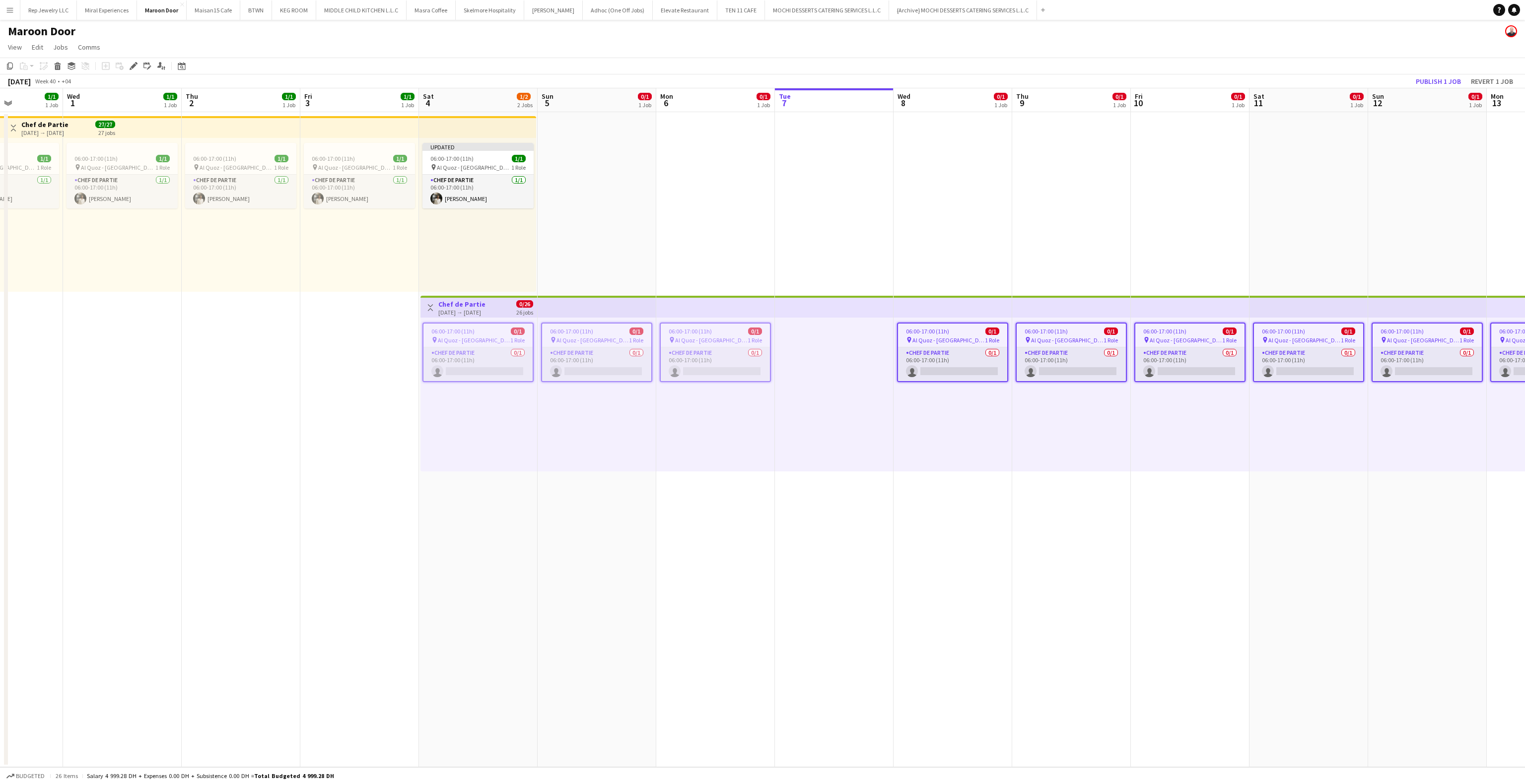
click at [979, 191] on app-date-cell "06:00-17:00 (11h) 0/1 pin Al Quoz - Dubai 1 Role Chef de Partie 0/1 06:00-17:00…" at bounding box center [953, 439] width 119 height 655
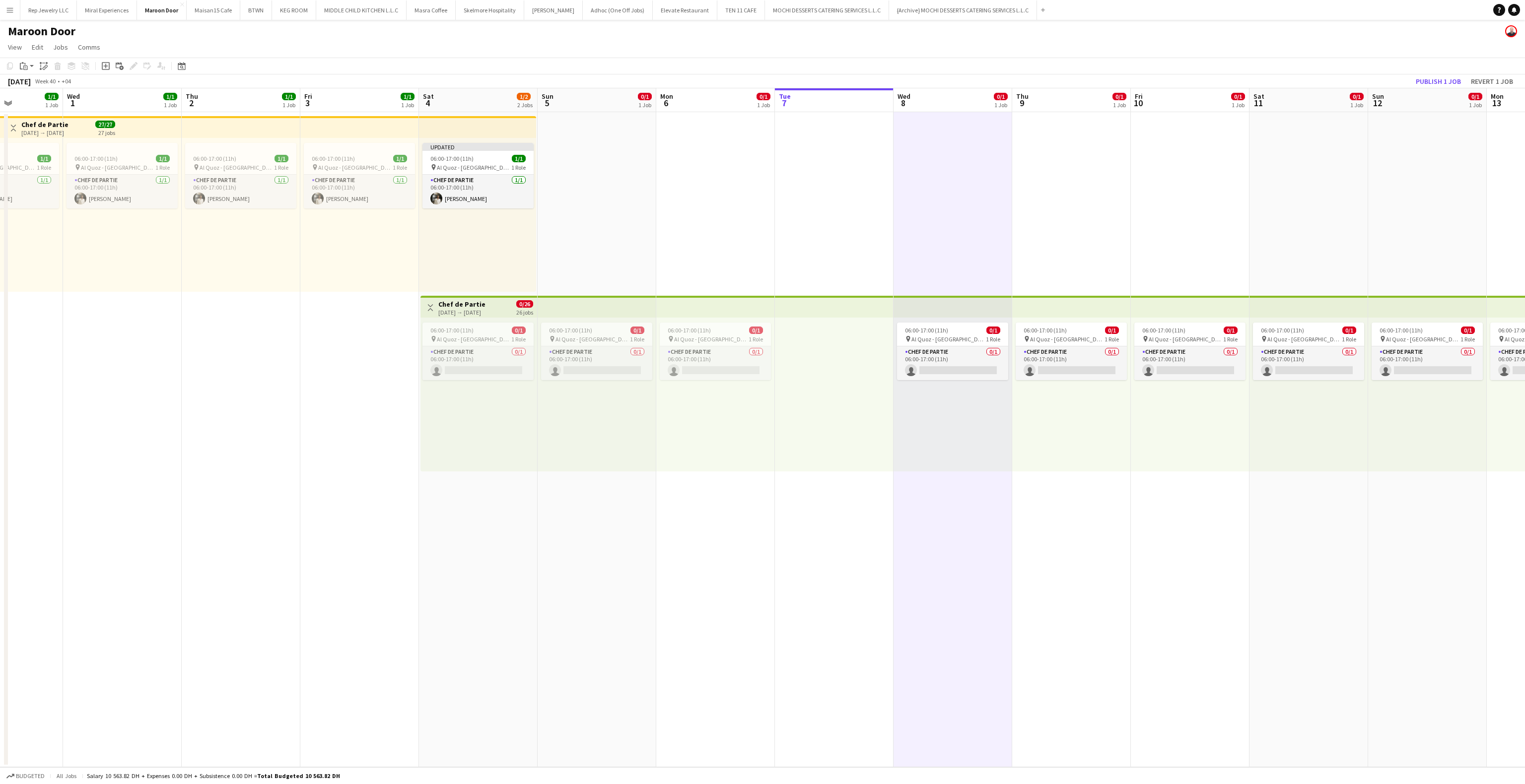
click at [979, 191] on app-date-cell "06:00-17:00 (11h) 0/1 pin Al Quoz - Dubai 1 Role Chef de Partie 0/1 06:00-17:00…" at bounding box center [953, 439] width 119 height 655
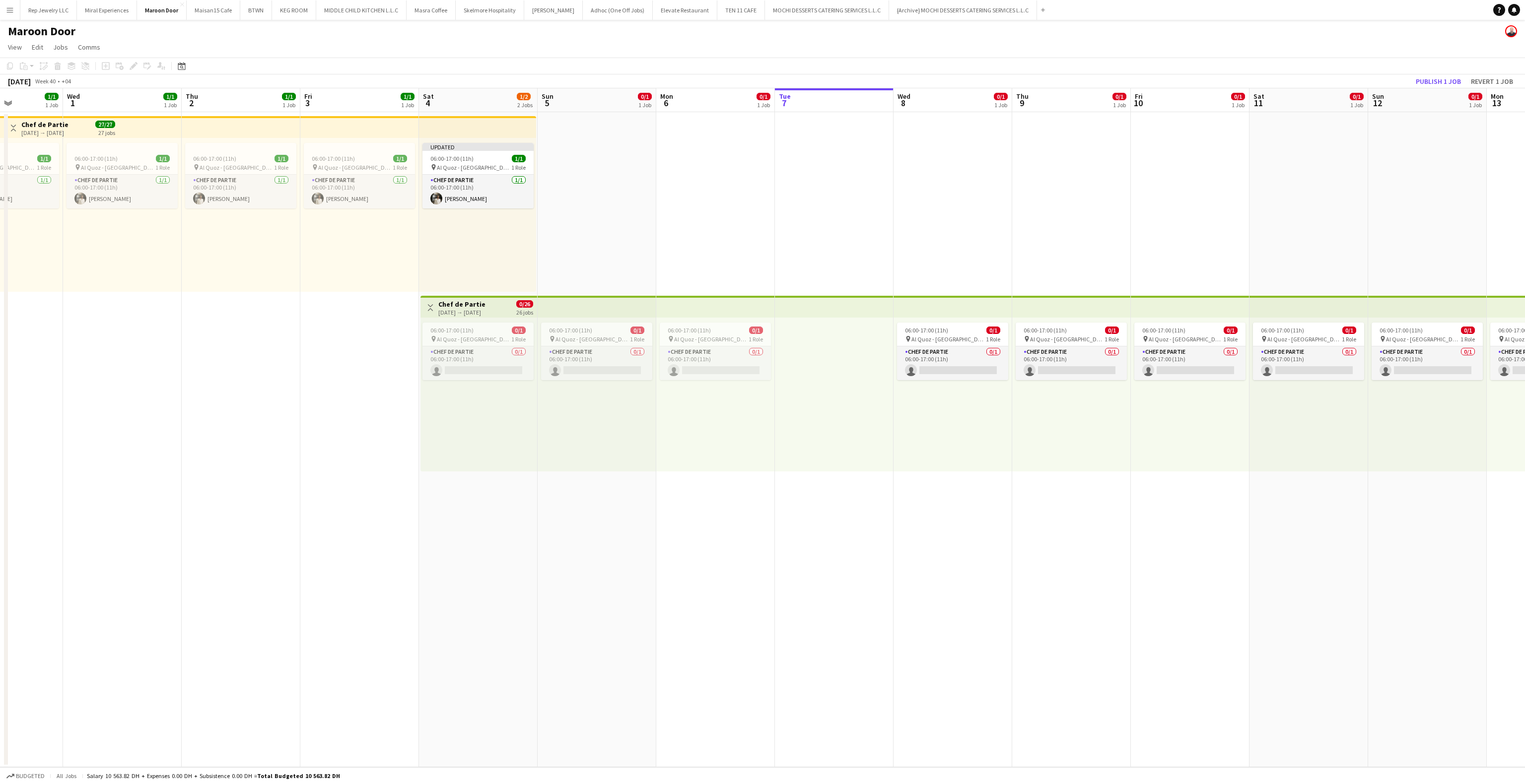
click at [1121, 201] on app-date-cell "06:00-17:00 (11h) 0/1 pin Al Quoz - Dubai 1 Role Chef de Partie 0/1 06:00-17:00…" at bounding box center [1072, 439] width 119 height 655
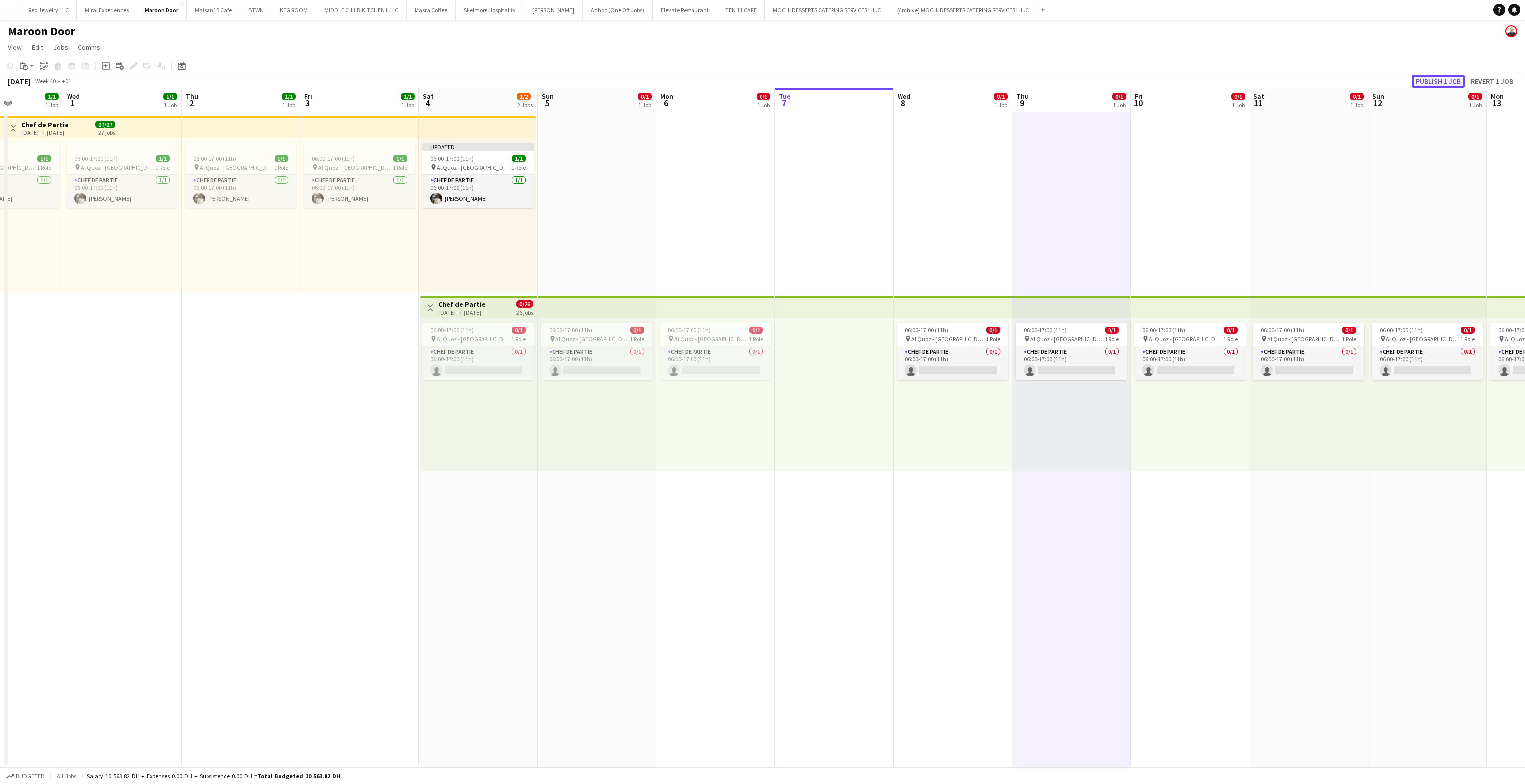
click at [1455, 77] on button "Publish 1 job" at bounding box center [1438, 81] width 53 height 13
click at [709, 311] on app-top-bar at bounding box center [715, 306] width 119 height 22
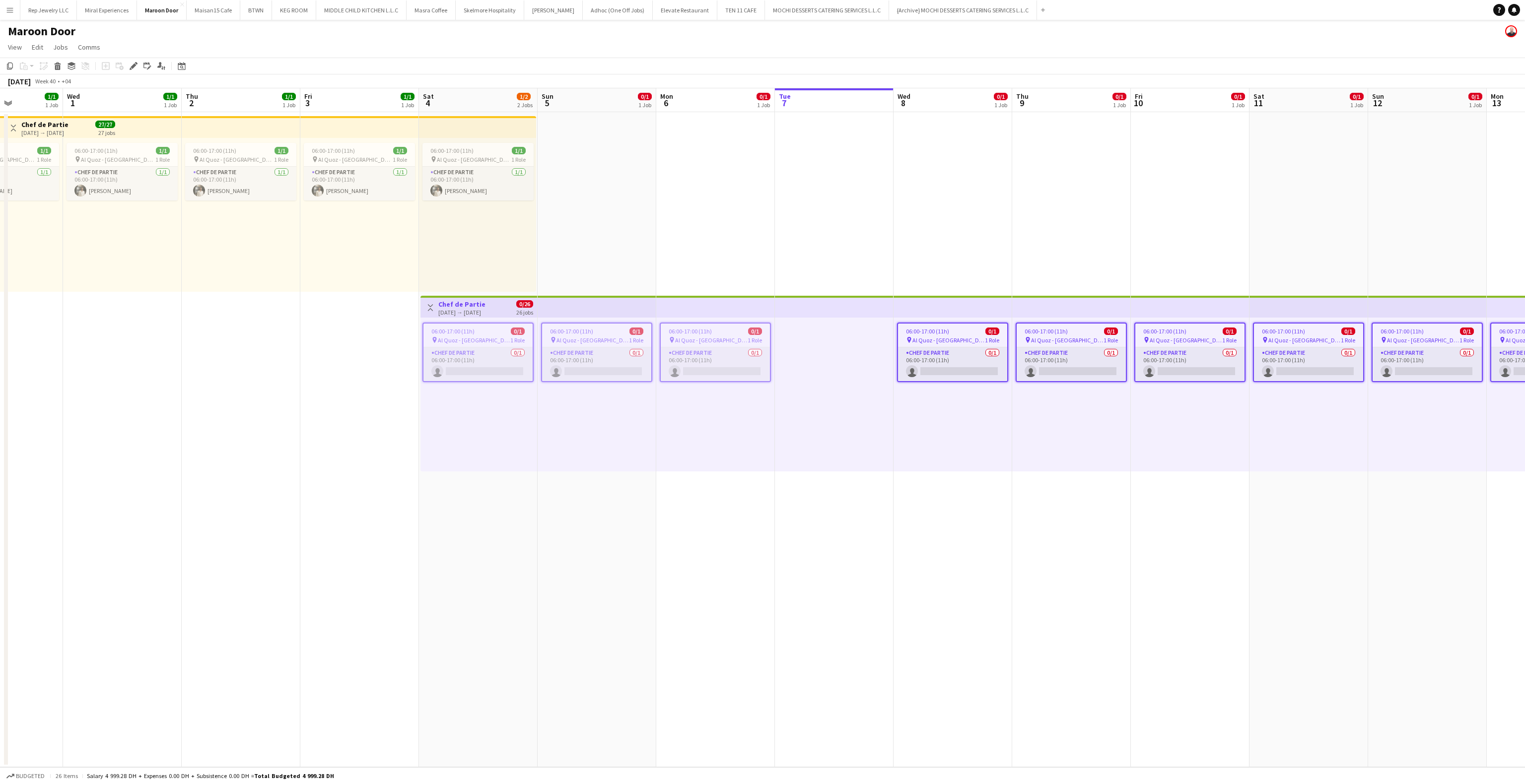
click at [972, 203] on app-date-cell "06:00-17:00 (11h) 0/1 pin Al Quoz - Dubai 1 Role Chef de Partie 0/1 06:00-17:00…" at bounding box center [953, 439] width 119 height 655
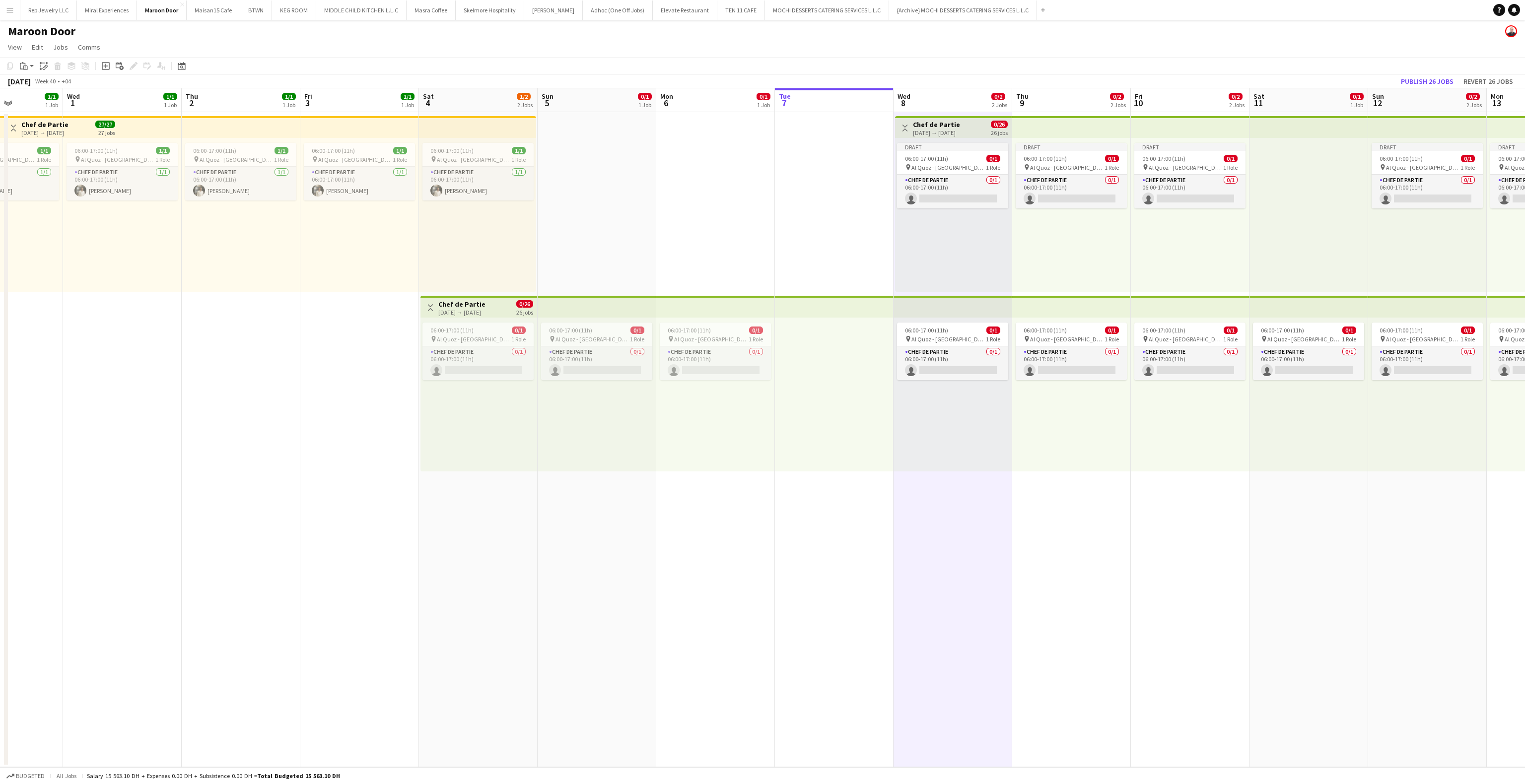
click at [866, 315] on app-top-bar at bounding box center [834, 306] width 119 height 22
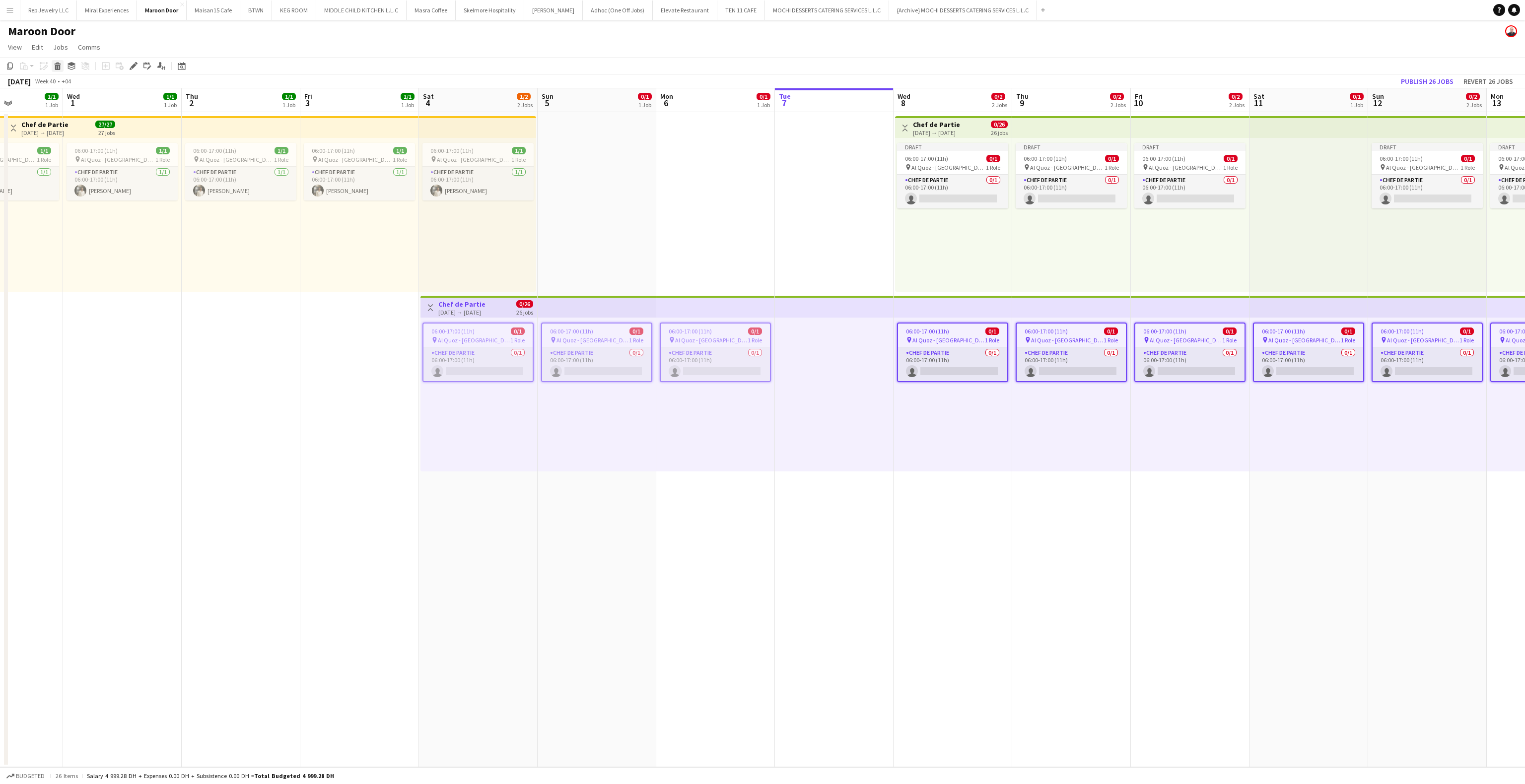
click at [58, 67] on icon at bounding box center [57, 67] width 5 height 5
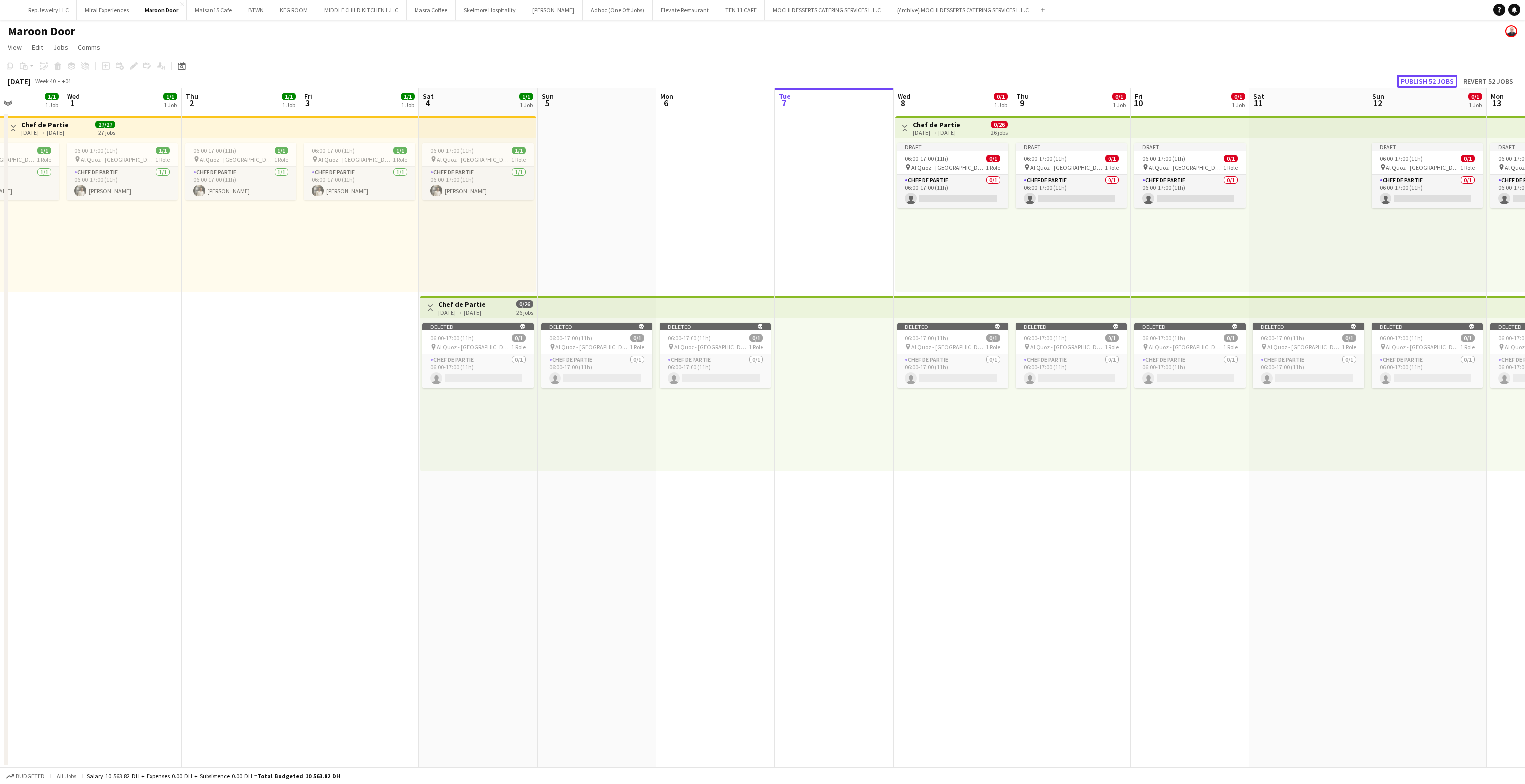
drag, startPoint x: 1408, startPoint y: 78, endPoint x: 1375, endPoint y: 111, distance: 46.7
click at [1408, 78] on button "Publish 52 jobs" at bounding box center [1427, 81] width 61 height 13
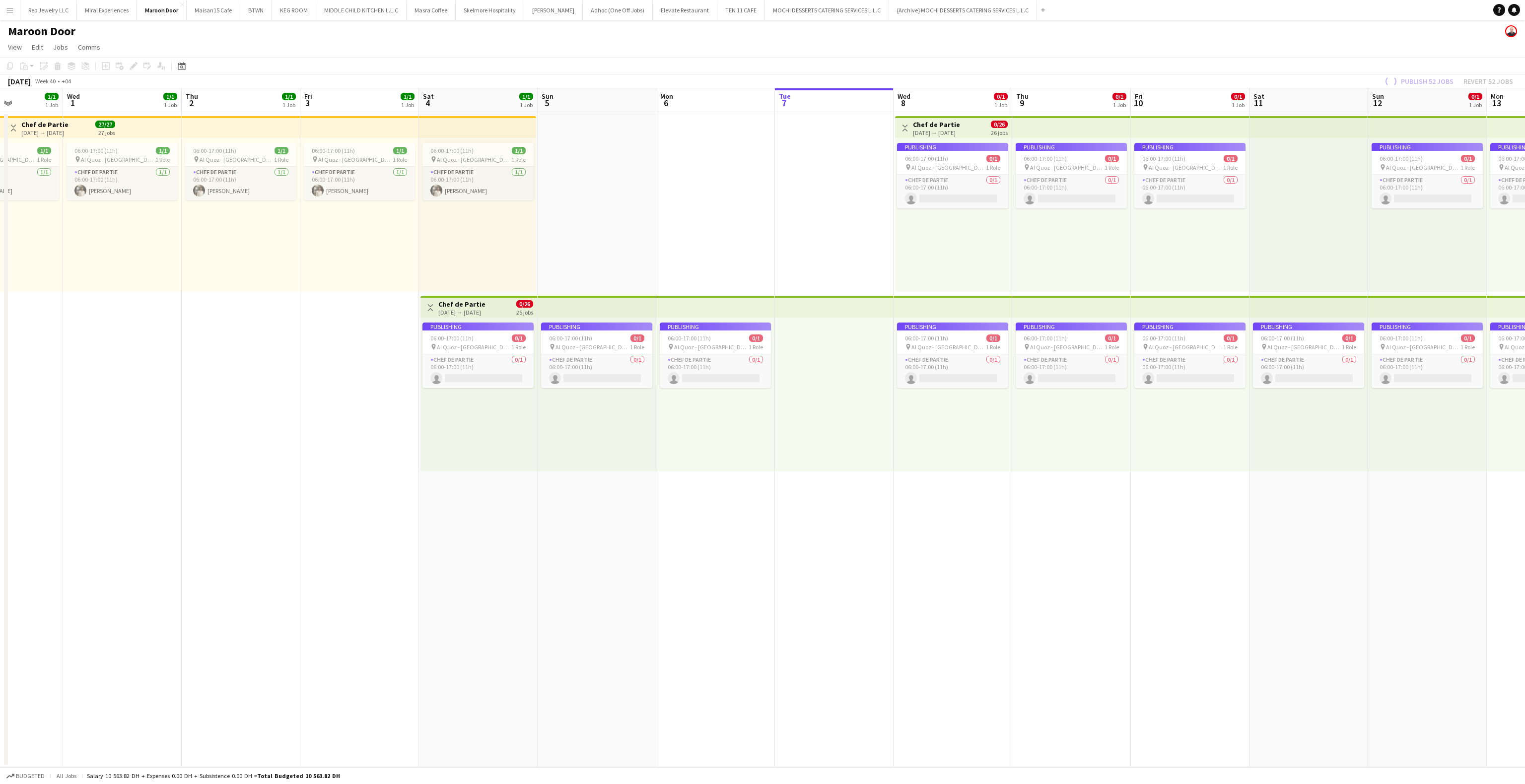
click at [824, 559] on app-date-cell at bounding box center [834, 439] width 119 height 655
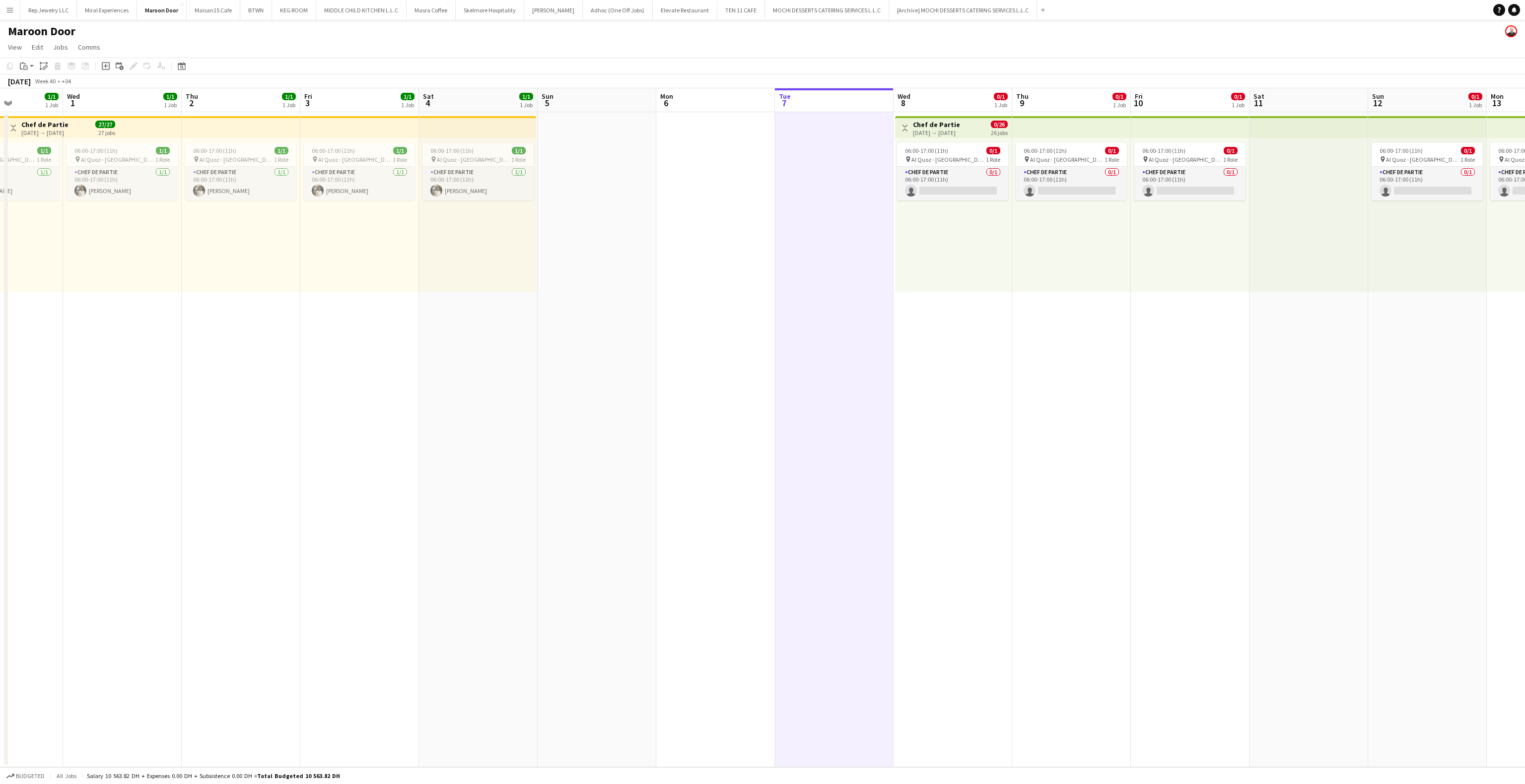
click at [893, 35] on div "Maroon Door" at bounding box center [762, 29] width 1525 height 19
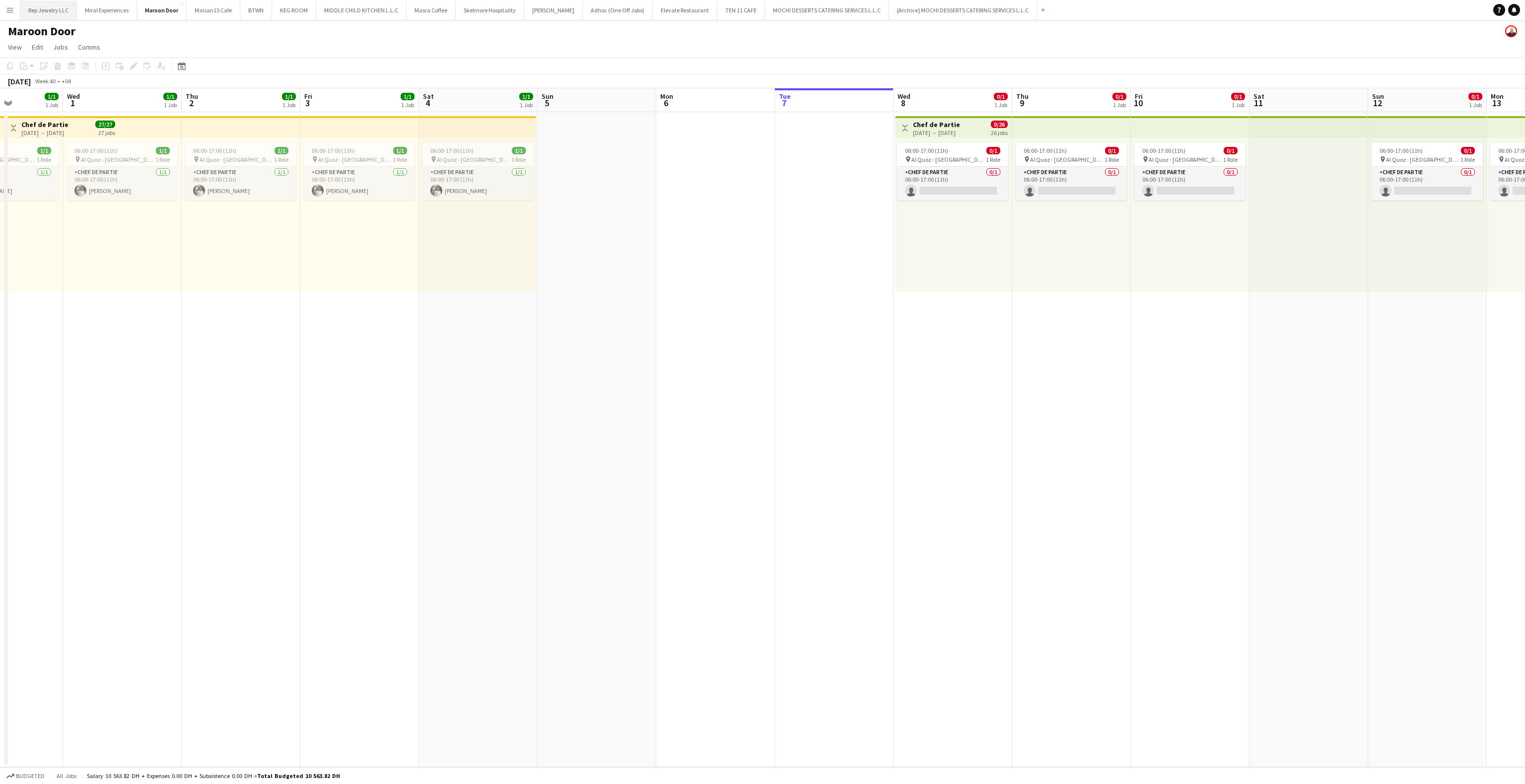
click at [39, 6] on button "Rep Jewelry LLC Close" at bounding box center [48, 10] width 56 height 19
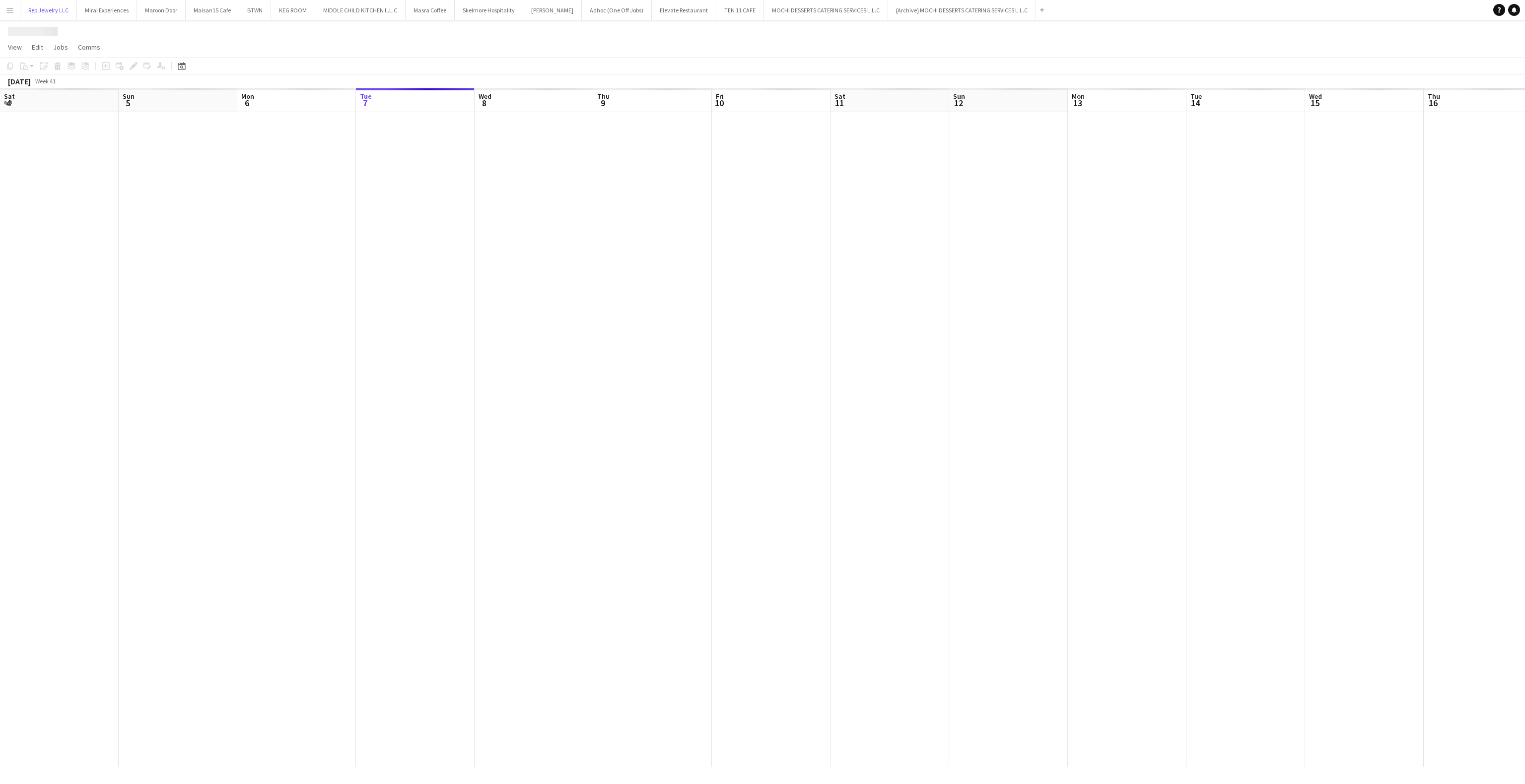
scroll to position [0, 237]
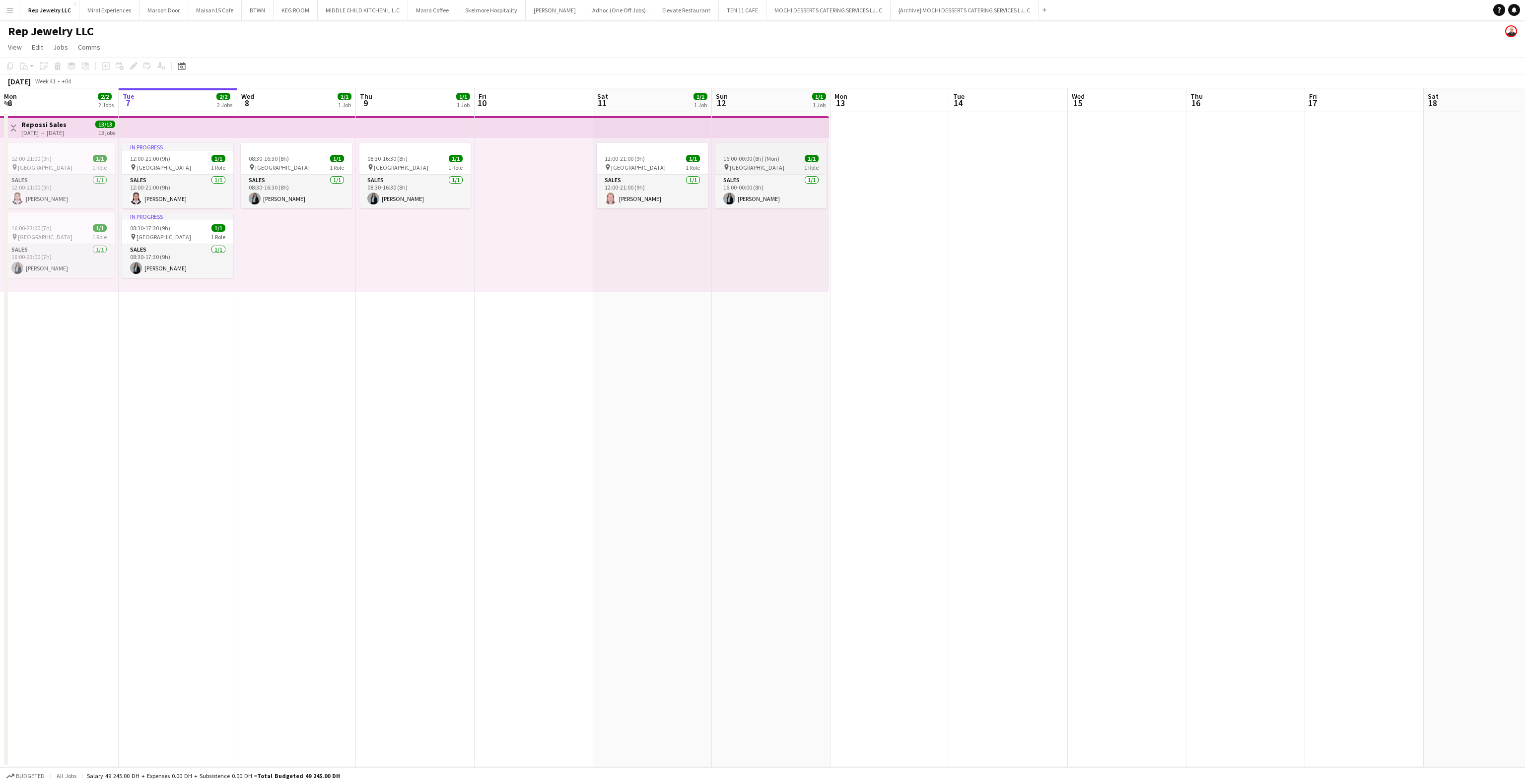
click at [727, 159] on span "16:00-00:00 (8h) (Mon)" at bounding box center [751, 159] width 56 height 7
click at [12, 67] on icon "Copy" at bounding box center [10, 66] width 8 height 8
click at [871, 167] on app-date-cell at bounding box center [890, 439] width 119 height 655
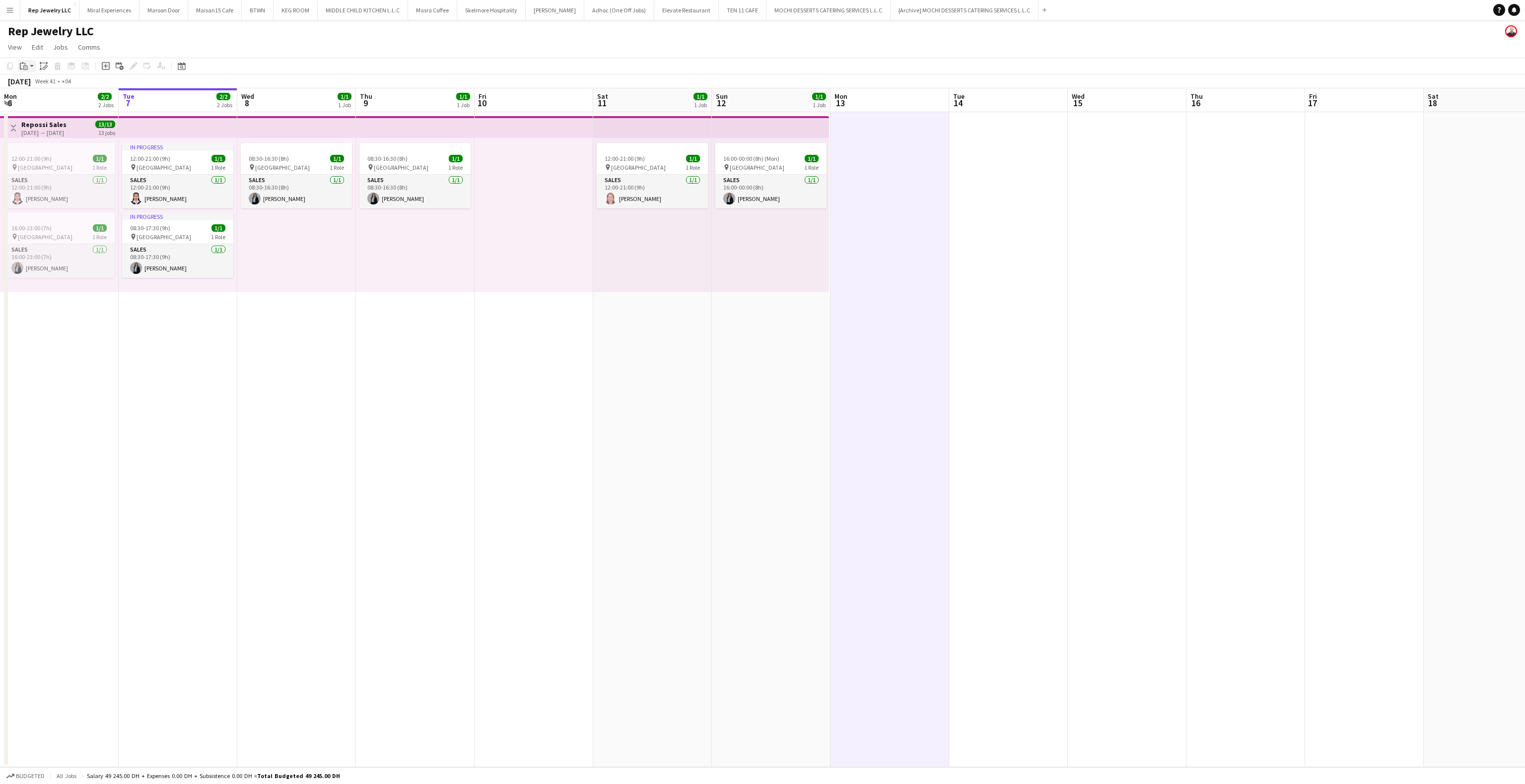
click at [24, 67] on icon "Paste" at bounding box center [24, 66] width 8 height 8
click at [36, 82] on link "Paste Ctrl+V" at bounding box center [73, 85] width 94 height 9
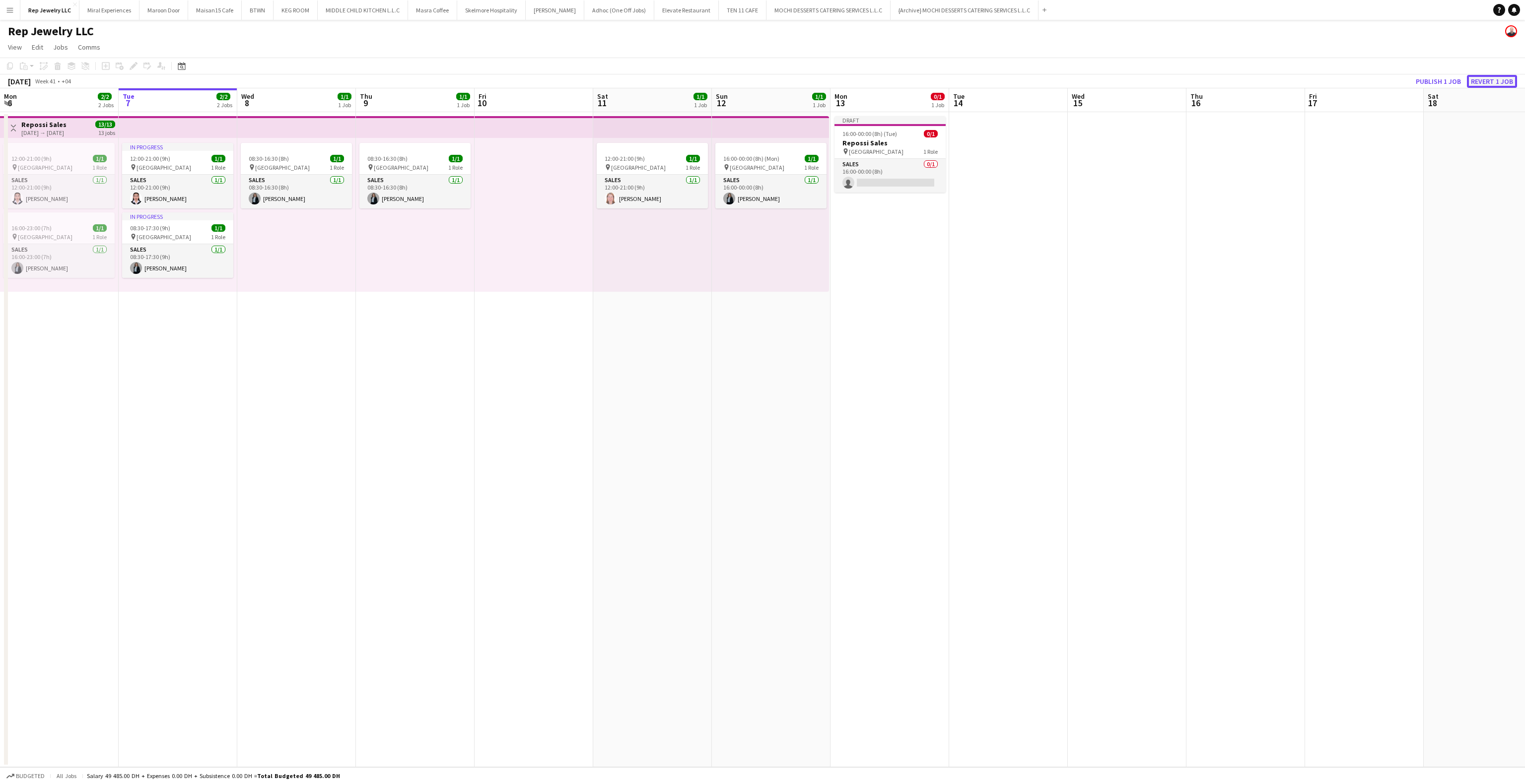
click at [1501, 80] on button "Revert 1 job" at bounding box center [1492, 81] width 50 height 13
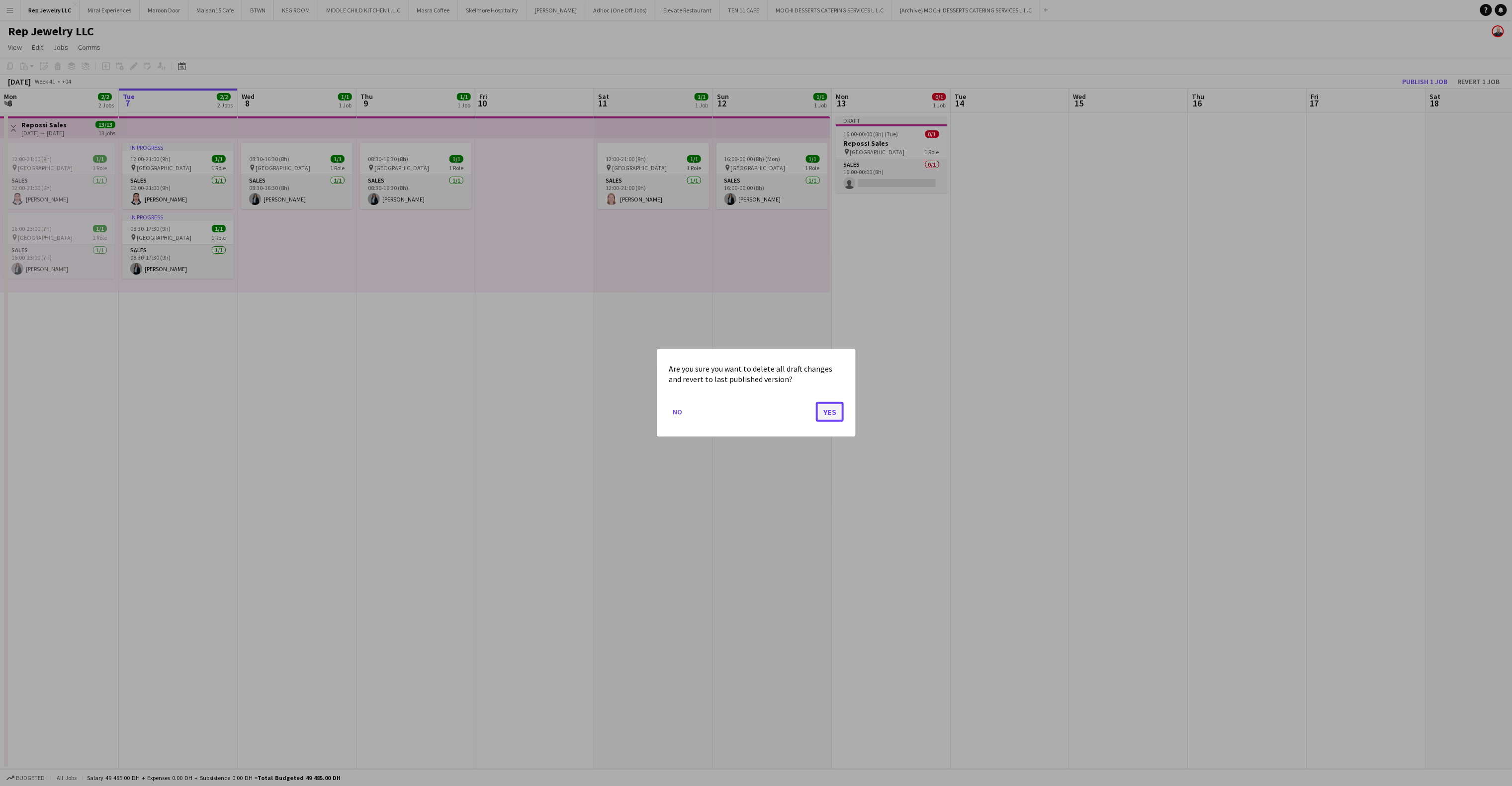
click at [824, 410] on button "Yes" at bounding box center [830, 411] width 28 height 20
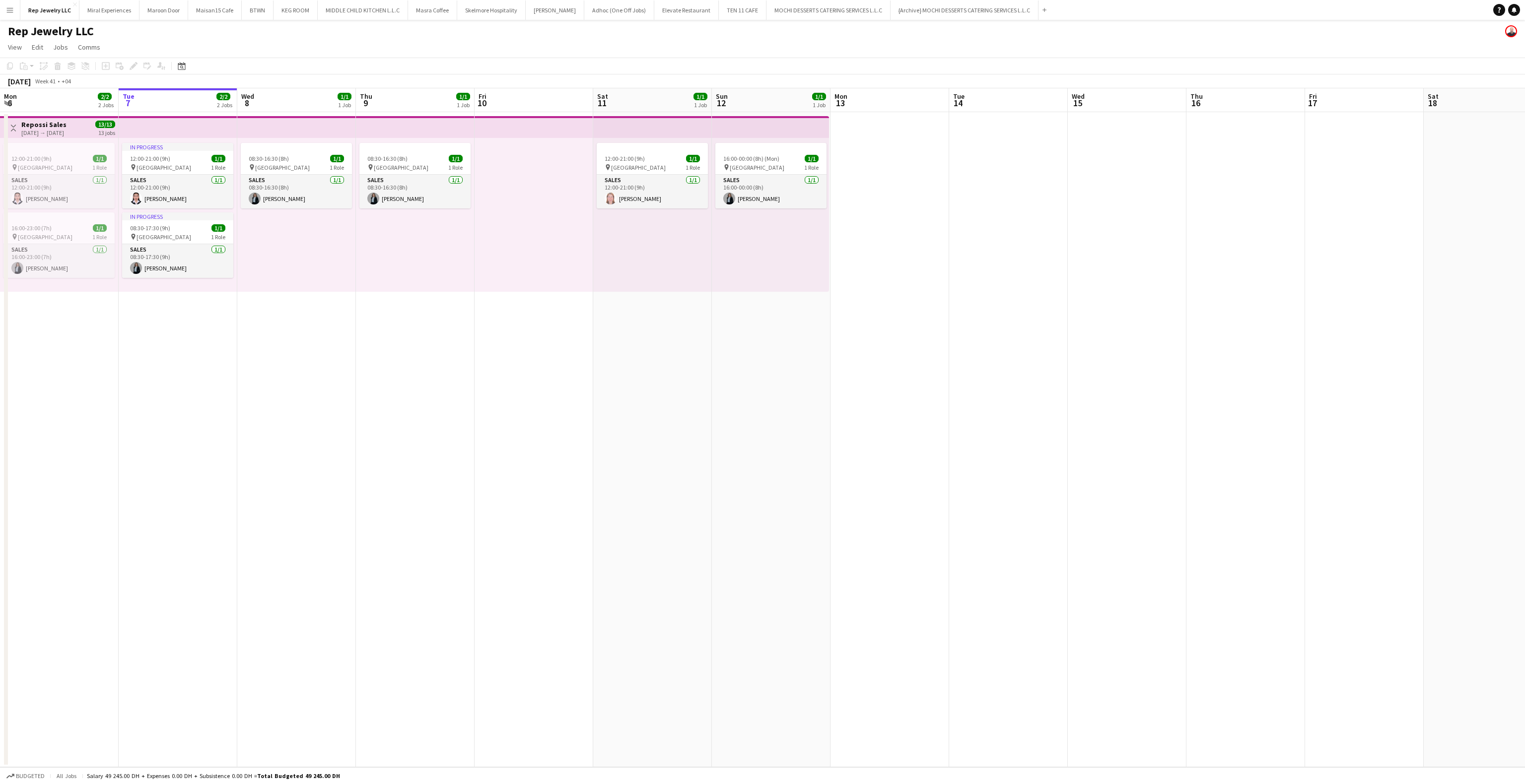
click at [886, 193] on app-date-cell at bounding box center [890, 439] width 119 height 655
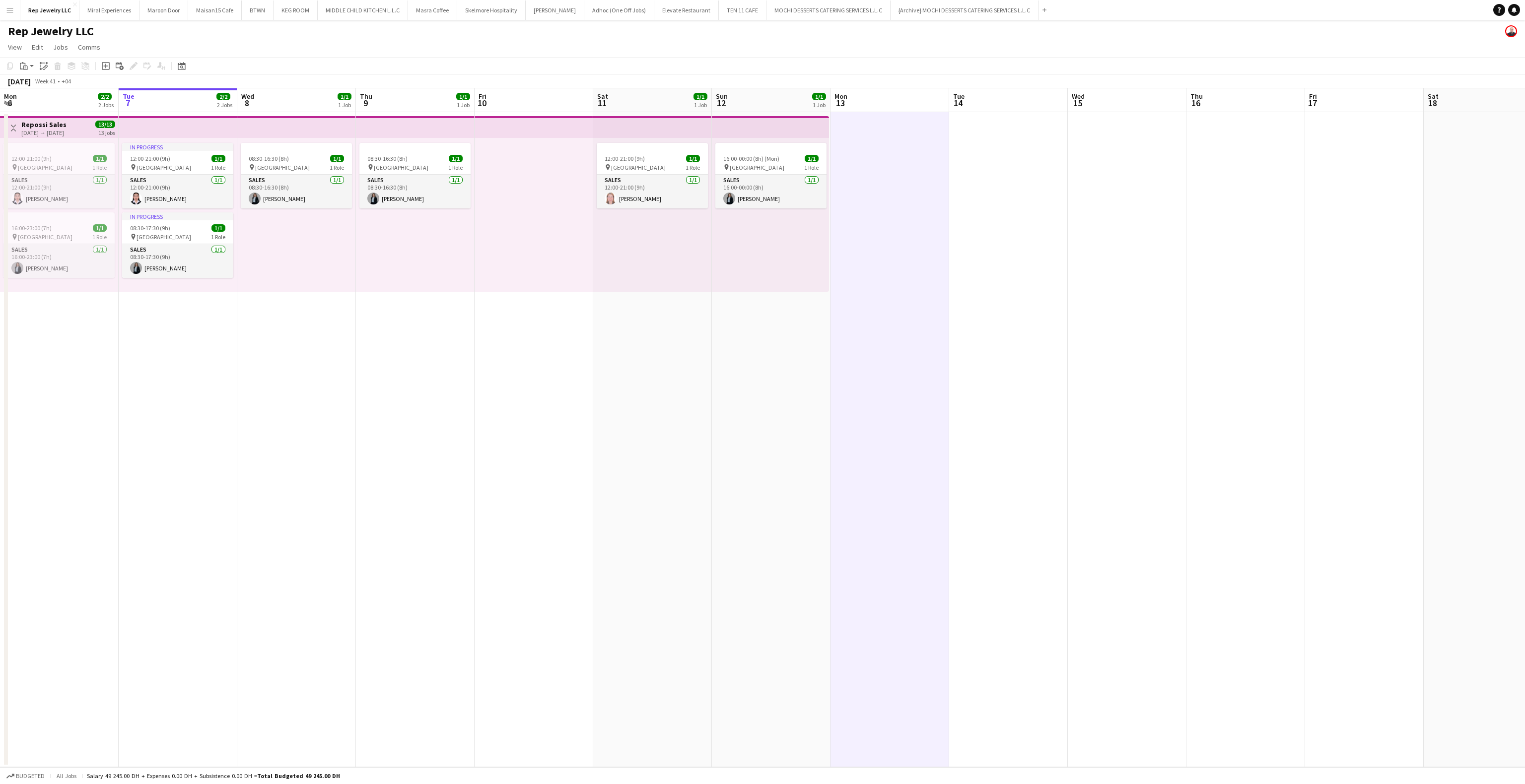
drag, startPoint x: 42, startPoint y: 68, endPoint x: 45, endPoint y: 73, distance: 5.8
click at [43, 68] on icon at bounding box center [45, 68] width 4 height 4
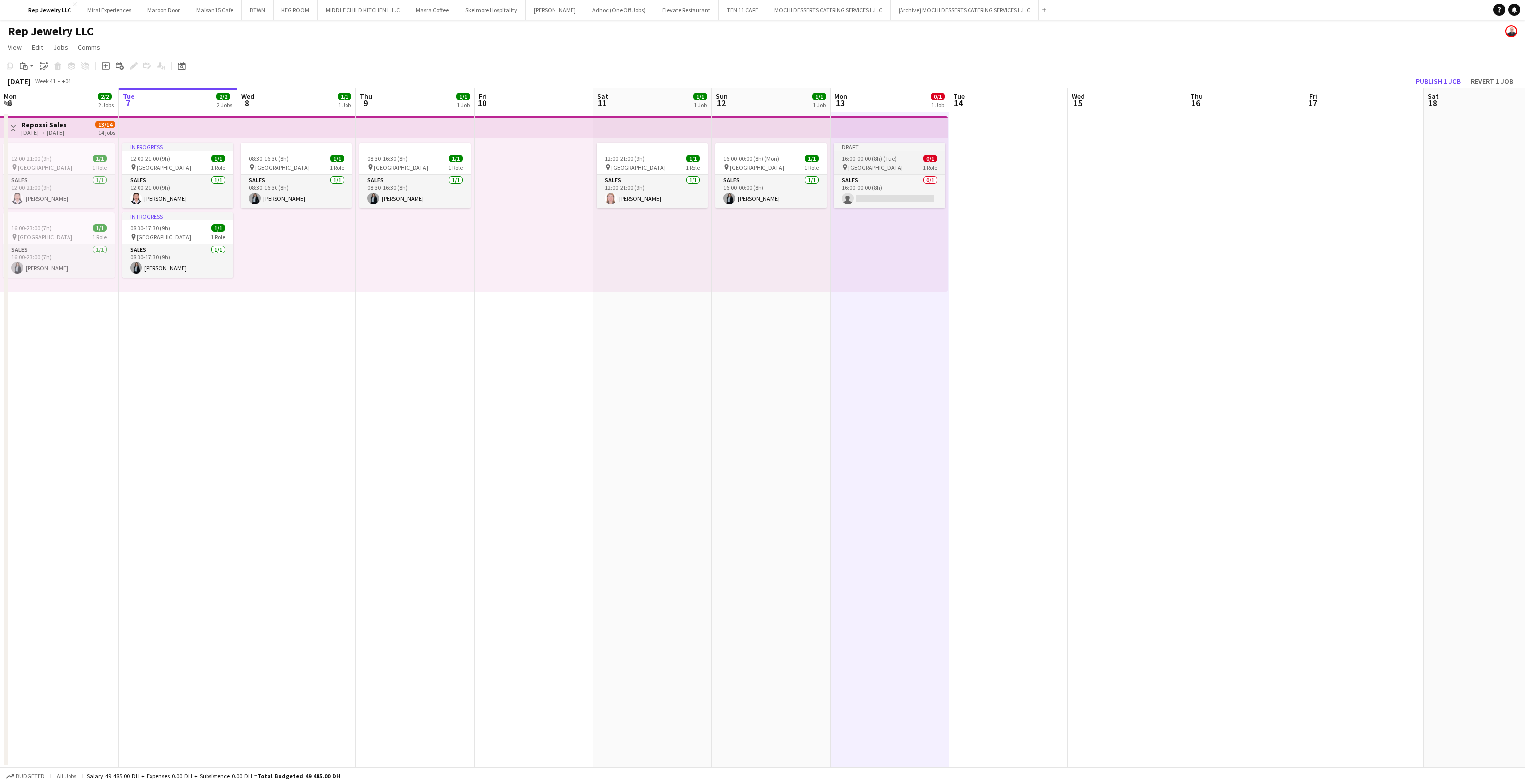
click at [875, 161] on span "16:00-00:00 (8h) (Tue)" at bounding box center [869, 159] width 55 height 7
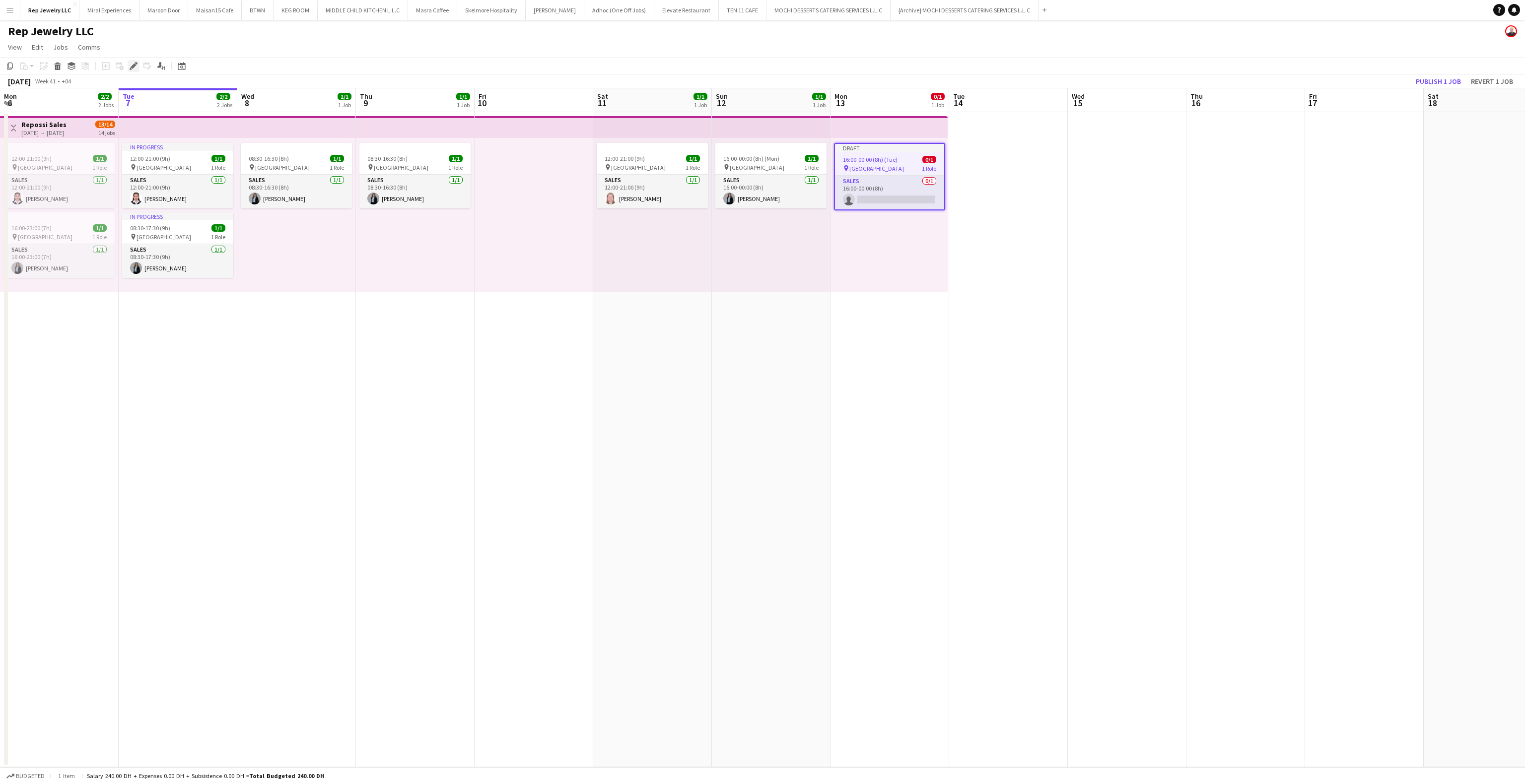
click at [136, 70] on div "Edit" at bounding box center [134, 66] width 12 height 12
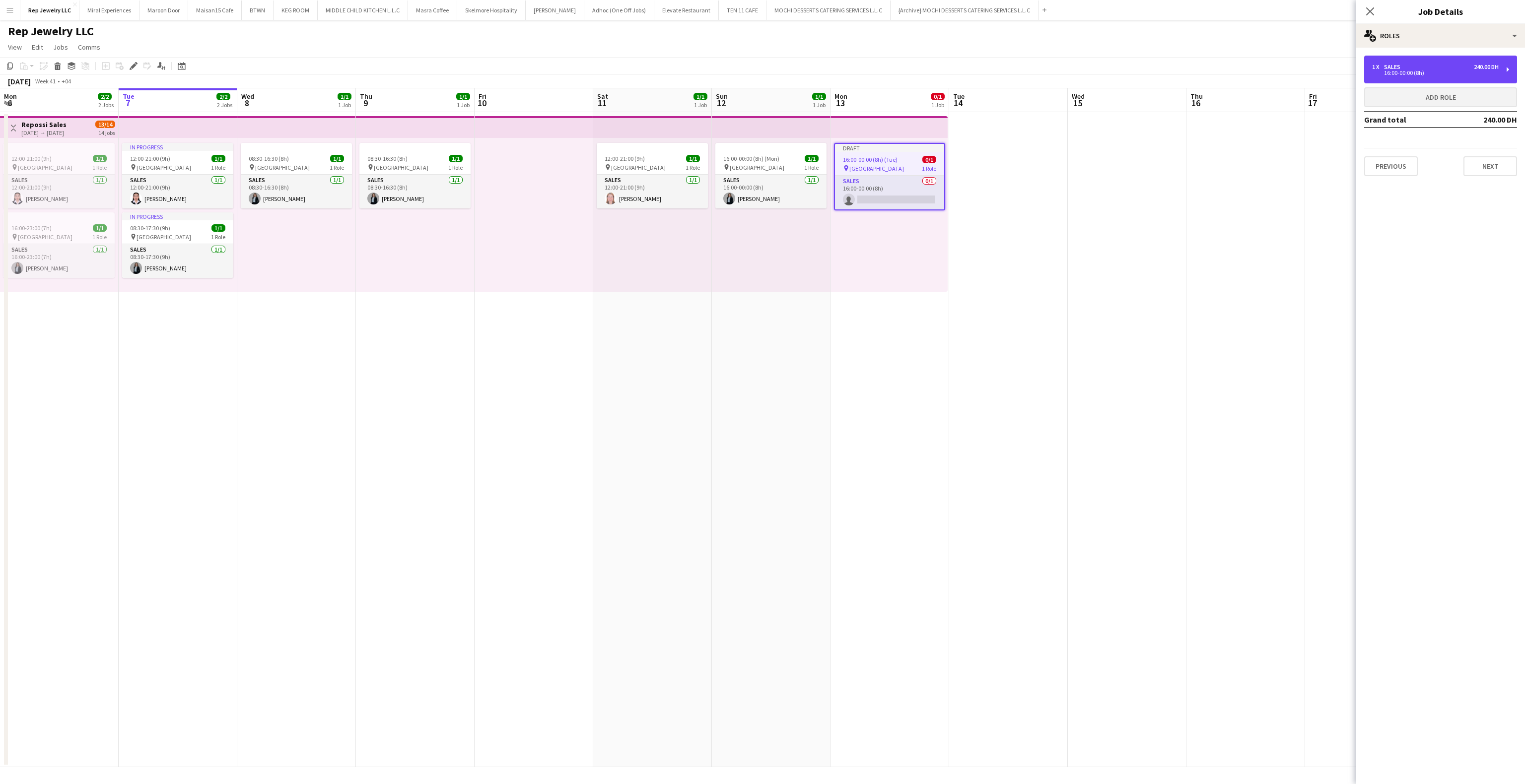
click at [1423, 71] on div "16:00-00:00 (8h)" at bounding box center [1435, 73] width 127 height 5
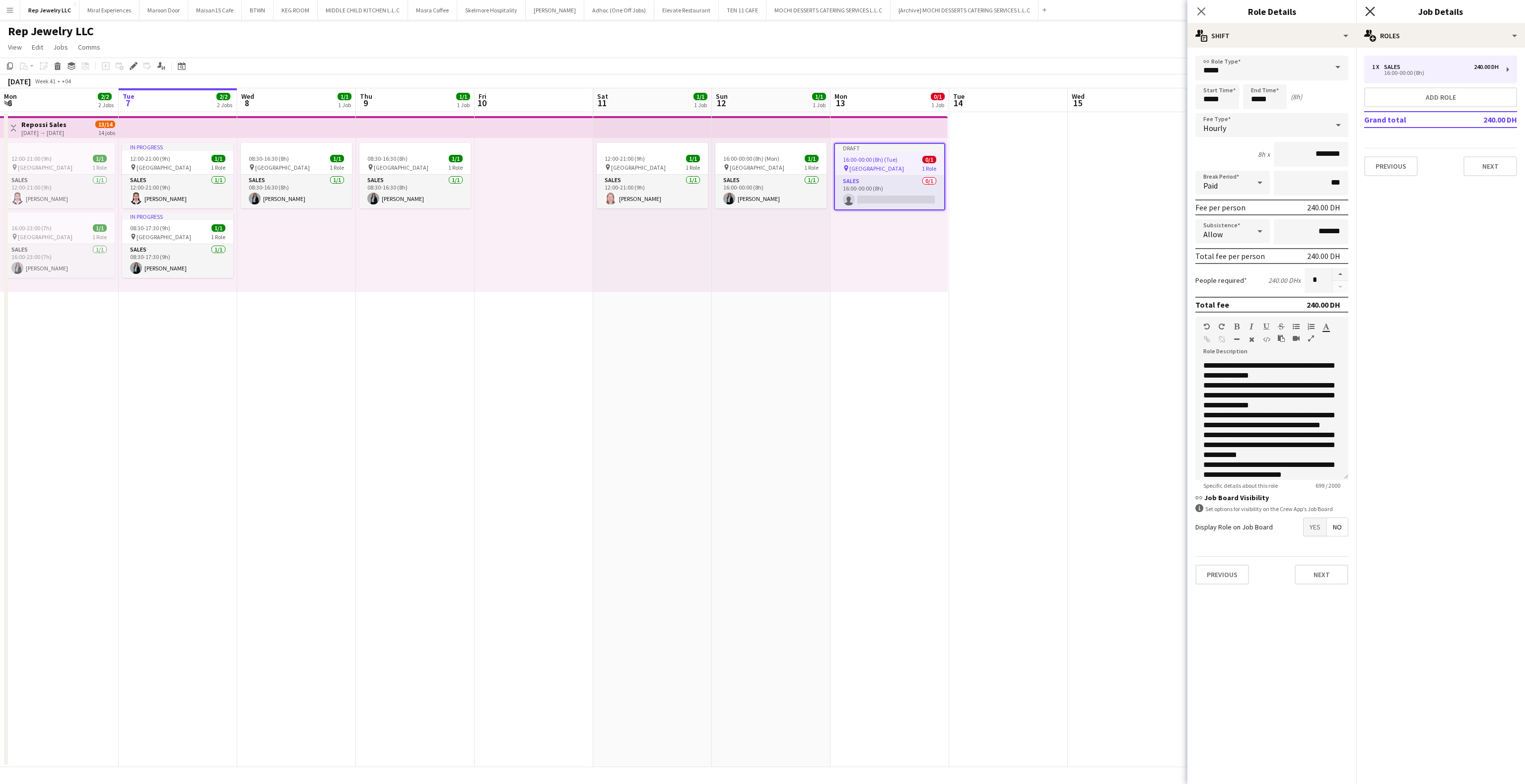
click at [1370, 13] on icon "Close pop-in" at bounding box center [1369, 11] width 10 height 10
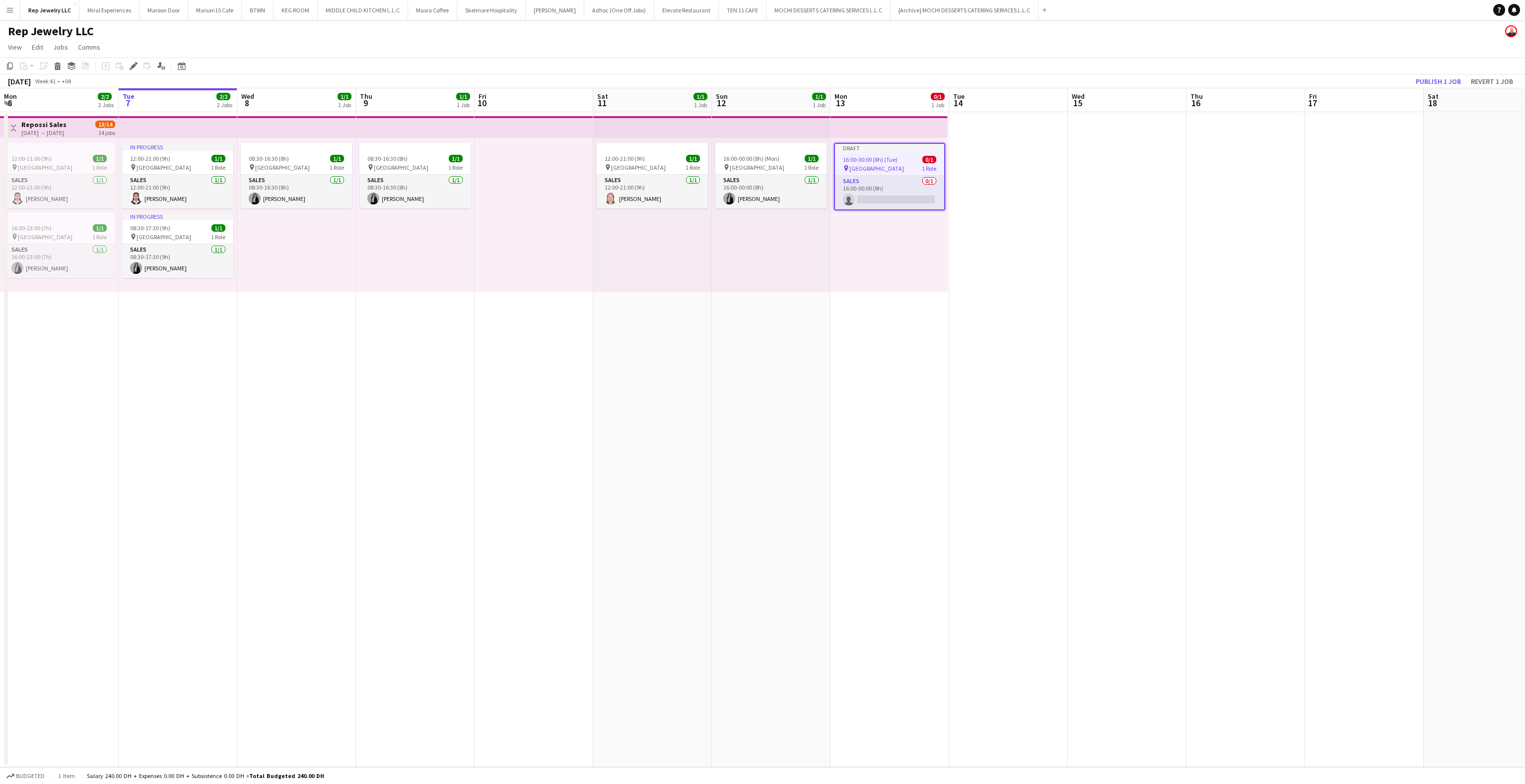
click at [1138, 198] on app-date-cell at bounding box center [1127, 439] width 119 height 655
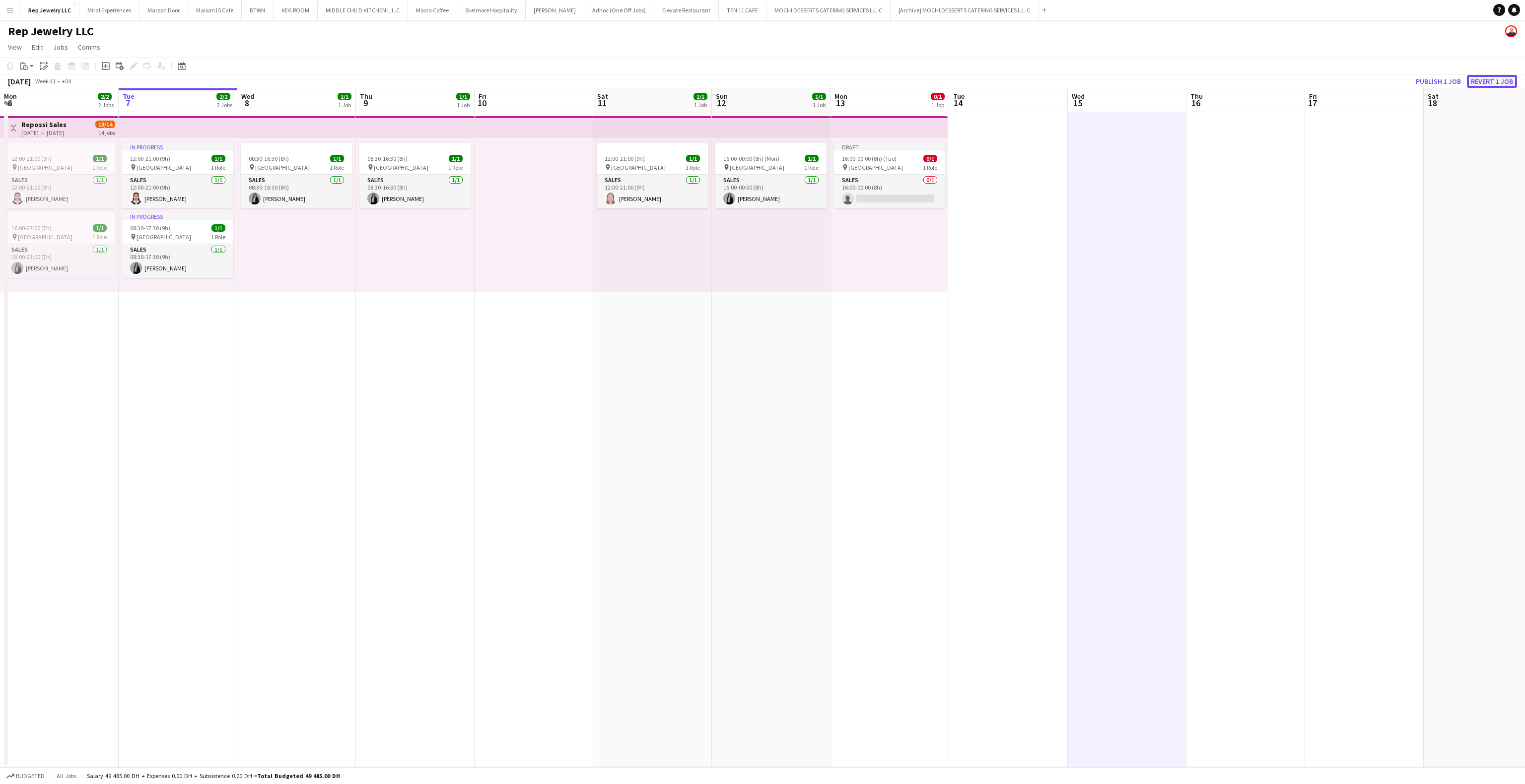
click at [1503, 82] on button "Revert 1 job" at bounding box center [1492, 81] width 50 height 13
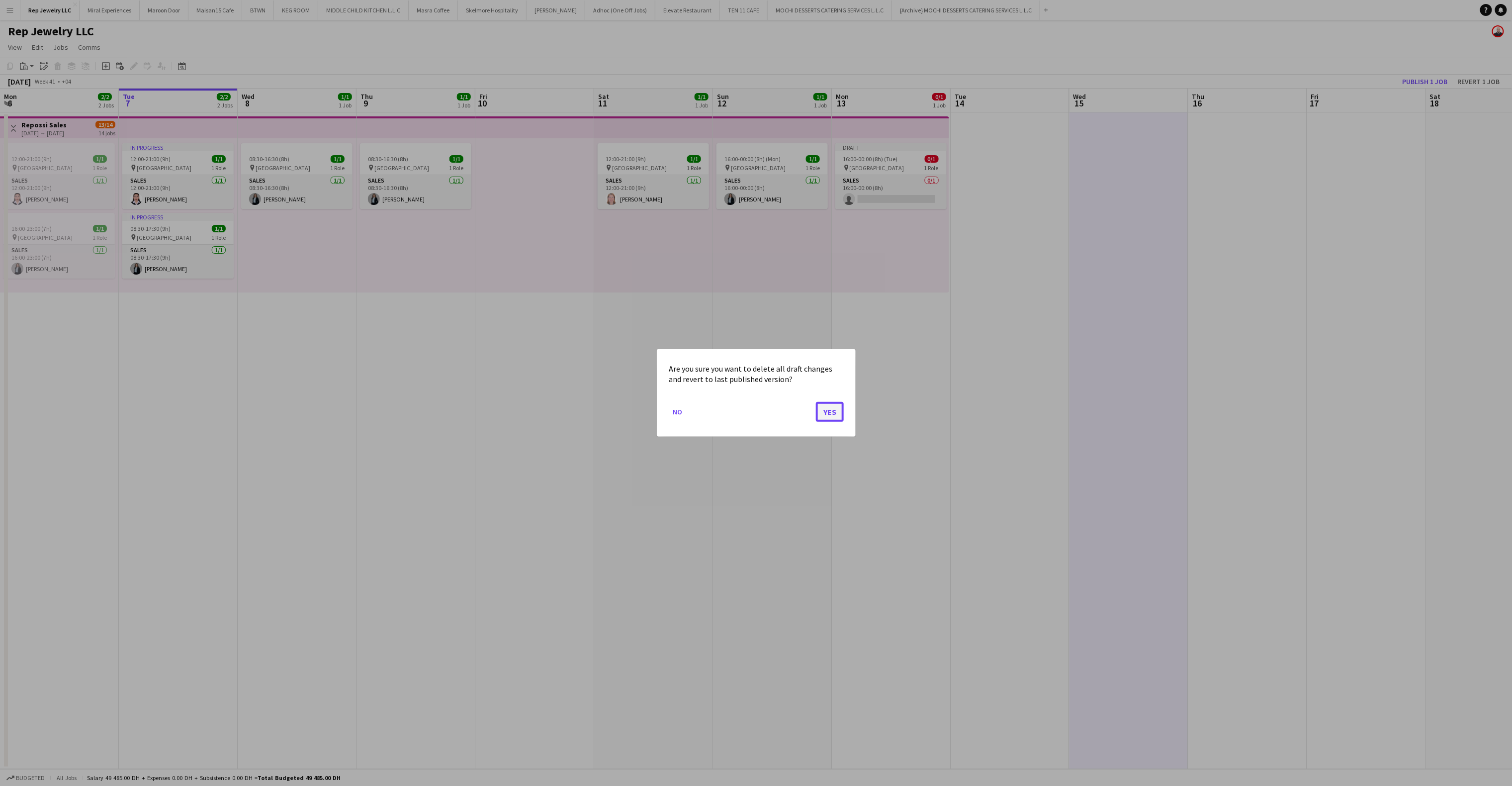
click at [824, 418] on button "Yes" at bounding box center [830, 411] width 28 height 20
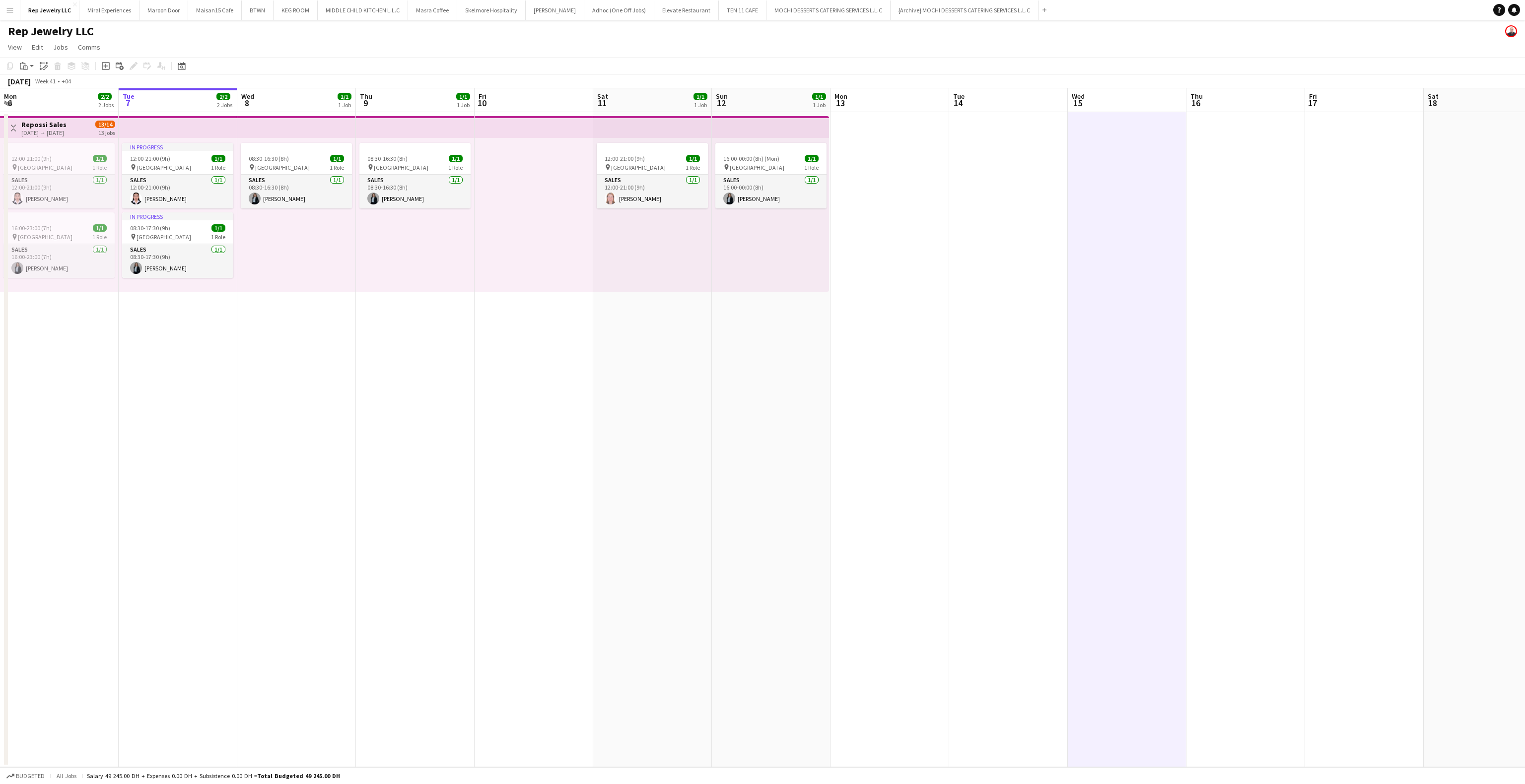
click at [749, 382] on app-date-cell "16:00-00:00 (8h) (Mon) 1/1 pin Dubai Mall 1 Role Sales [DATE] 16:00-00:00 (8h) …" at bounding box center [771, 439] width 119 height 655
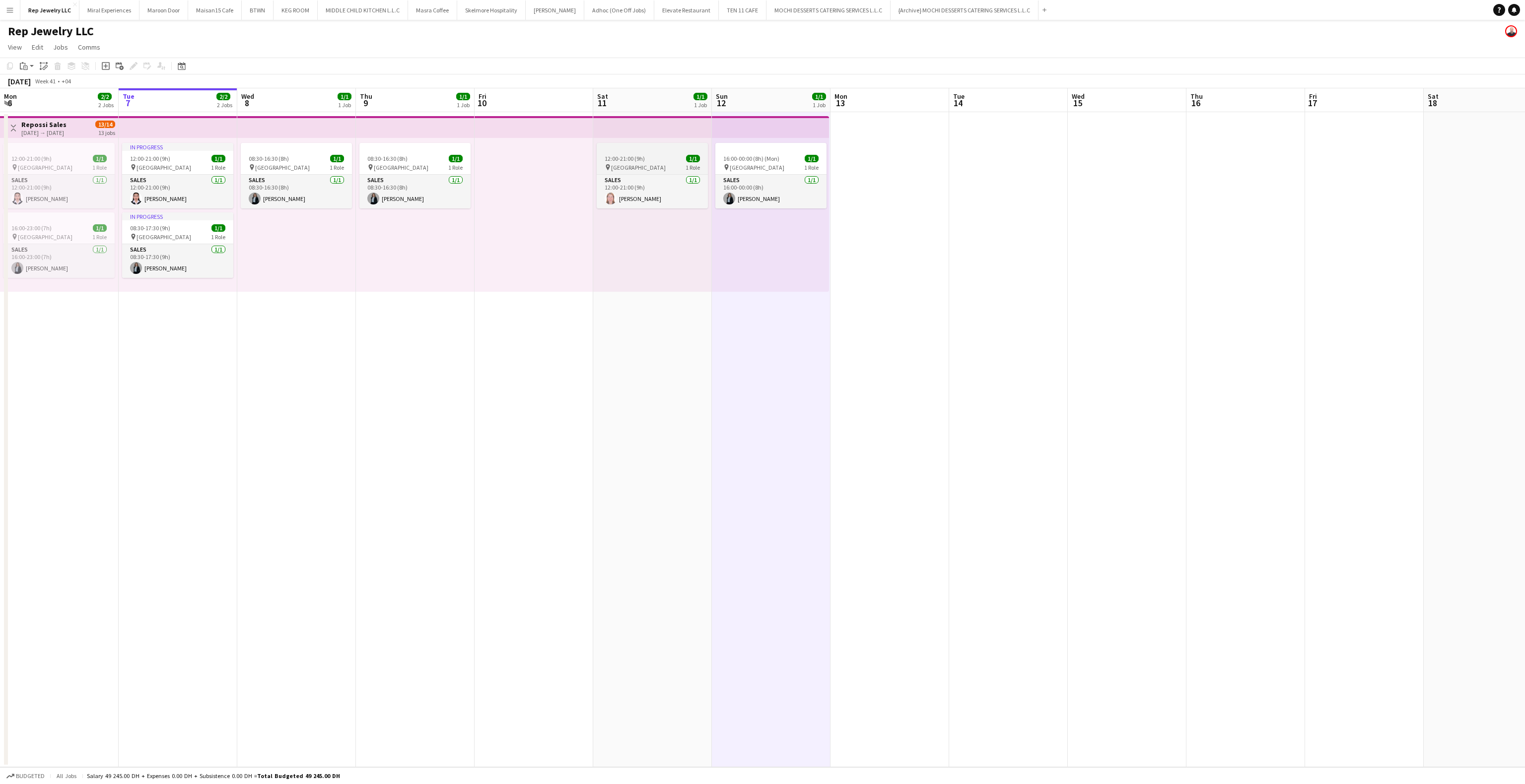
click at [640, 157] on span "12:00-21:00 (9h)" at bounding box center [625, 159] width 40 height 7
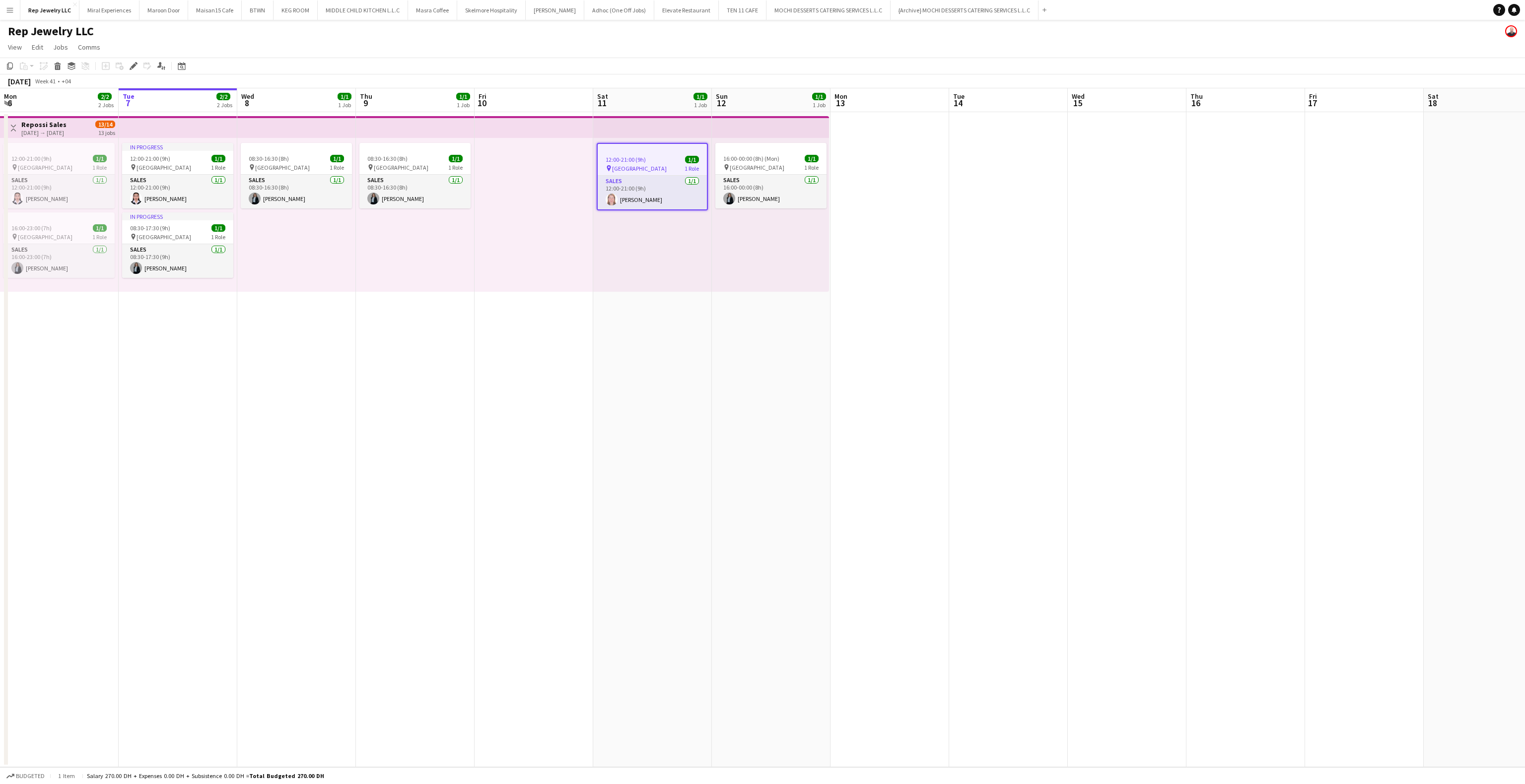
click at [635, 122] on app-top-bar at bounding box center [652, 127] width 119 height 22
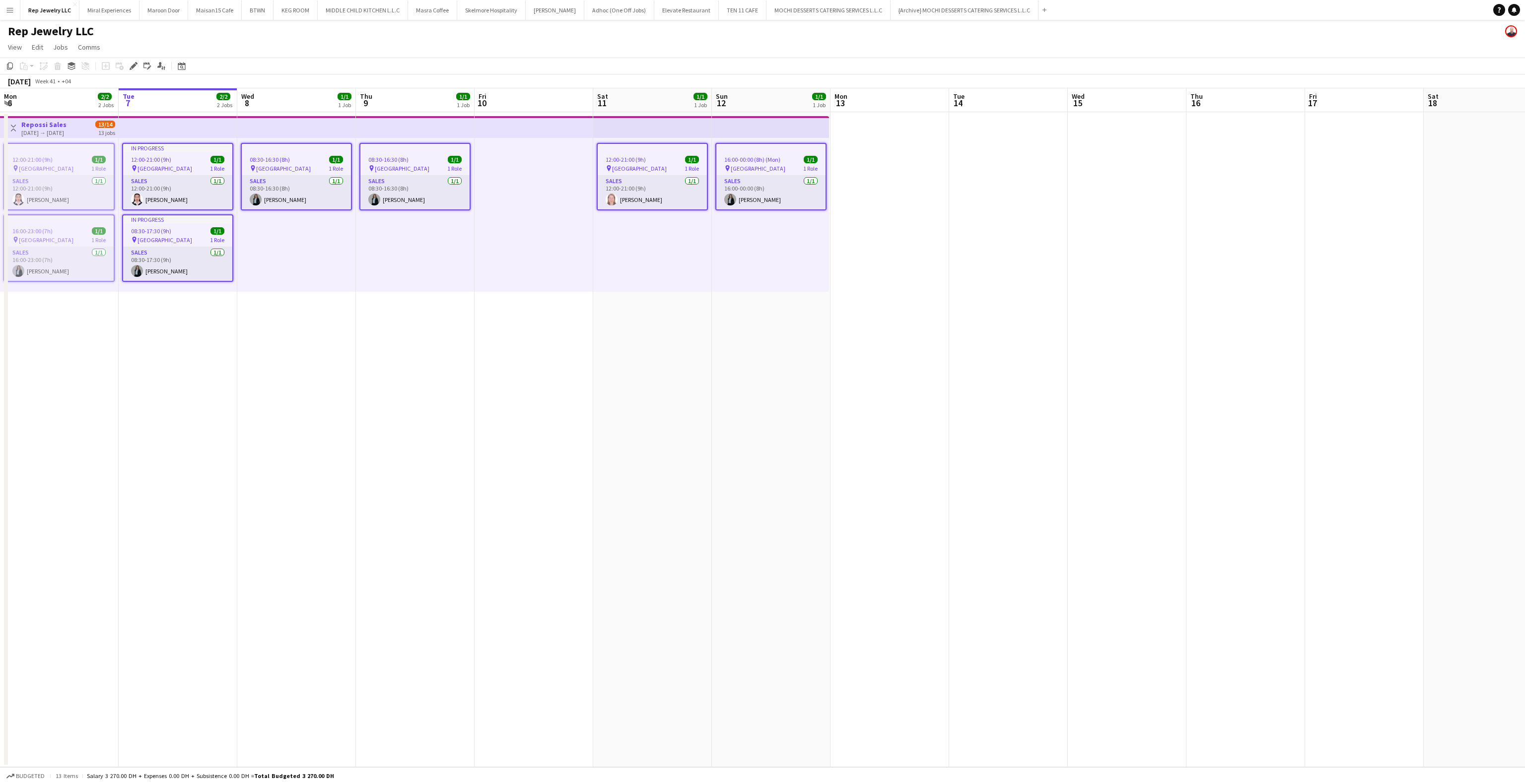
click at [655, 157] on div "12:00-21:00 (9h) 1/1" at bounding box center [652, 159] width 109 height 7
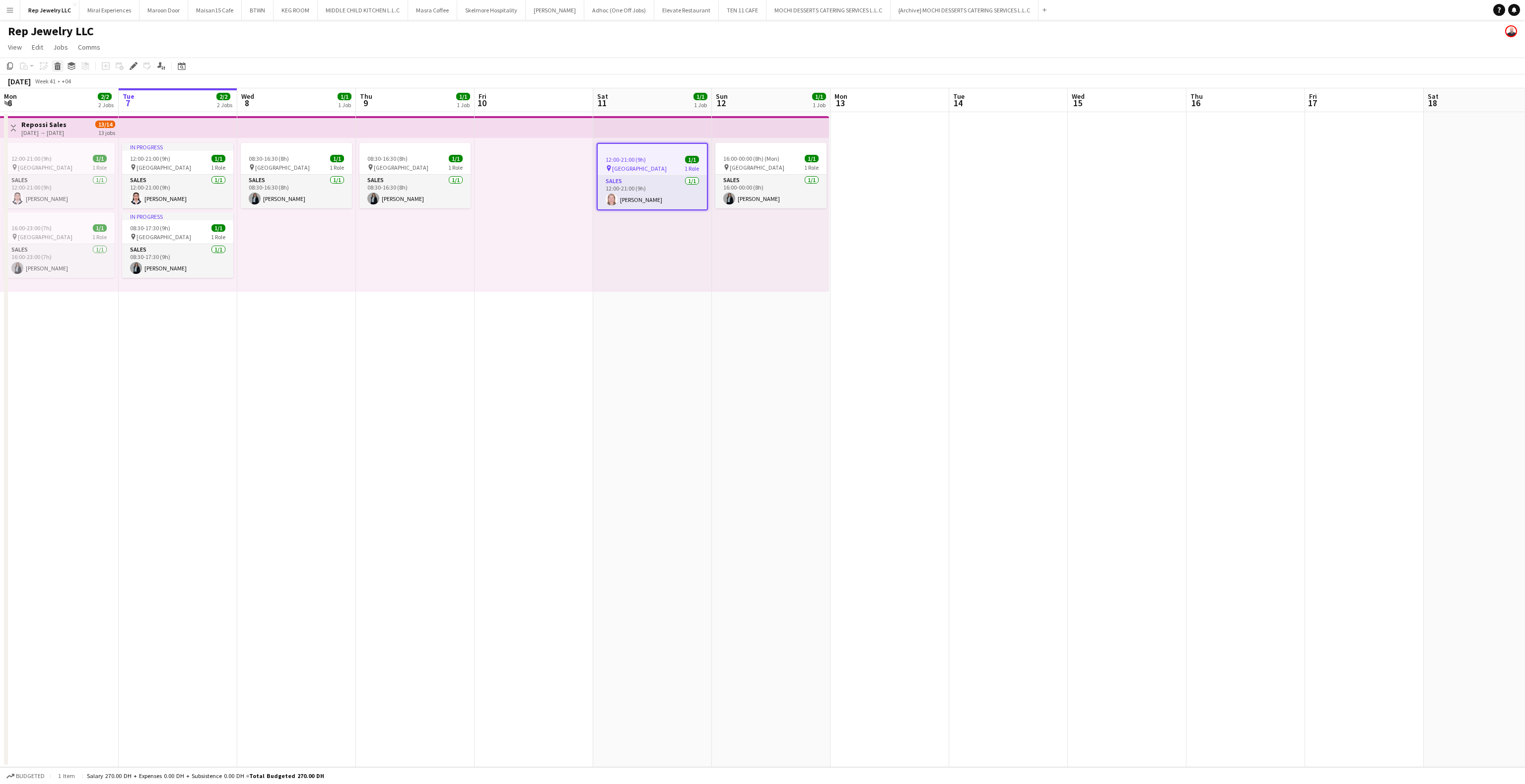
click at [59, 67] on icon "Delete" at bounding box center [57, 66] width 8 height 8
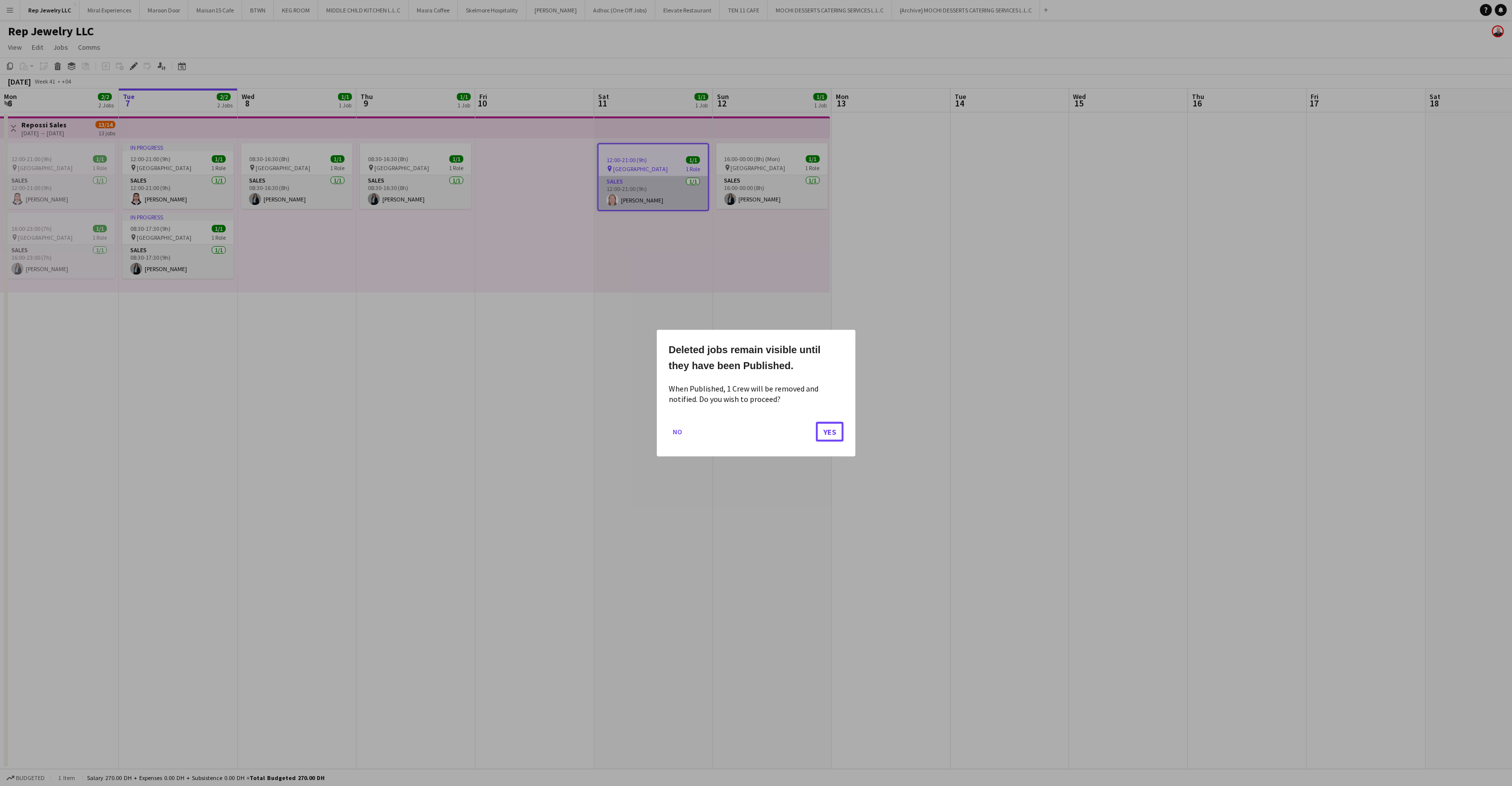
drag, startPoint x: 819, startPoint y: 429, endPoint x: 617, endPoint y: 179, distance: 321.4
click at [820, 428] on button "Yes" at bounding box center [830, 431] width 28 height 20
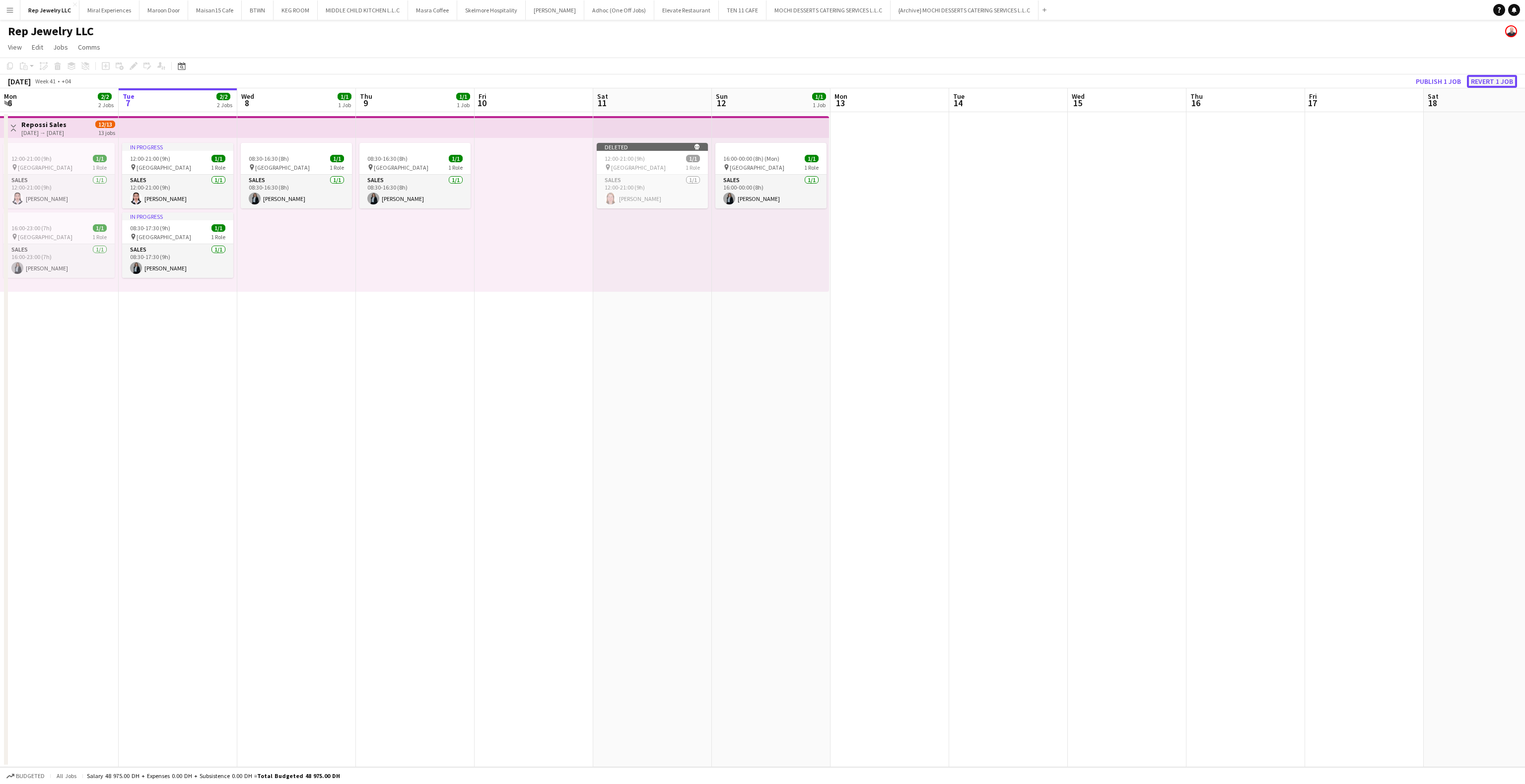
click at [1499, 80] on button "Revert 1 job" at bounding box center [1492, 81] width 50 height 13
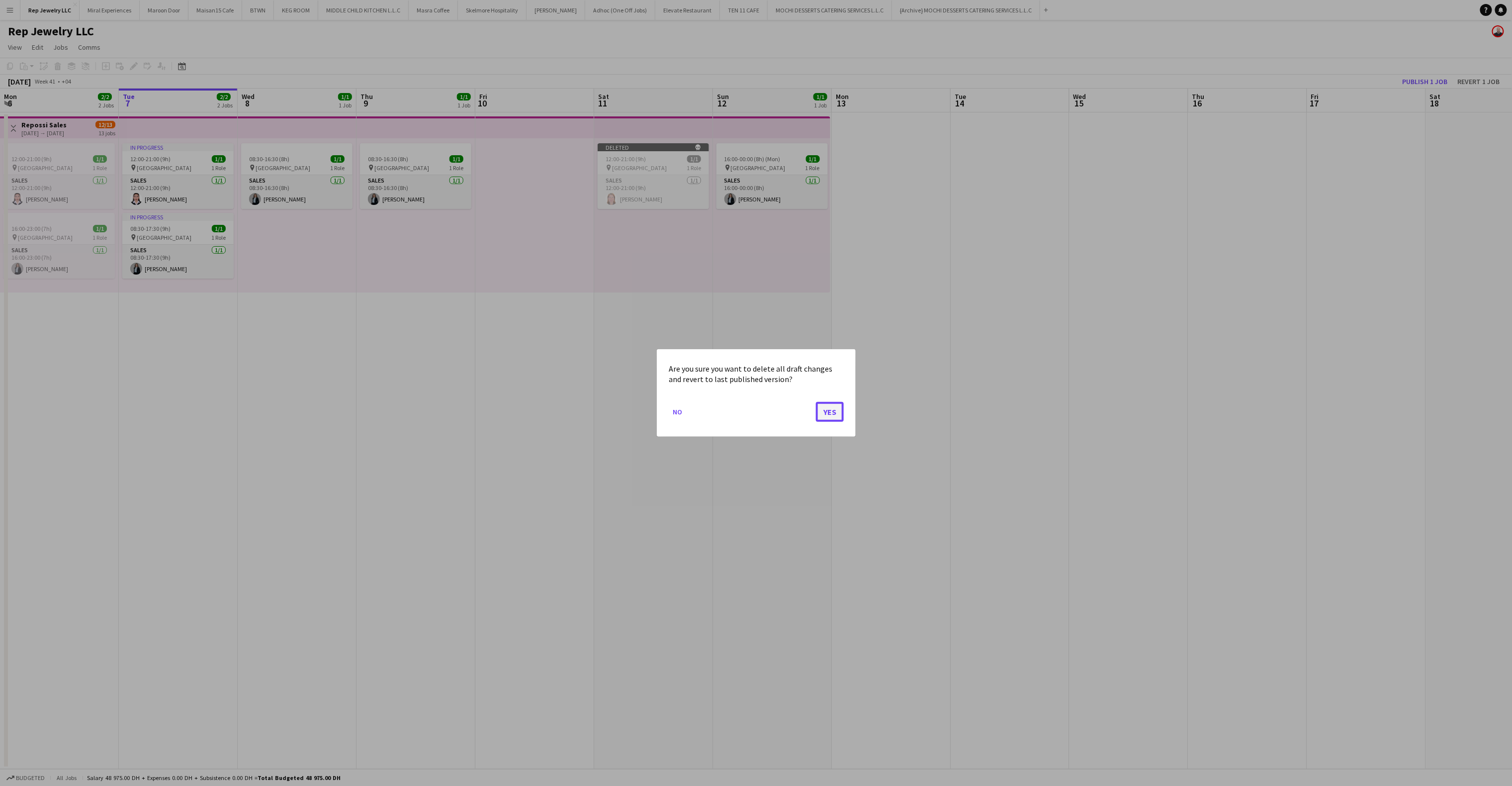
click at [837, 410] on button "Yes" at bounding box center [830, 411] width 28 height 20
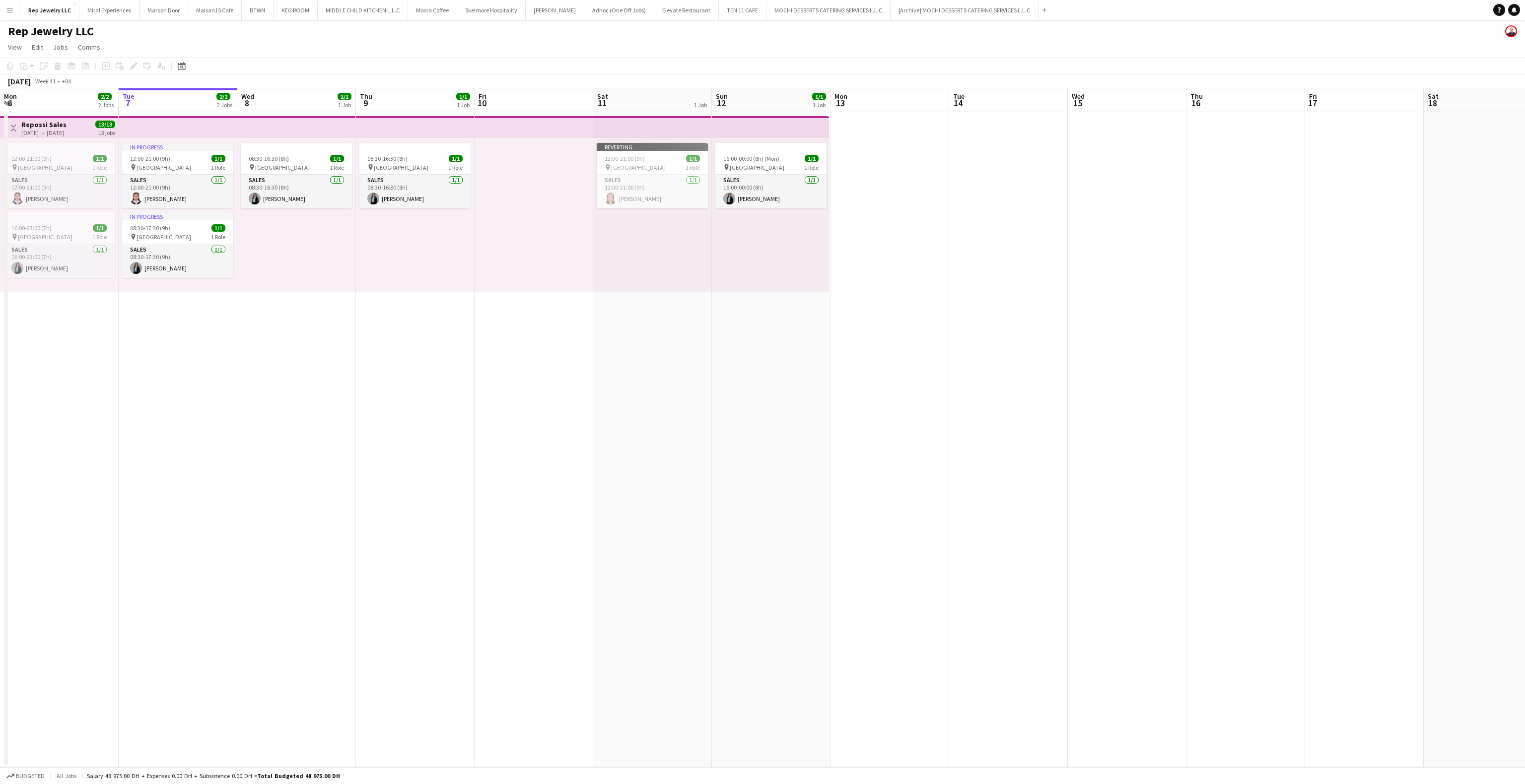
click at [853, 343] on app-date-cell at bounding box center [890, 439] width 119 height 655
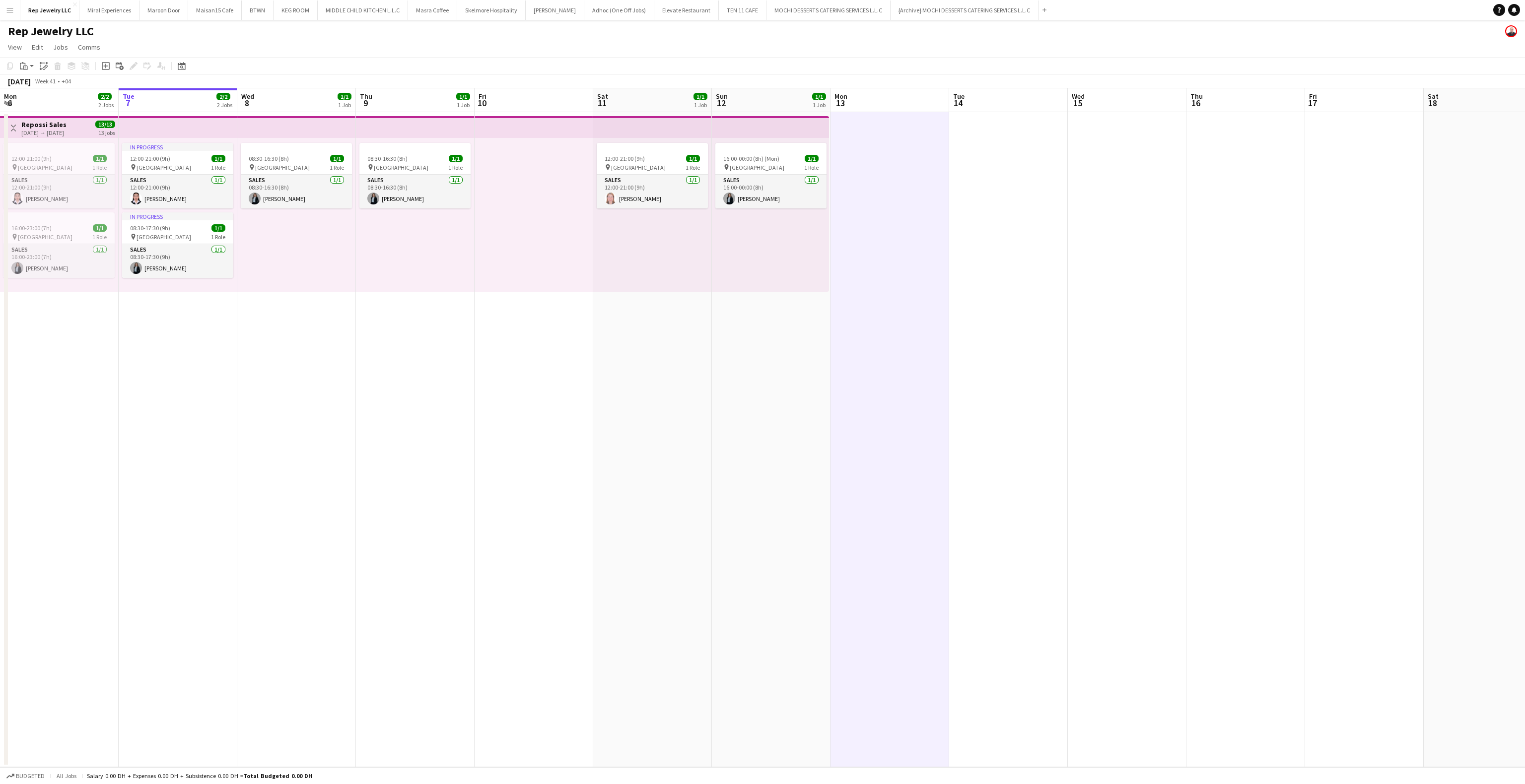
click at [547, 174] on div at bounding box center [534, 214] width 119 height 154
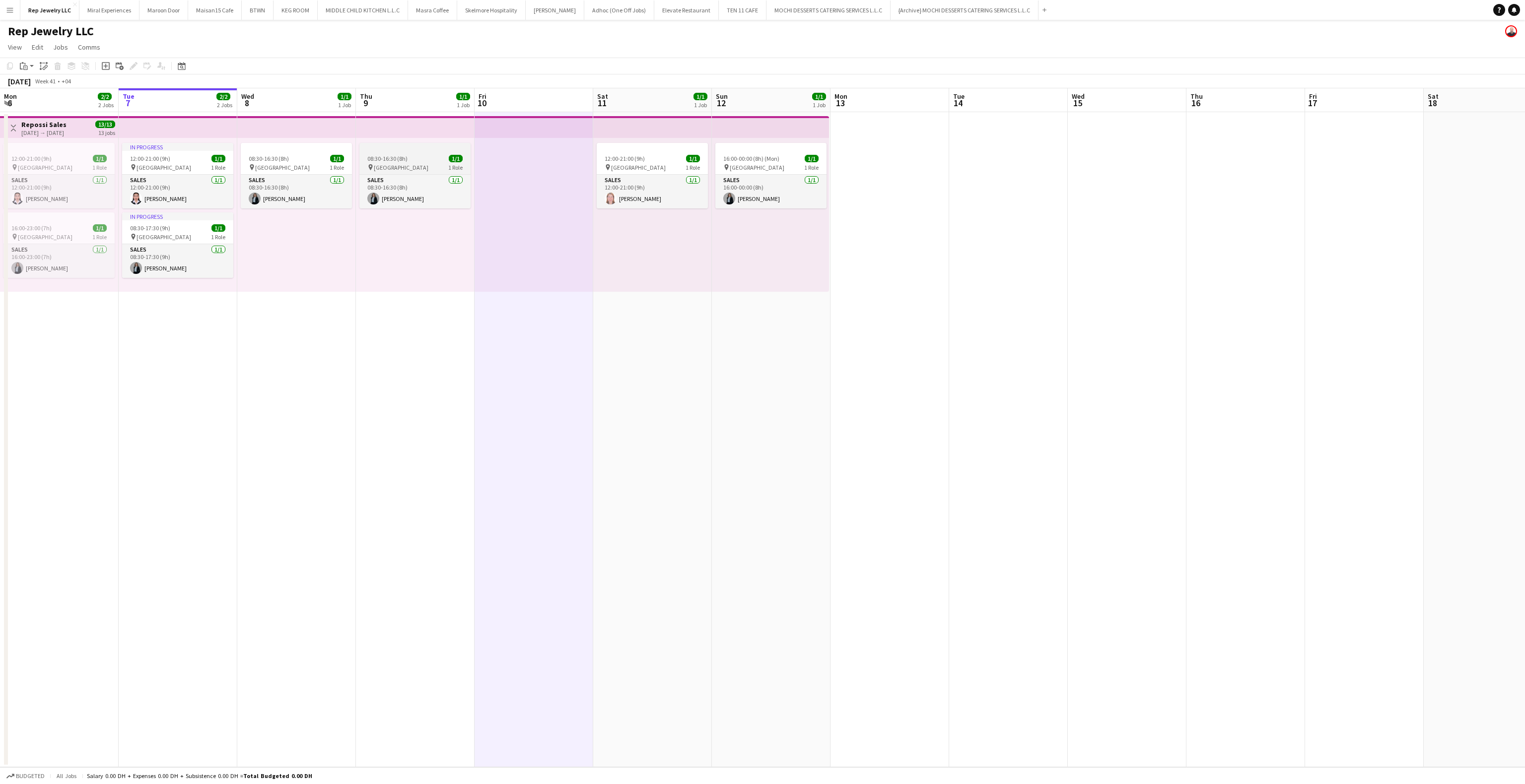
click at [444, 153] on app-job-card "08:30-16:30 (8h) 1/1 pin Dubai Mall 1 Role Sales [DATE] 08:30-16:30 (8h) [PERSO…" at bounding box center [415, 176] width 111 height 65
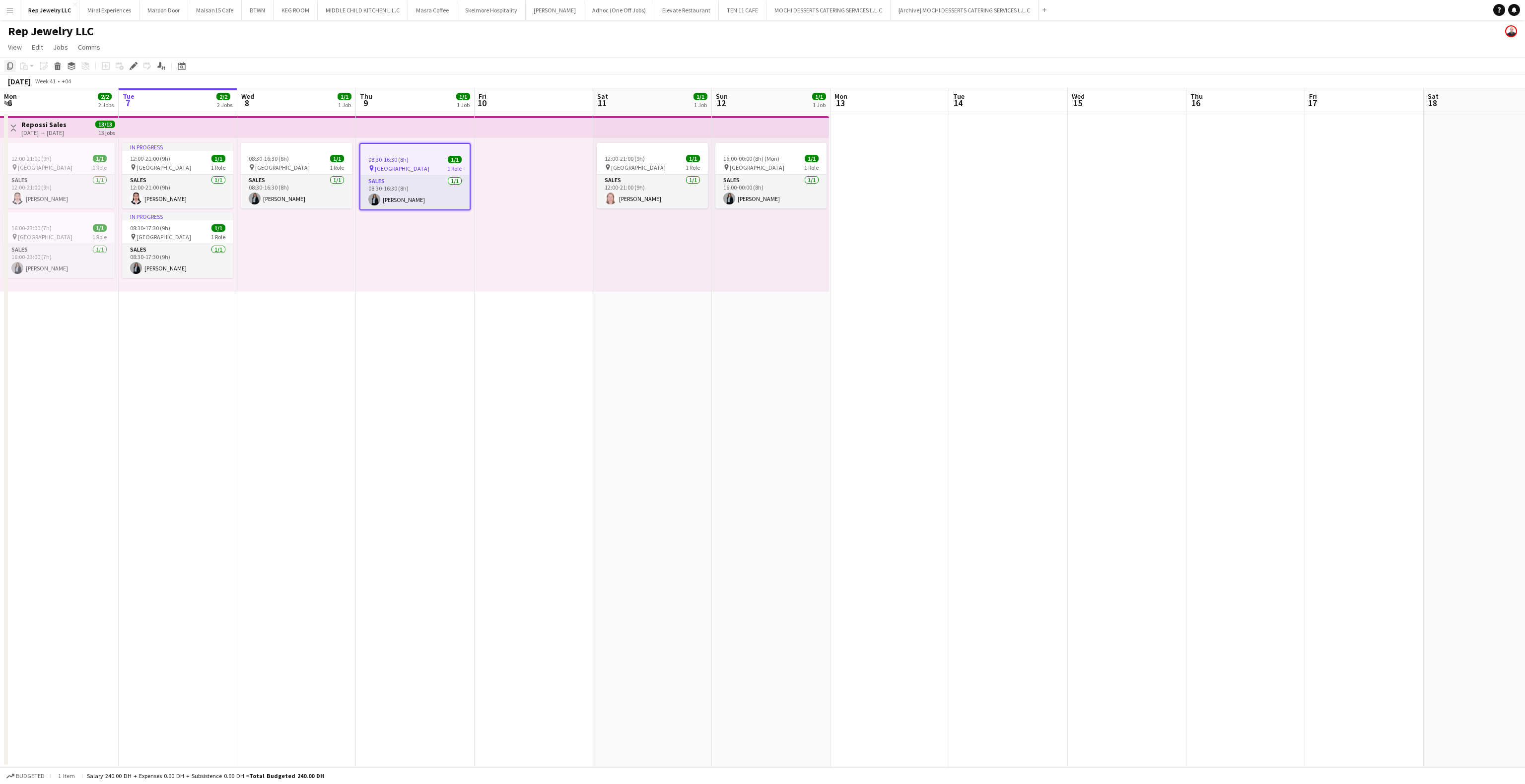
click at [12, 66] on icon "Copy" at bounding box center [10, 66] width 8 height 8
click at [530, 174] on div at bounding box center [534, 214] width 119 height 154
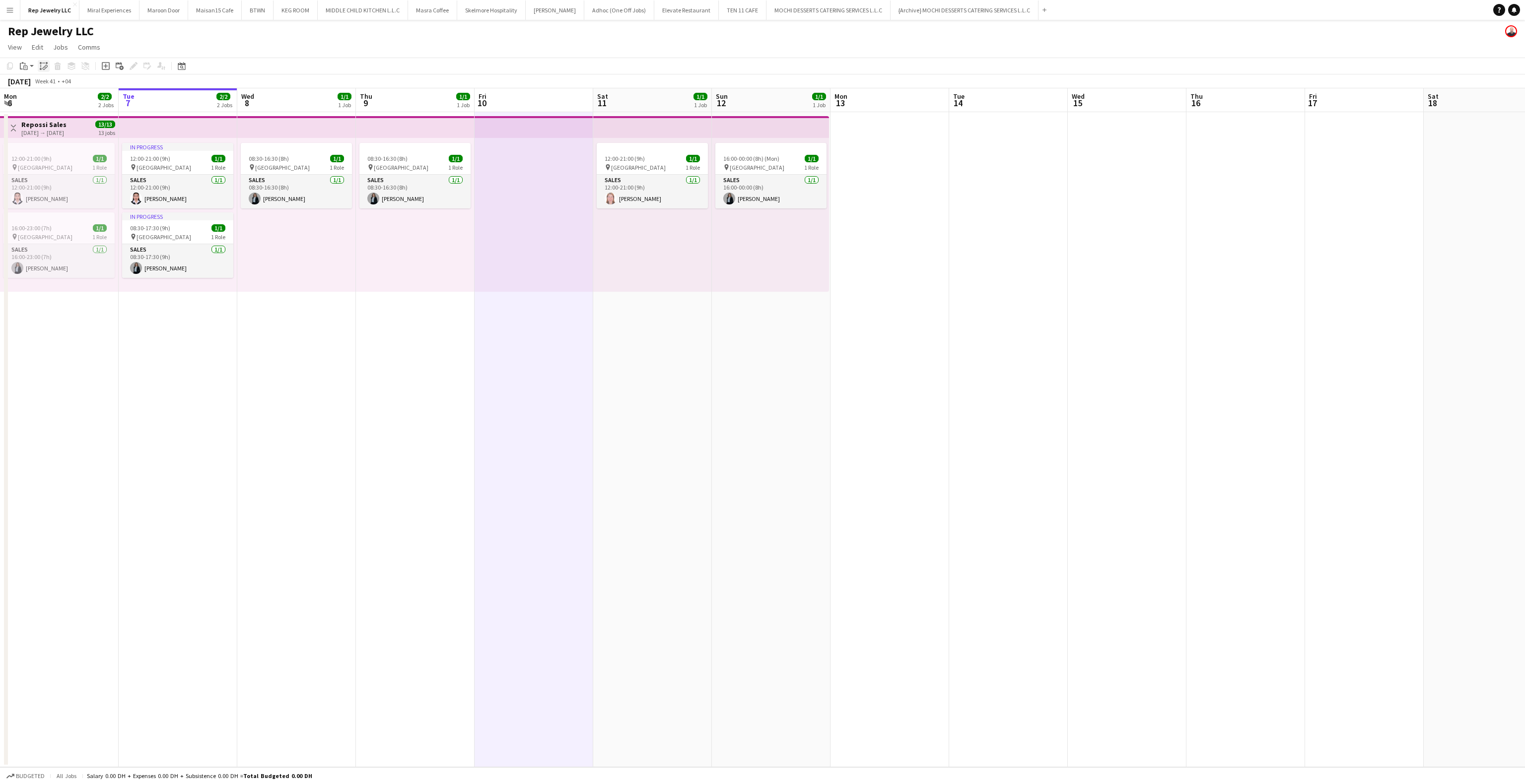
click at [40, 62] on icon at bounding box center [41, 63] width 2 height 2
click at [523, 261] on div "Draft 08:30-16:30 (8h) 0/1 pin Dubai Mall 1 Role Sales 0/1 08:30-16:30 (8h) sin…" at bounding box center [534, 214] width 119 height 154
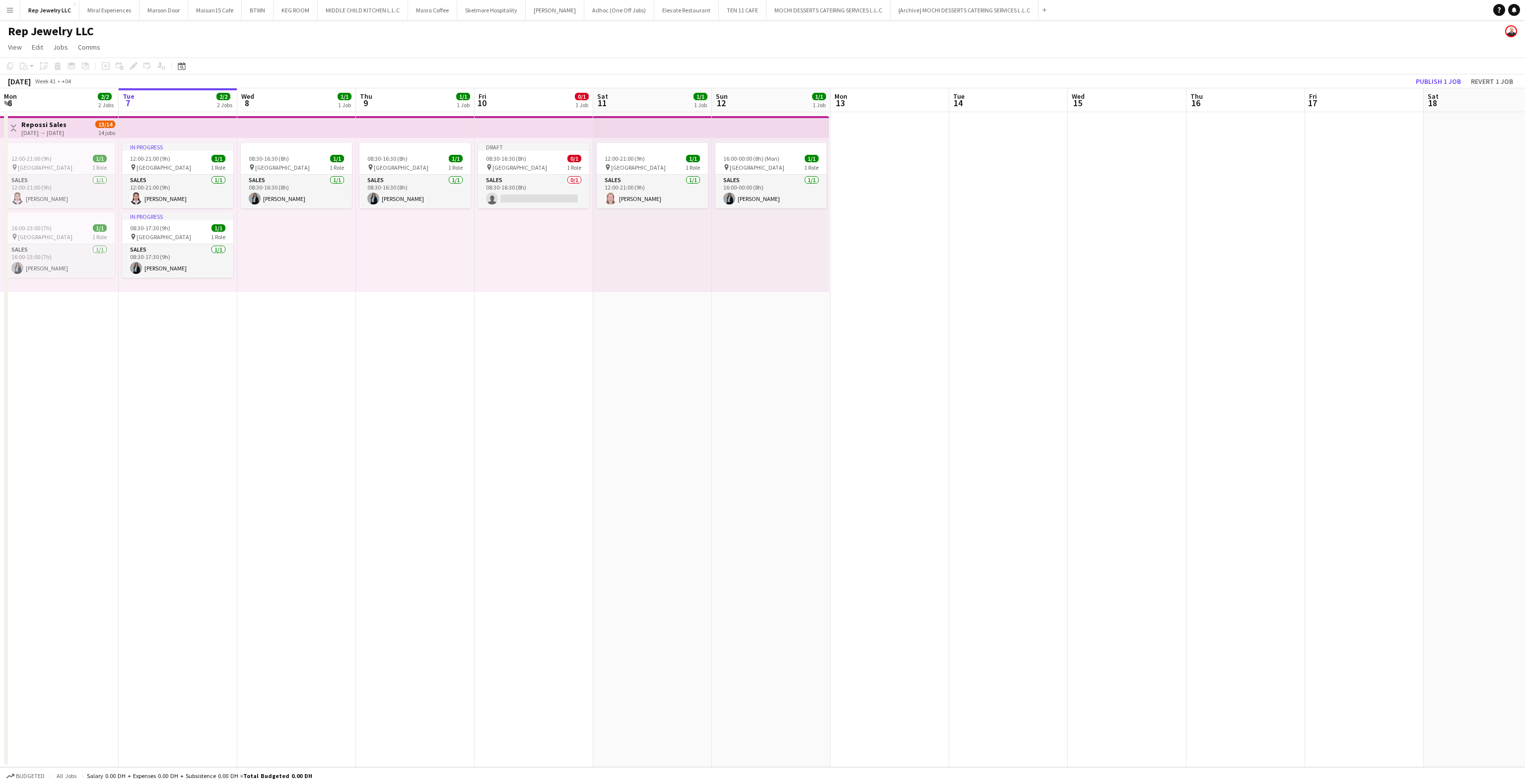
click at [531, 375] on app-date-cell "Draft 08:30-16:30 (8h) 0/1 pin Dubai Mall 1 Role Sales 0/1 08:30-16:30 (8h) sin…" at bounding box center [534, 439] width 119 height 655
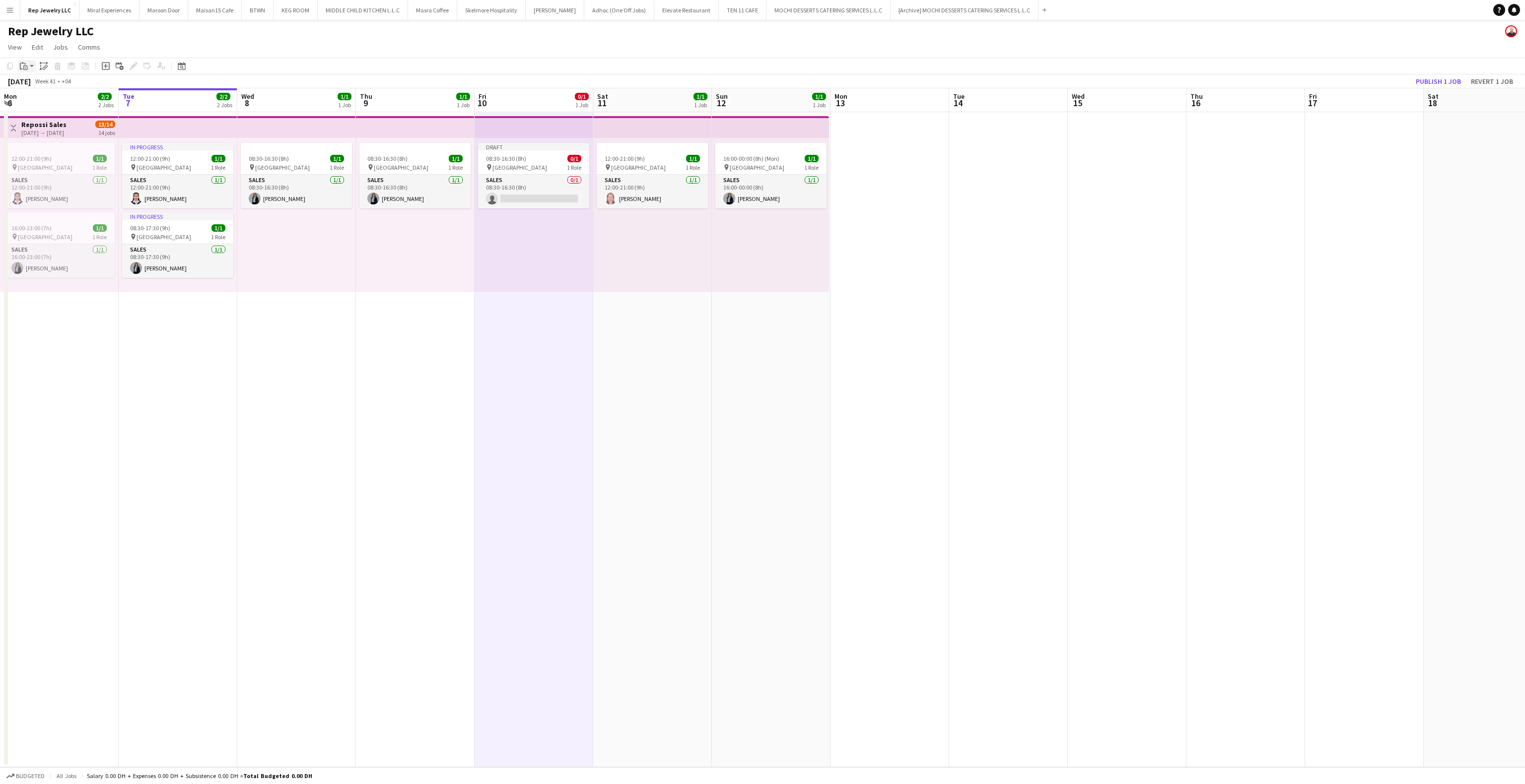
click at [24, 67] on icon at bounding box center [25, 67] width 4 height 4
click at [26, 85] on link "Paste Ctrl+V" at bounding box center [73, 85] width 94 height 9
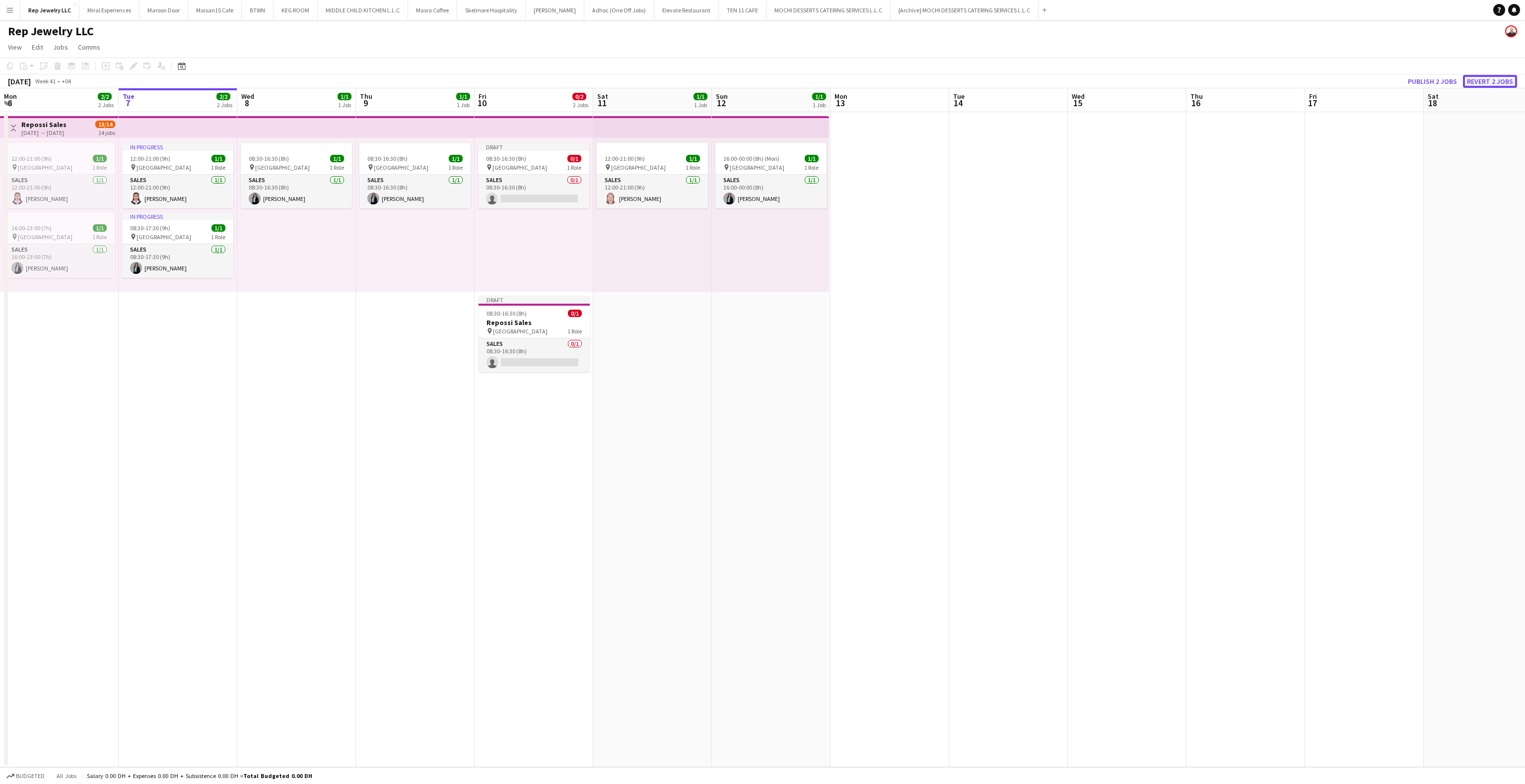
click at [1497, 86] on button "Revert 2 jobs" at bounding box center [1489, 81] width 54 height 13
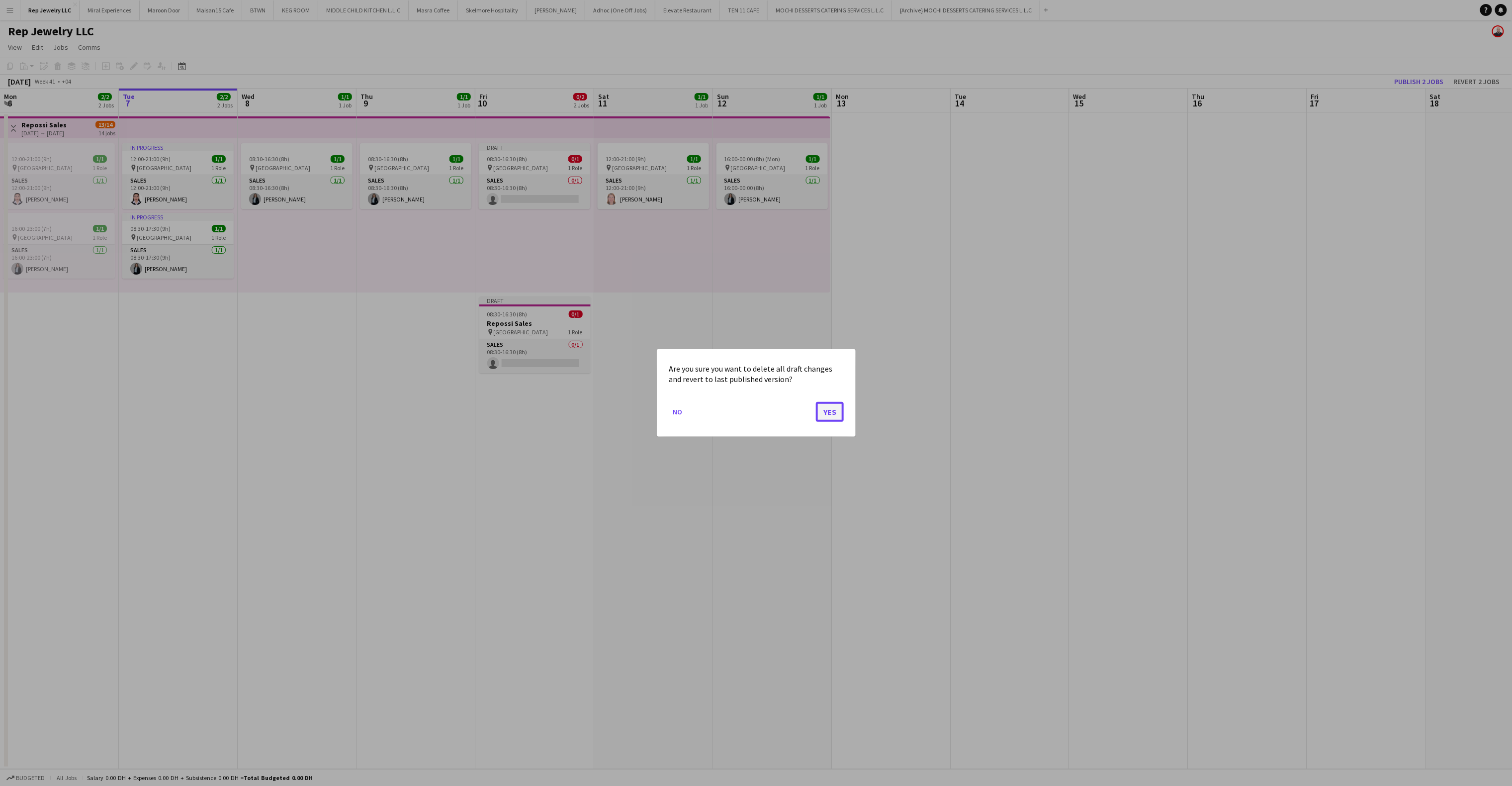
click at [839, 407] on button "Yes" at bounding box center [830, 411] width 28 height 20
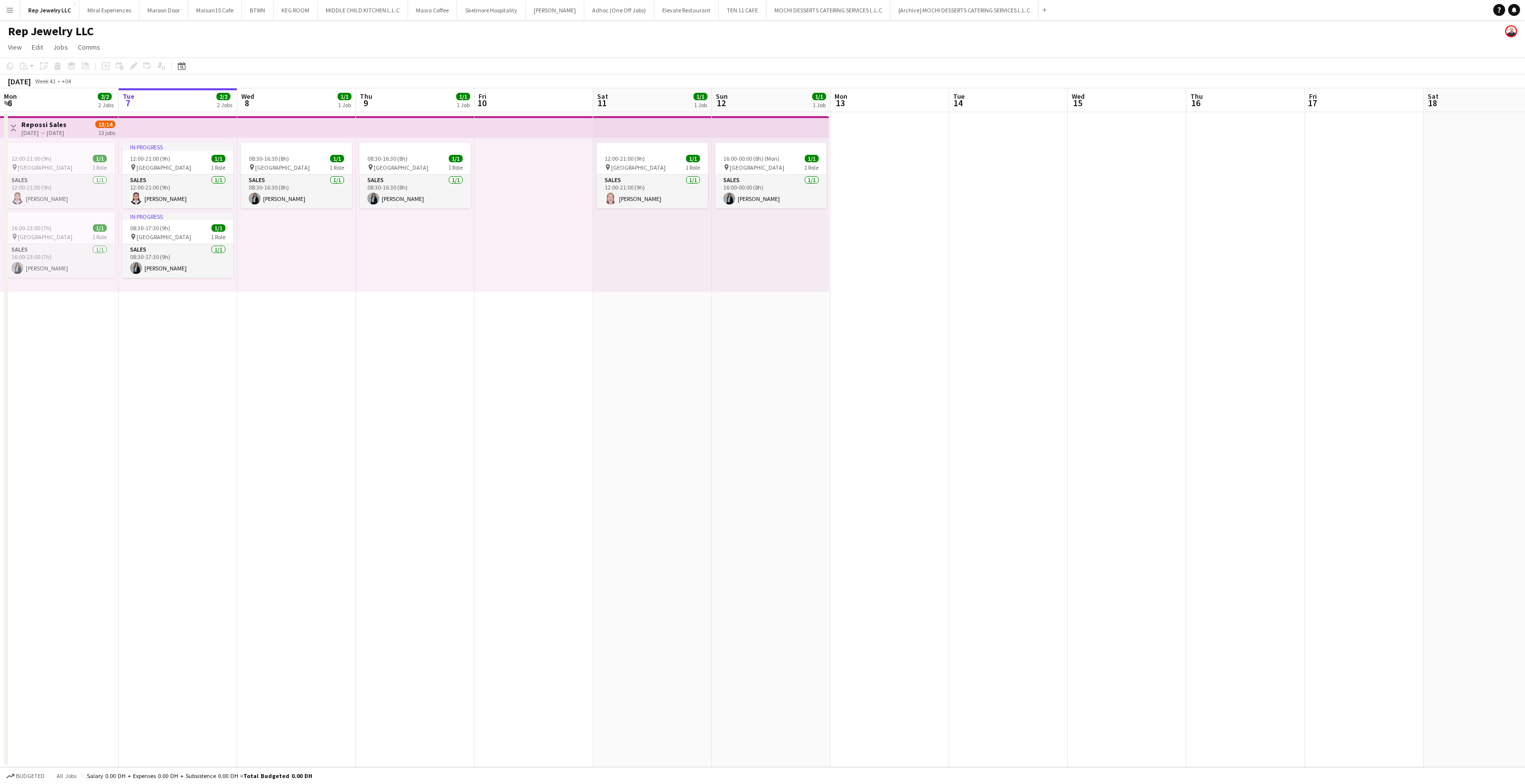
click at [827, 343] on app-date-cell "16:00-00:00 (8h) (Mon) 1/1 pin Dubai Mall 1 Role Sales [DATE] 16:00-00:00 (8h) …" at bounding box center [771, 439] width 119 height 655
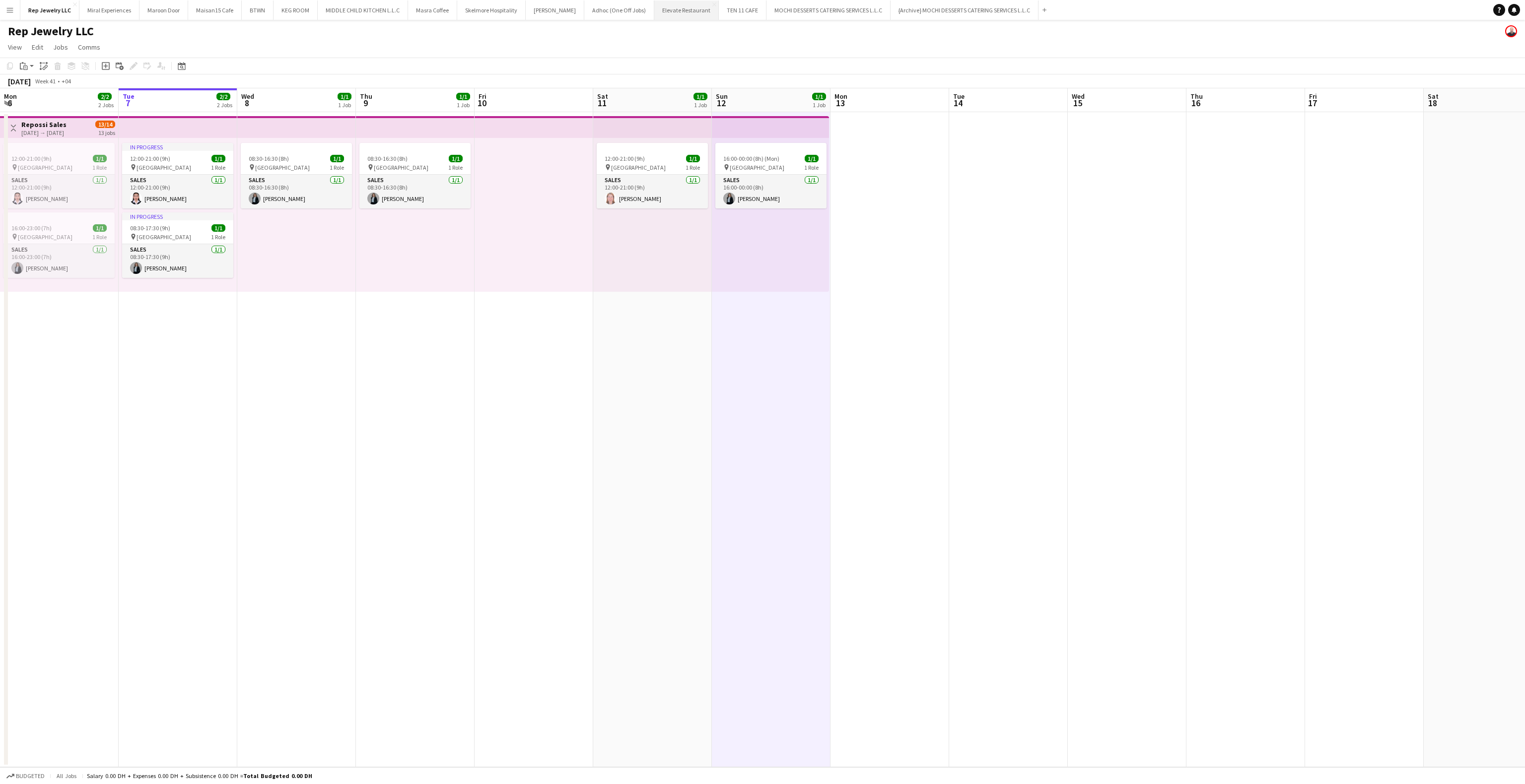
click at [661, 10] on button "Elevate Restaurant Close" at bounding box center [686, 10] width 65 height 19
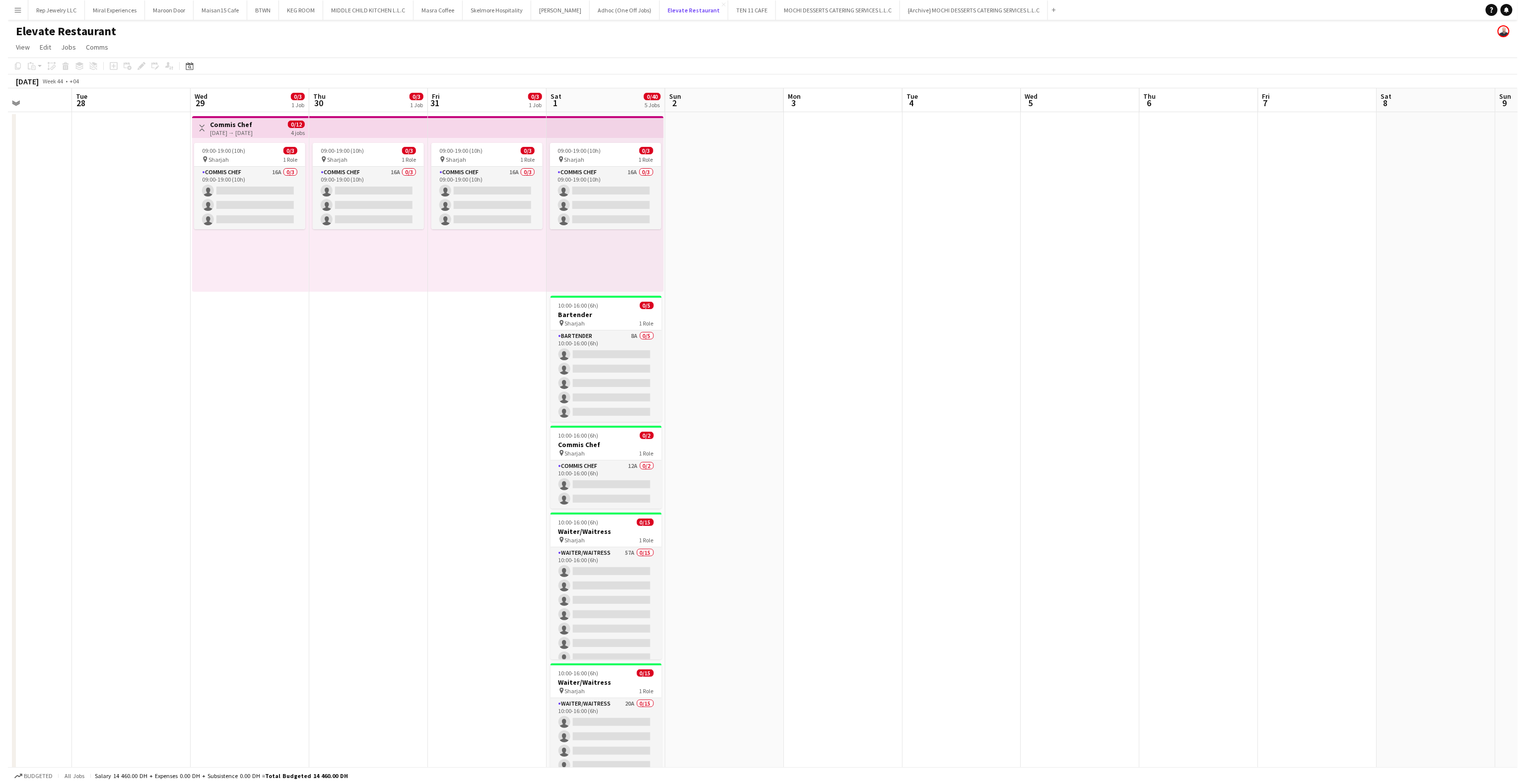
scroll to position [0, 284]
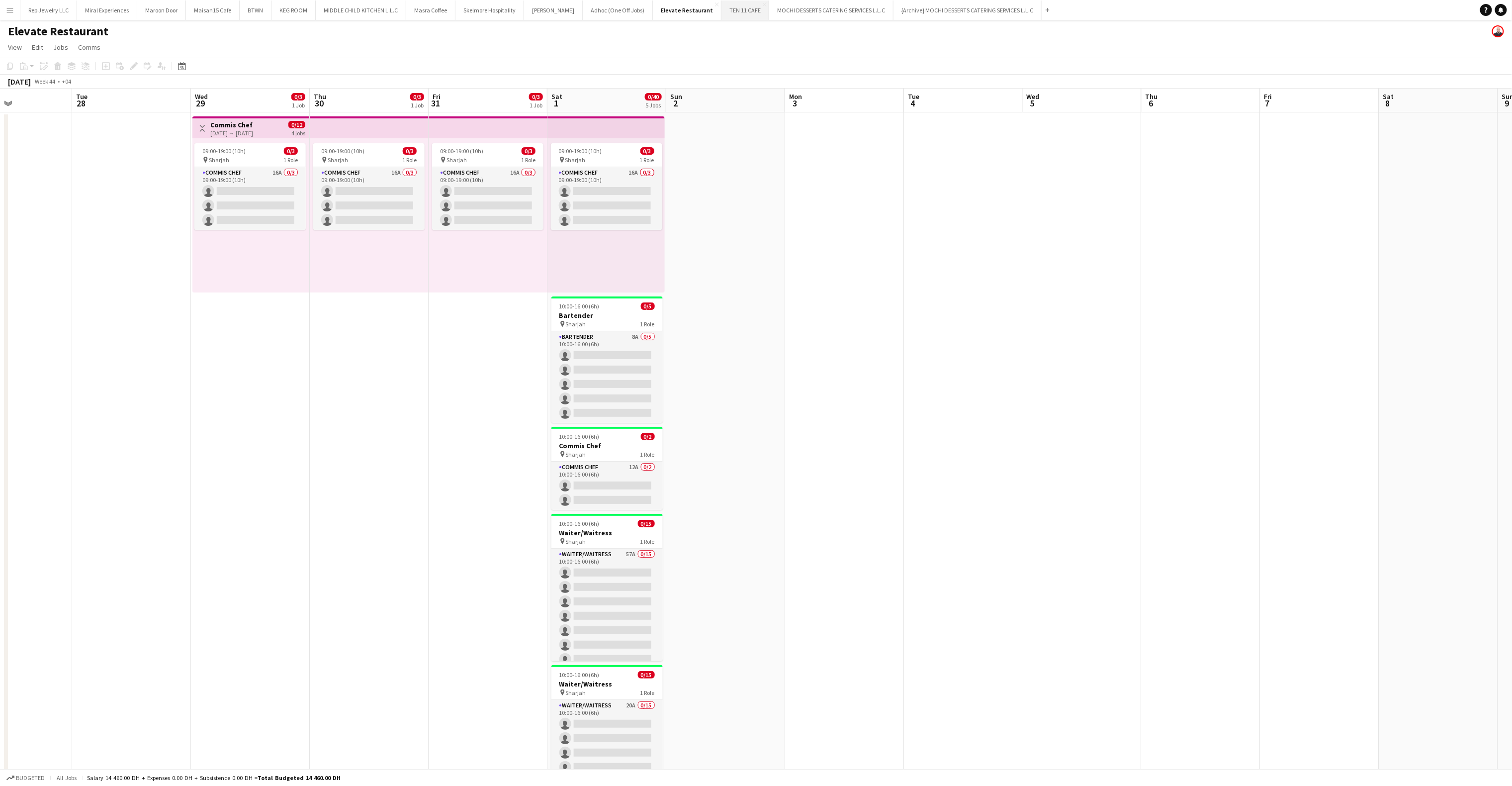
click at [721, 13] on button "TEN 11 CAFE Close" at bounding box center [745, 10] width 48 height 19
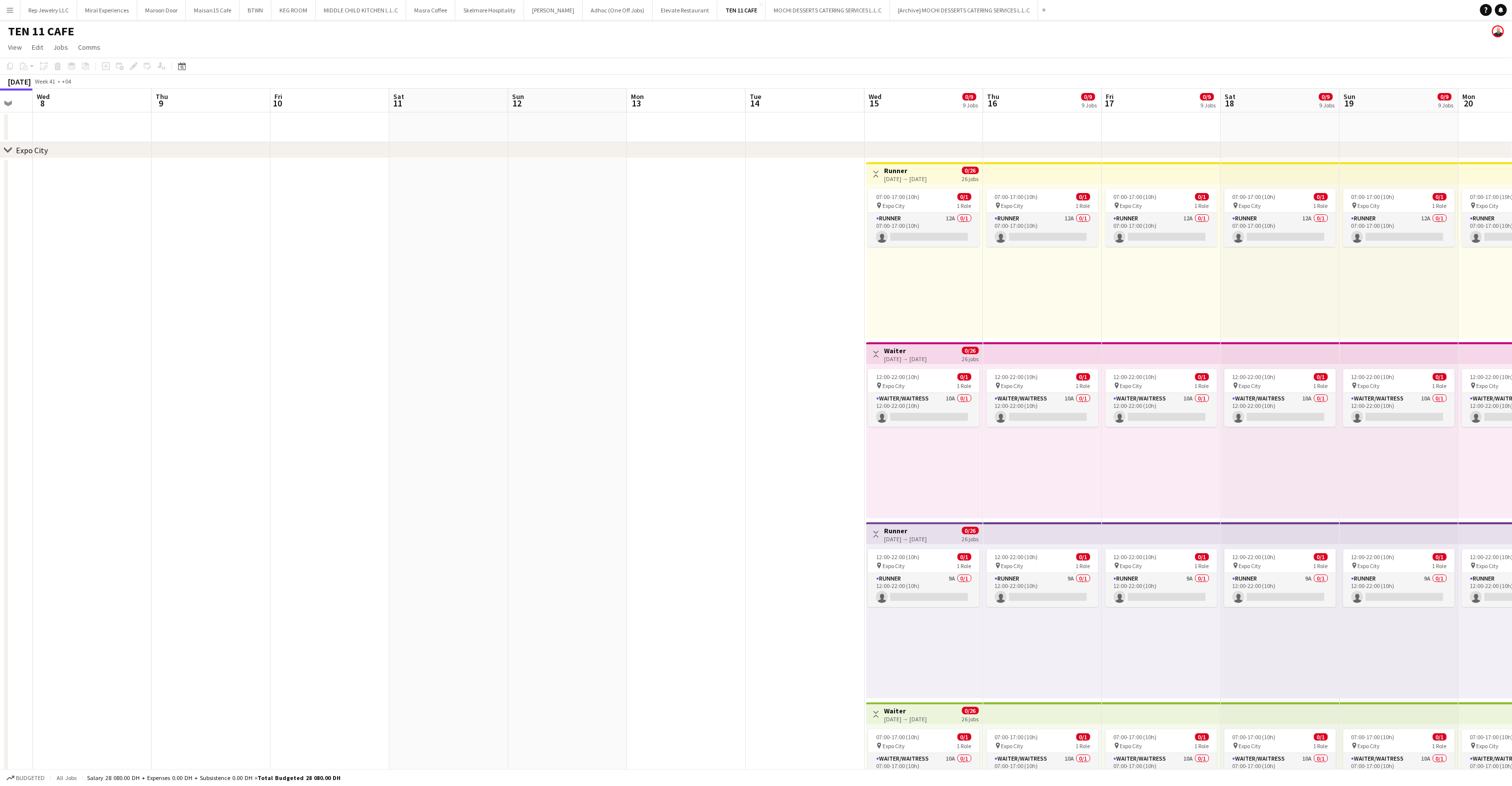
click at [676, 161] on app-date-cell at bounding box center [686, 611] width 119 height 904
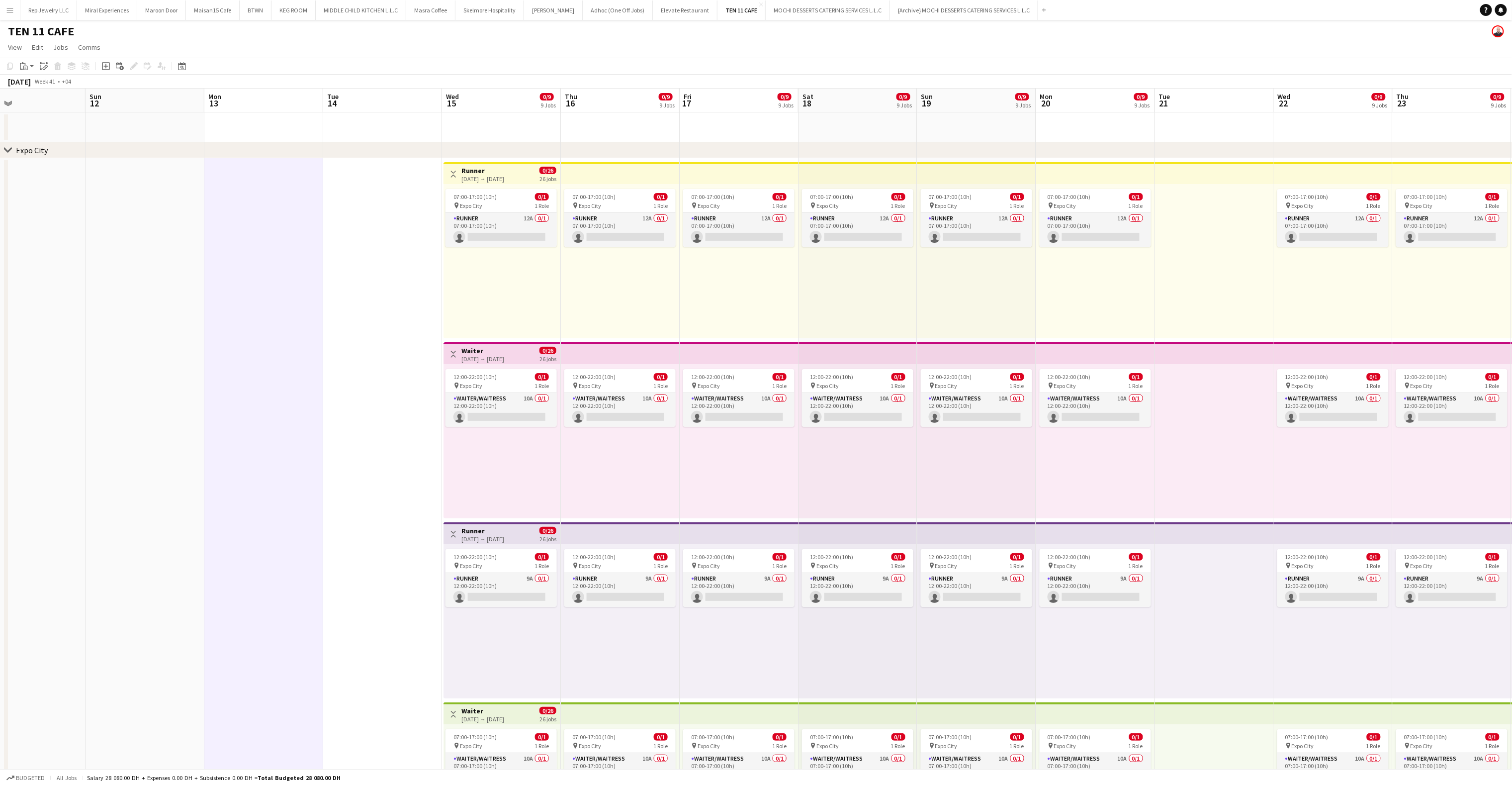
scroll to position [0, 389]
